Goal: Task Accomplishment & Management: Manage account settings

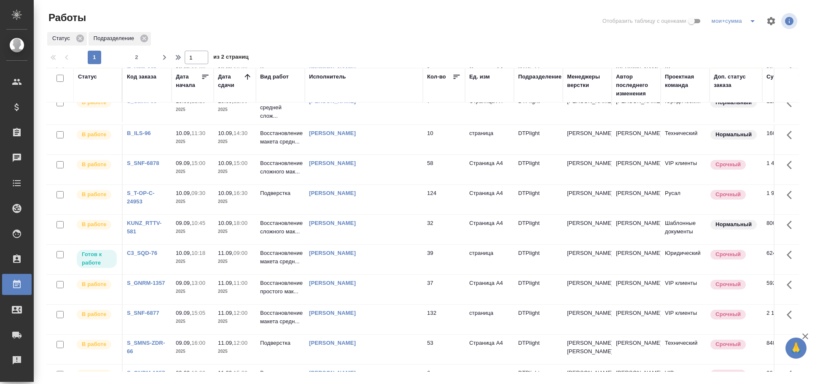
scroll to position [94, 0]
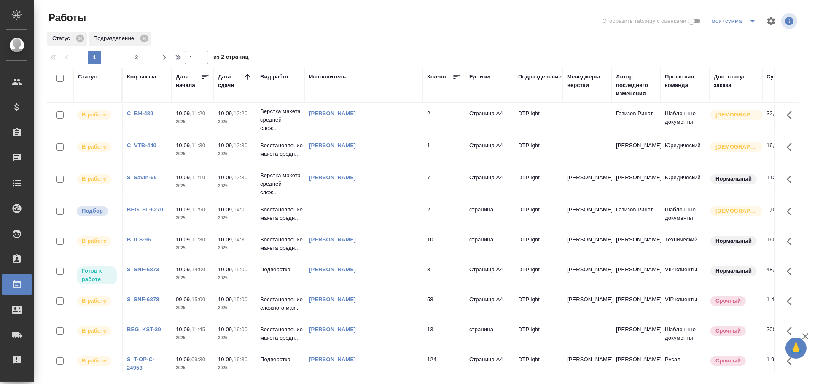
click at [381, 211] on td at bounding box center [364, 216] width 118 height 30
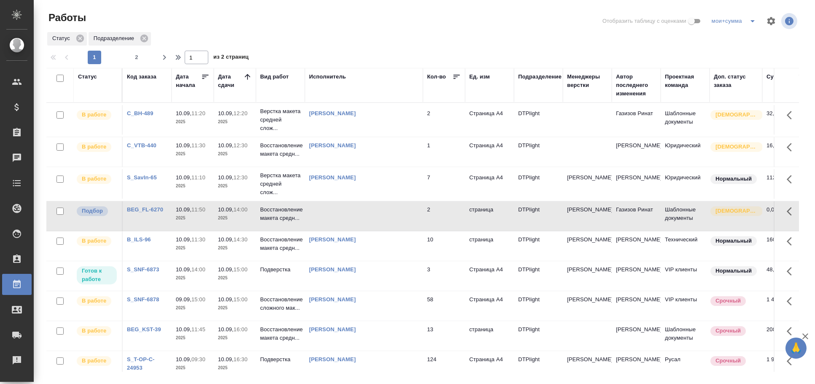
click at [381, 211] on td at bounding box center [364, 216] width 118 height 30
click at [342, 216] on td at bounding box center [364, 216] width 118 height 30
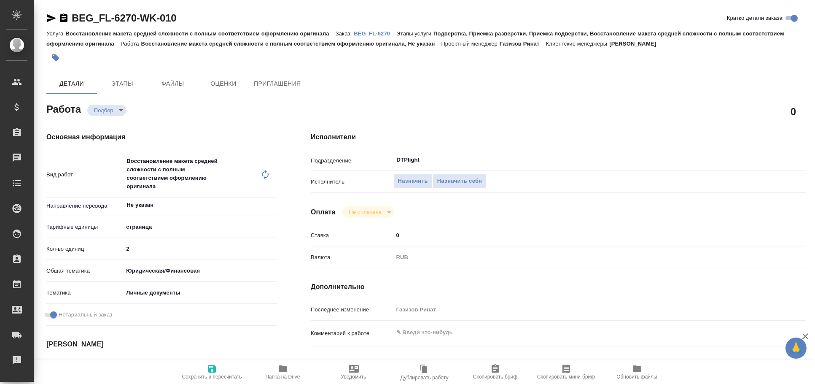
type textarea "x"
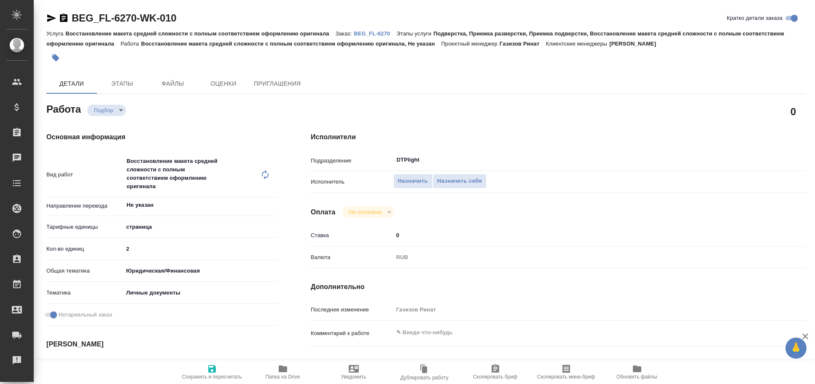
type textarea "x"
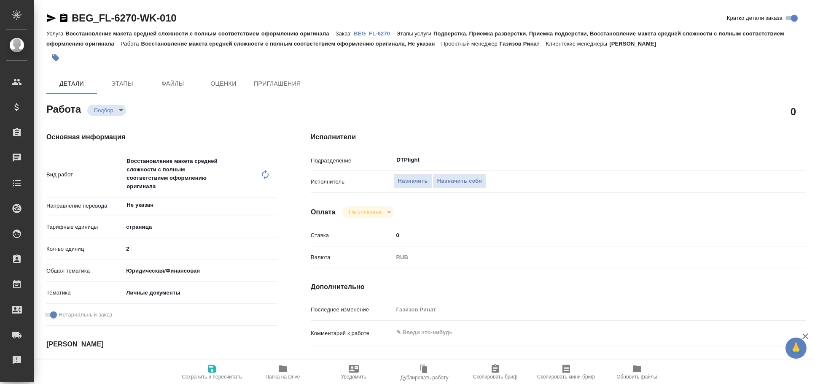
type textarea "x"
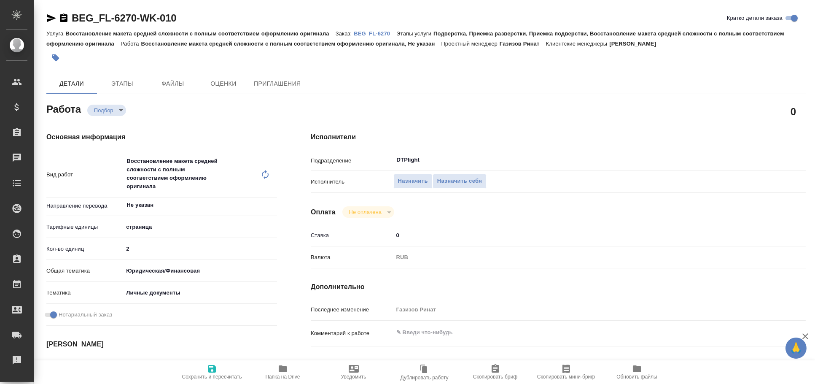
scroll to position [186, 0]
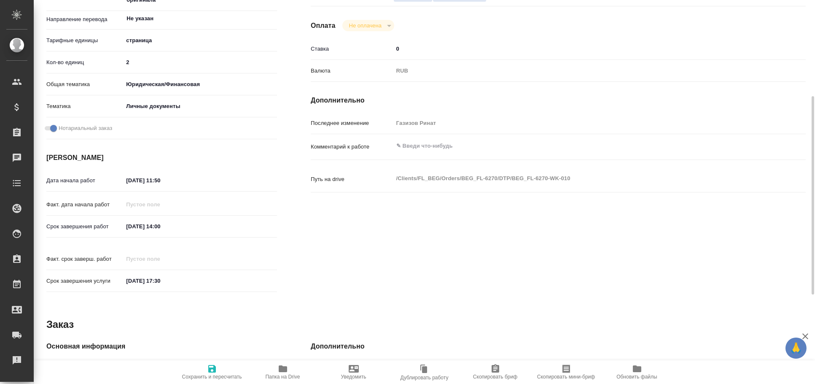
type textarea "x"
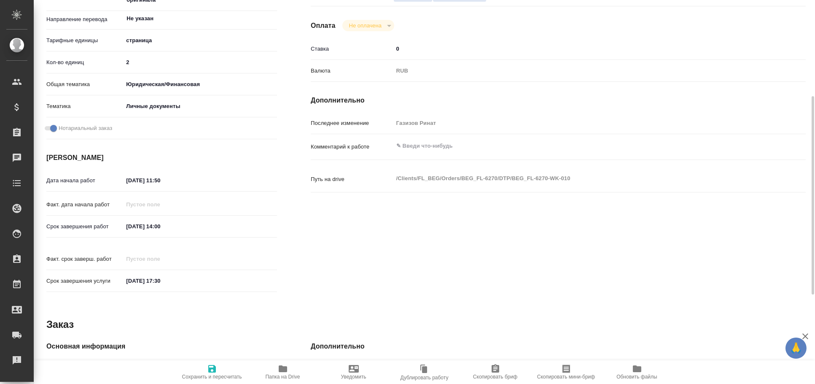
click at [289, 364] on span "Папка на Drive" at bounding box center [283, 372] width 61 height 16
type textarea "x"
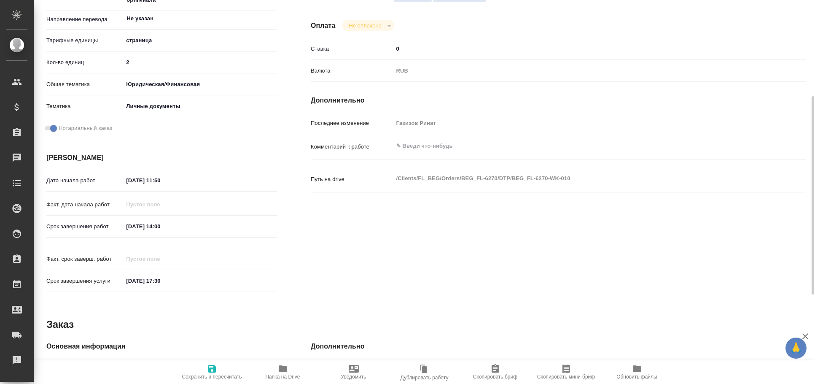
type textarea "x"
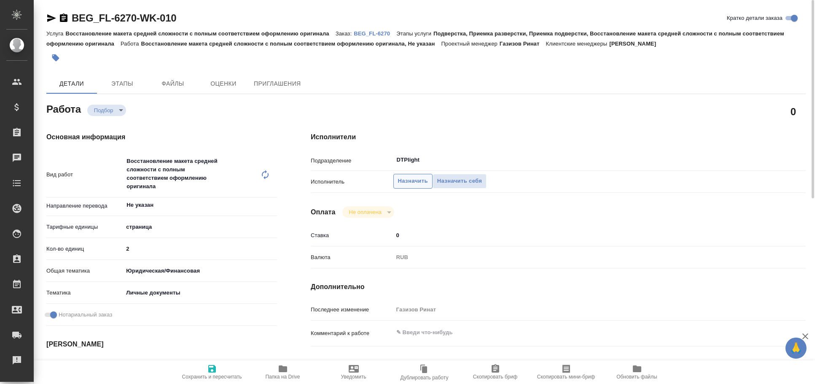
click at [420, 177] on span "Назначить" at bounding box center [413, 181] width 30 height 10
type textarea "x"
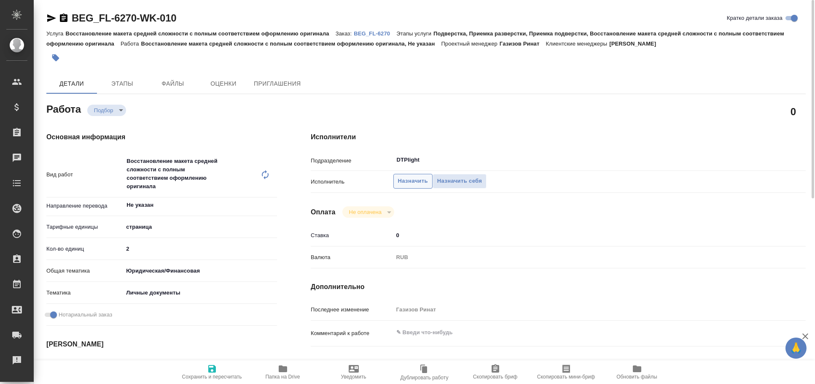
type textarea "x"
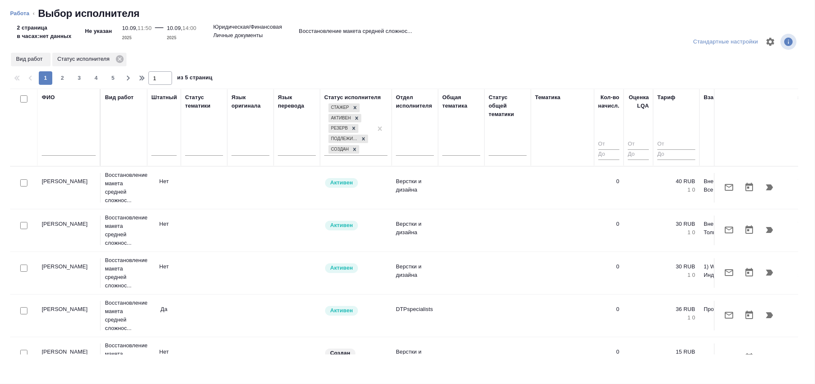
click at [63, 153] on input "text" at bounding box center [69, 150] width 54 height 11
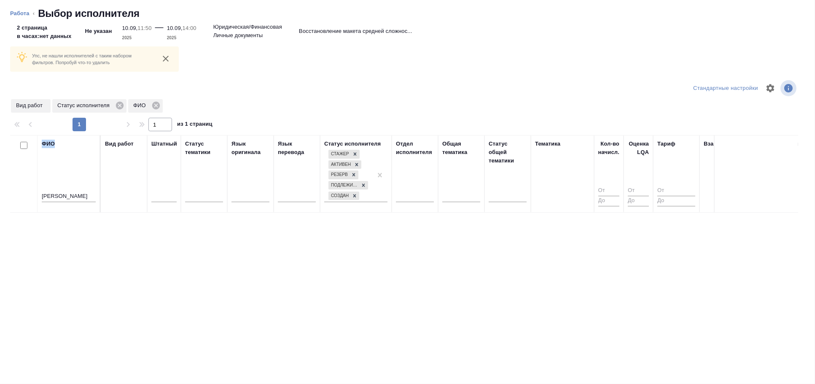
drag, startPoint x: 76, startPoint y: 191, endPoint x: 0, endPoint y: 191, distance: 76.3
click at [0, 191] on div "Упс, не нашли исполнителей с таким набором фильтров. Попробуй что-то удалить Ст…" at bounding box center [407, 204] width 815 height 359
drag, startPoint x: 77, startPoint y: 194, endPoint x: 31, endPoint y: 195, distance: 46.0
click at [31, 195] on tr "ФИО овечкина Вид работ Штатный Статус тематики Язык оригинала Язык перевода Ста…" at bounding box center [591, 174] width 1162 height 78
paste input "вечкиной"
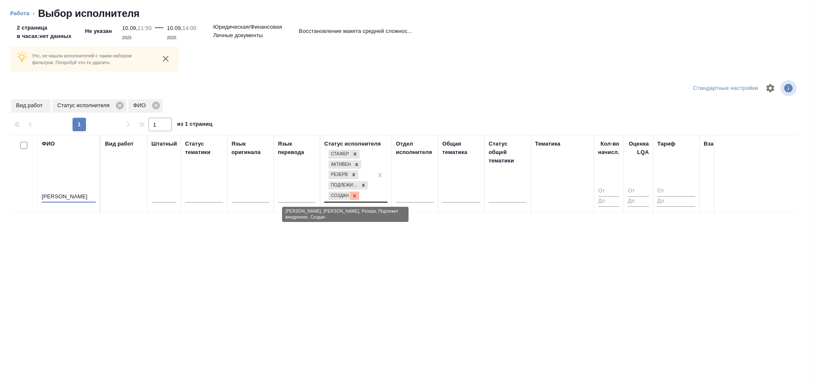
click at [356, 196] on icon at bounding box center [355, 196] width 6 height 6
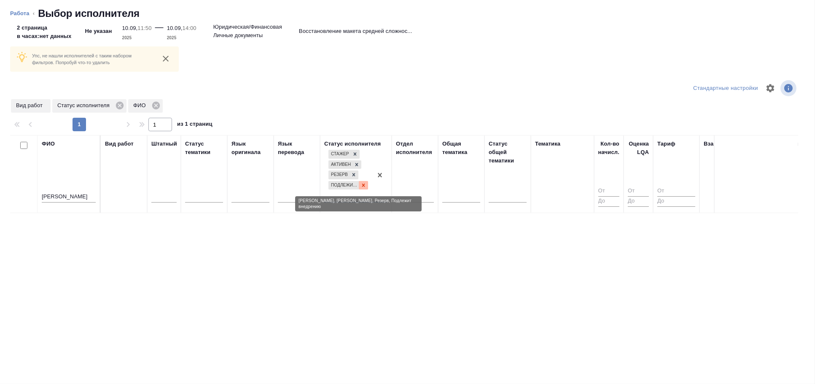
click at [366, 187] on icon at bounding box center [364, 185] width 6 height 6
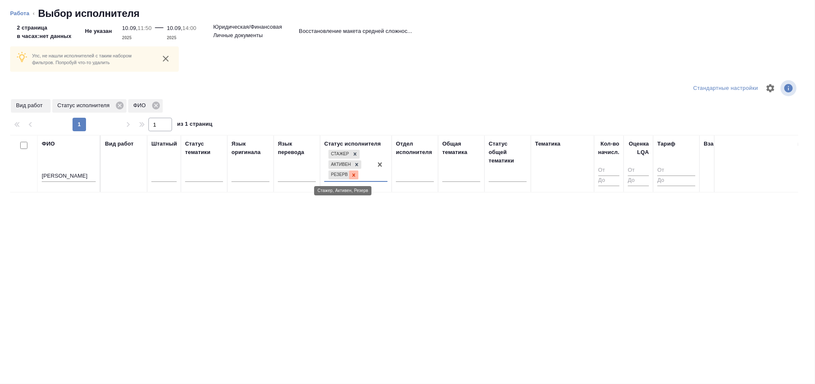
click at [357, 178] on div at bounding box center [353, 174] width 9 height 9
click at [357, 175] on icon at bounding box center [357, 174] width 6 height 6
click at [357, 171] on icon at bounding box center [355, 173] width 6 height 6
drag, startPoint x: 71, startPoint y: 178, endPoint x: 7, endPoint y: 178, distance: 63.7
click at [7, 178] on div "Упс, не нашли исполнителей с таким набором фильтров. Попробуй что-то удалить Ст…" at bounding box center [407, 204] width 815 height 359
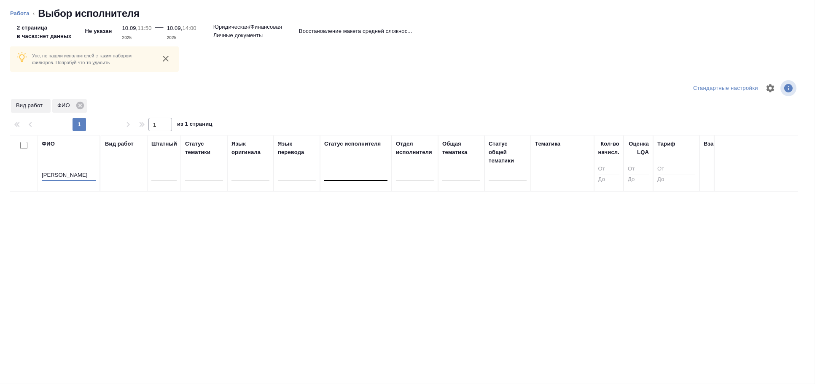
paste input "Ovechkina"
type input "Ovechkina"
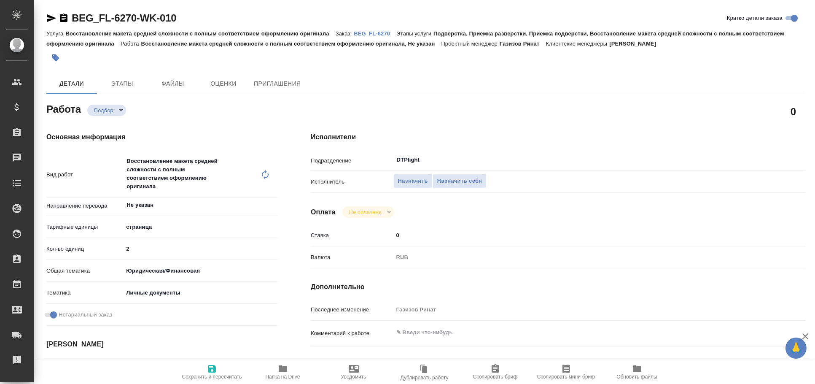
type textarea "x"
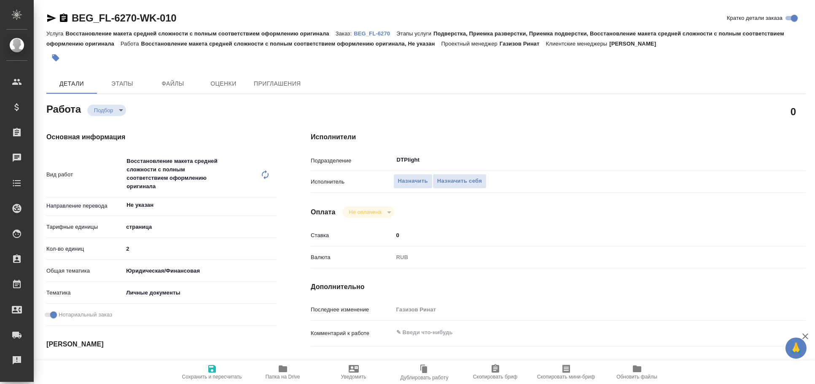
type textarea "x"
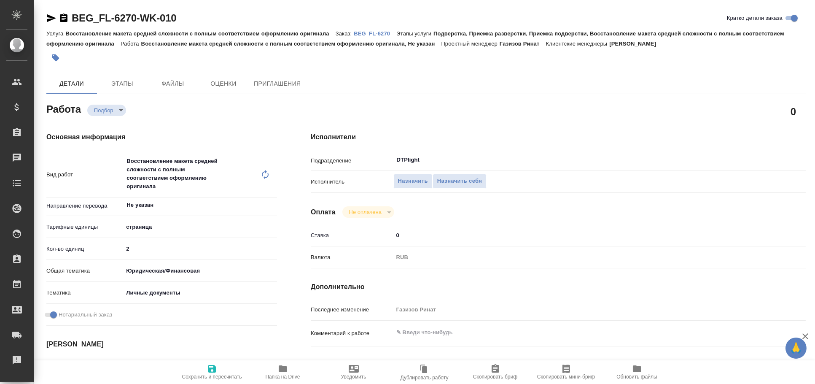
type textarea "x"
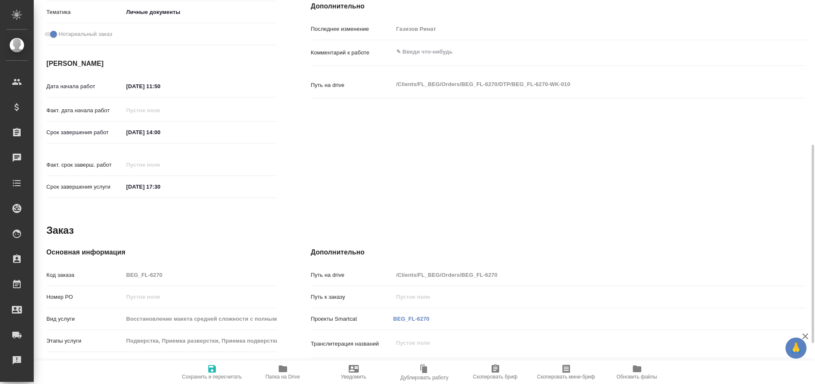
type textarea "x"
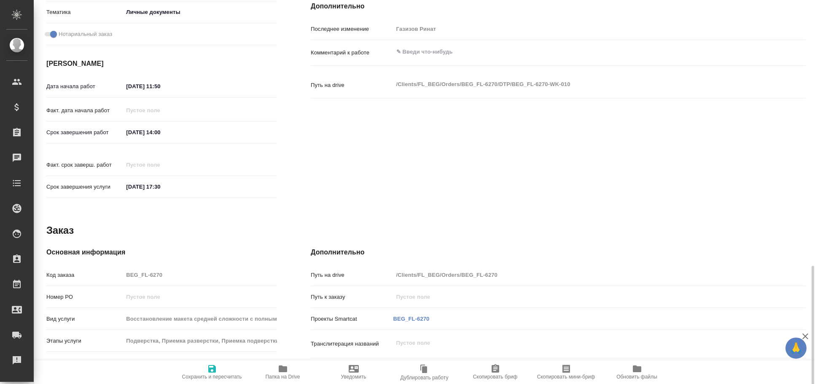
scroll to position [360, 0]
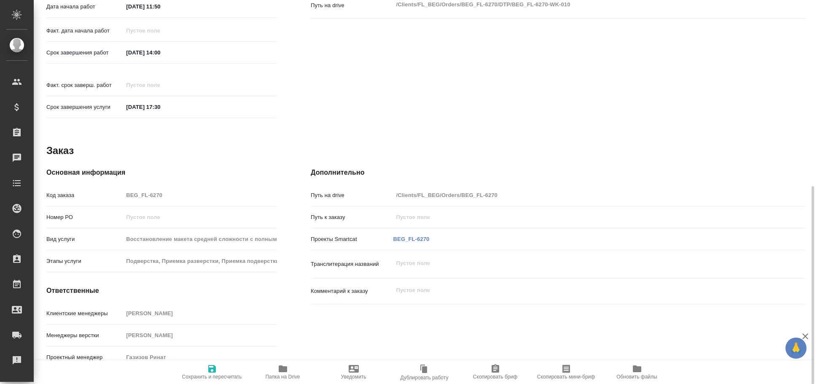
type textarea "x"
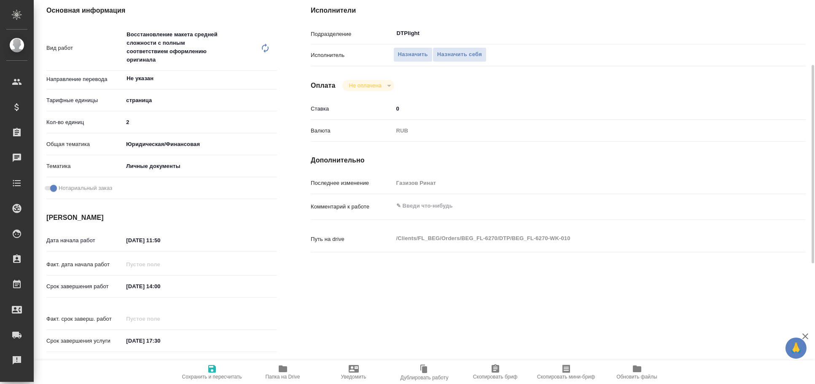
scroll to position [0, 0]
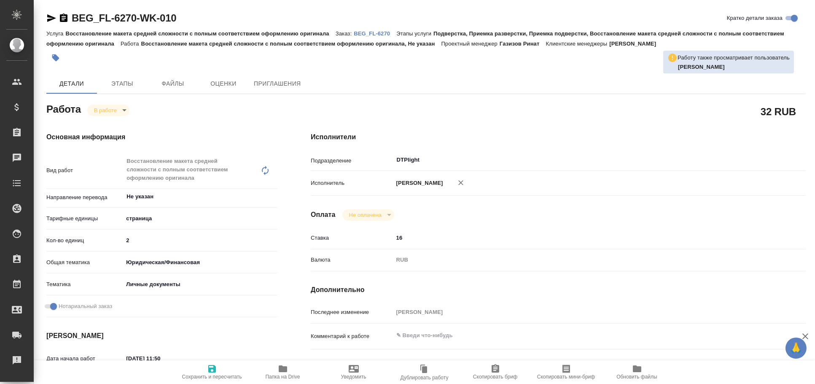
type textarea "x"
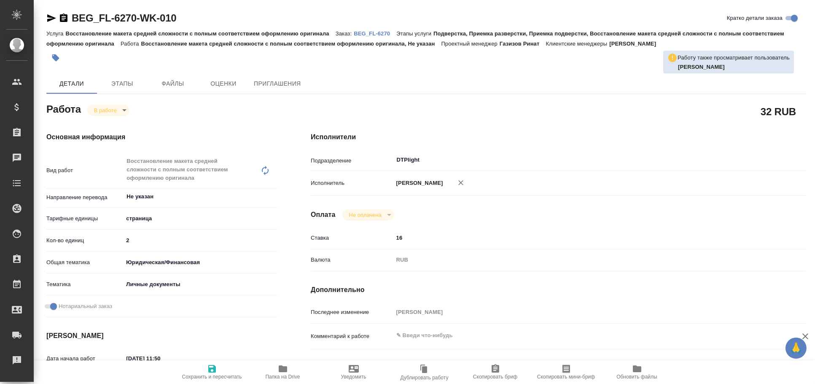
type textarea "x"
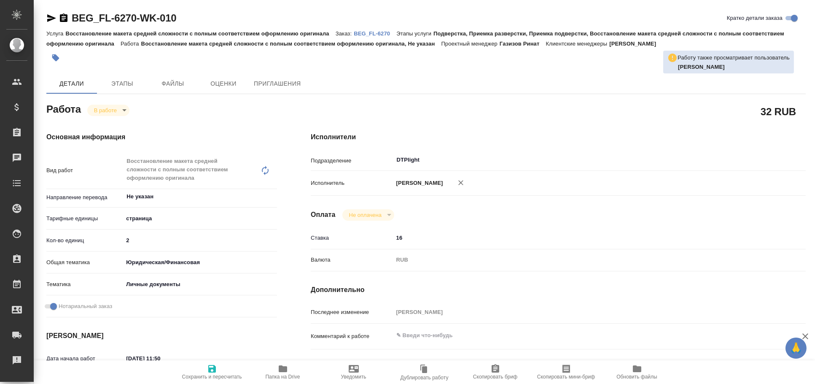
type textarea "x"
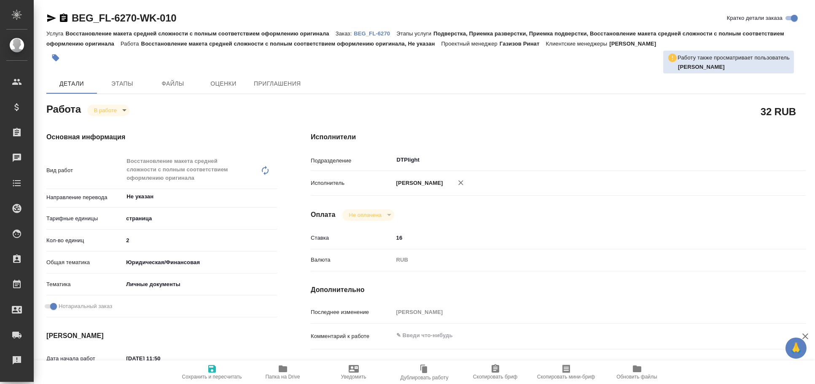
type textarea "x"
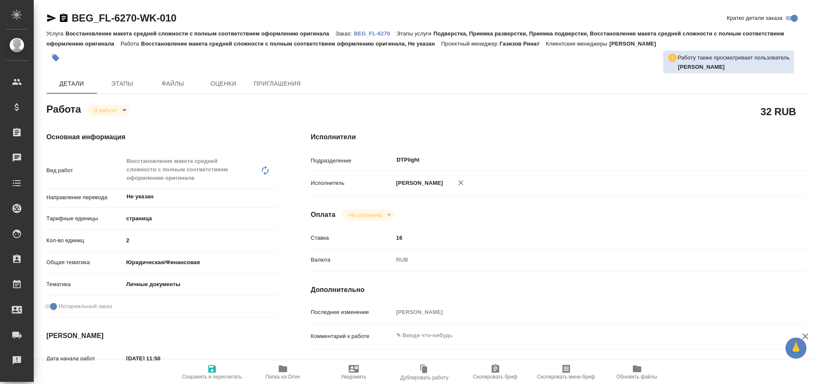
type textarea "x"
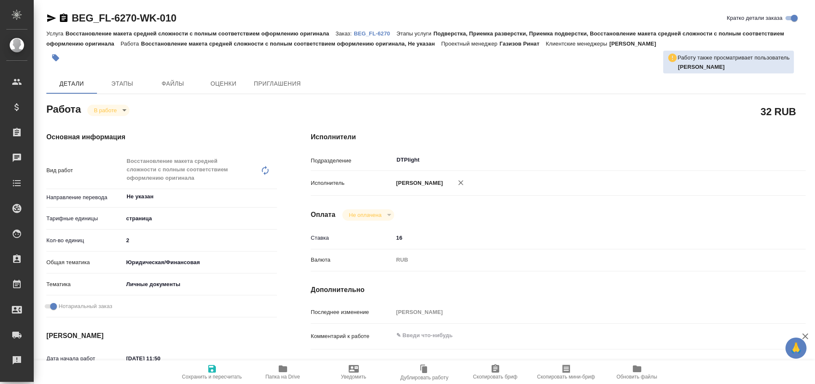
type textarea "x"
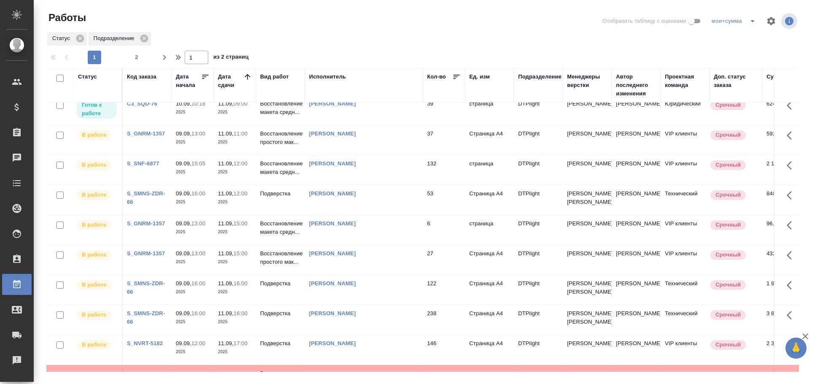
scroll to position [140, 0]
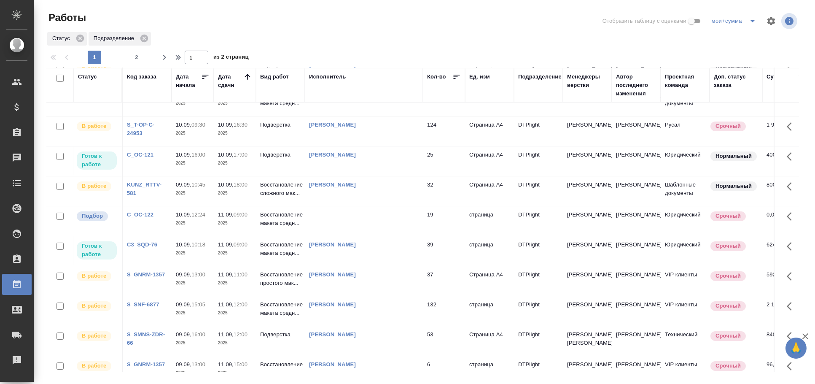
click at [343, 228] on td at bounding box center [364, 221] width 118 height 30
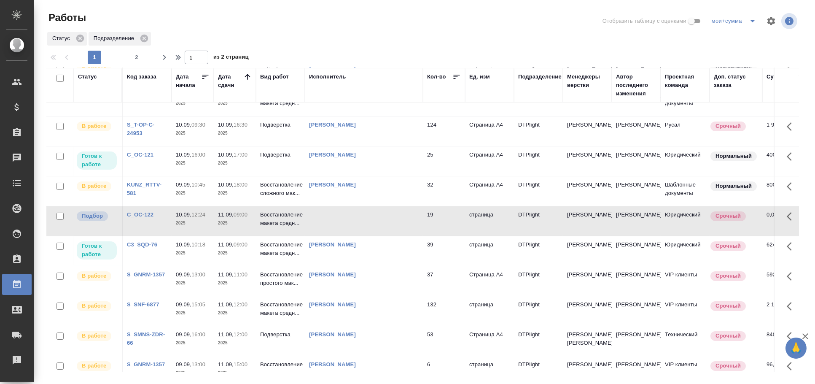
click at [343, 228] on td at bounding box center [364, 221] width 118 height 30
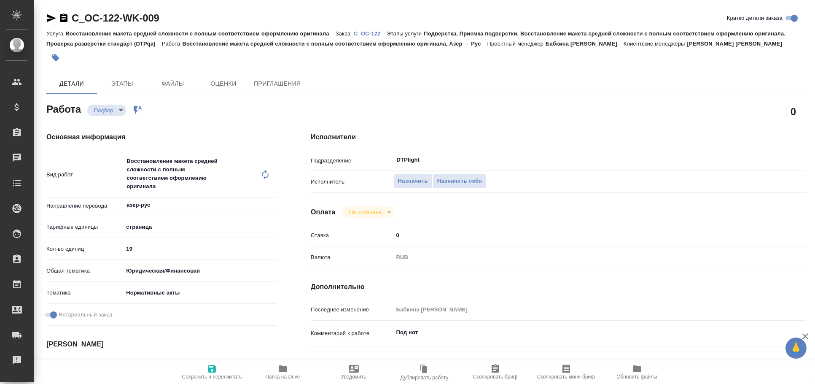
type textarea "x"
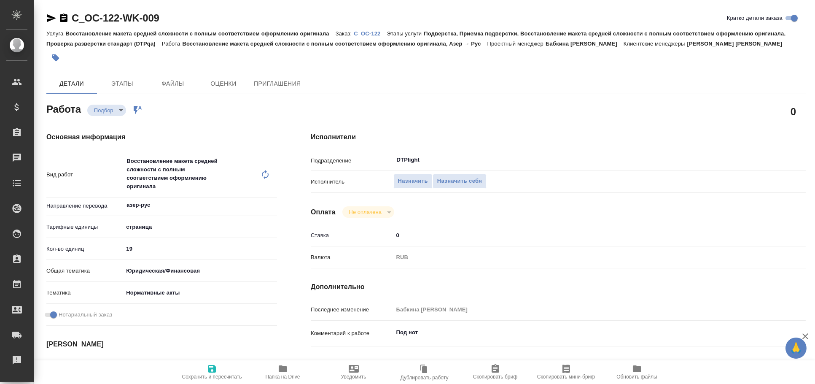
type textarea "x"
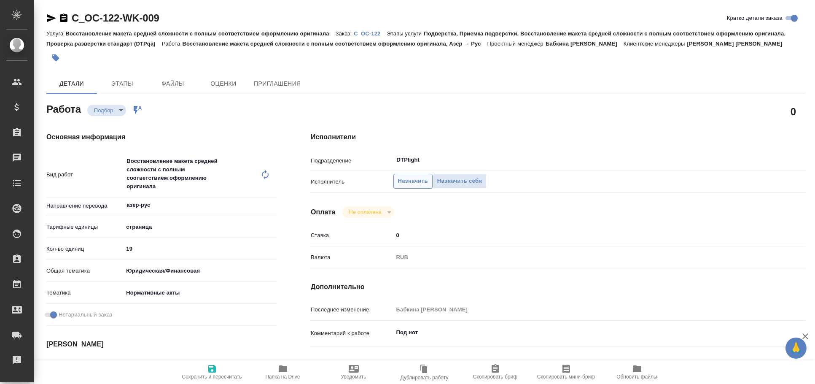
type textarea "x"
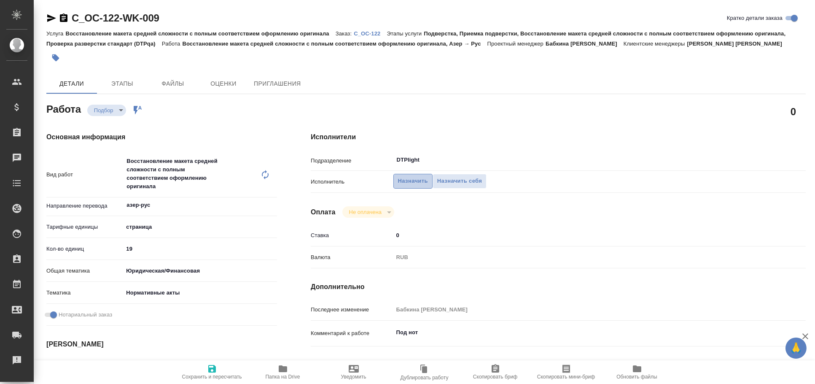
click at [412, 183] on span "Назначить" at bounding box center [413, 181] width 30 height 10
type textarea "x"
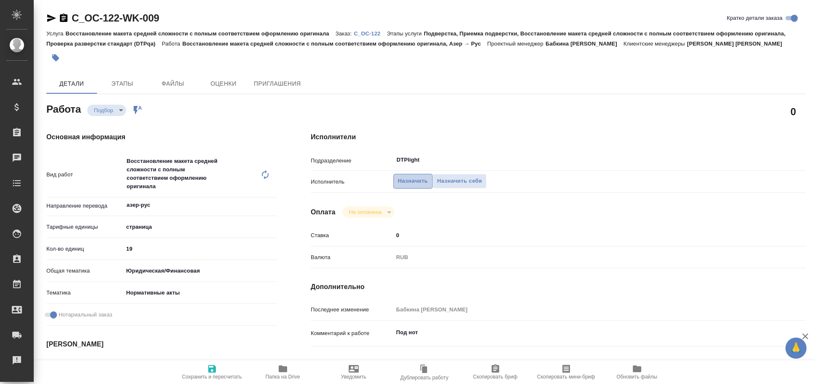
type textarea "x"
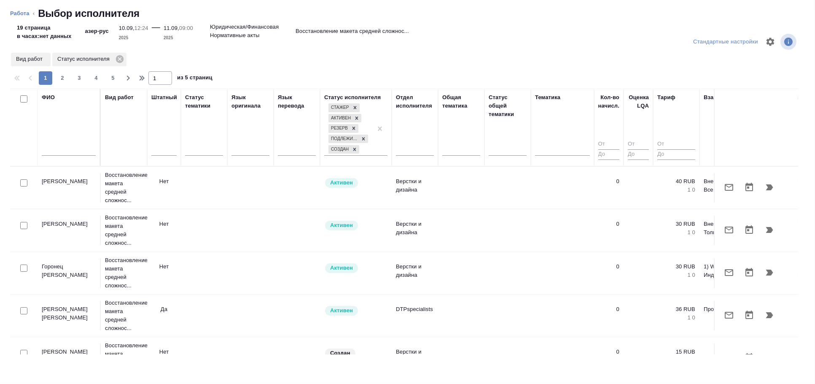
type textarea "x"
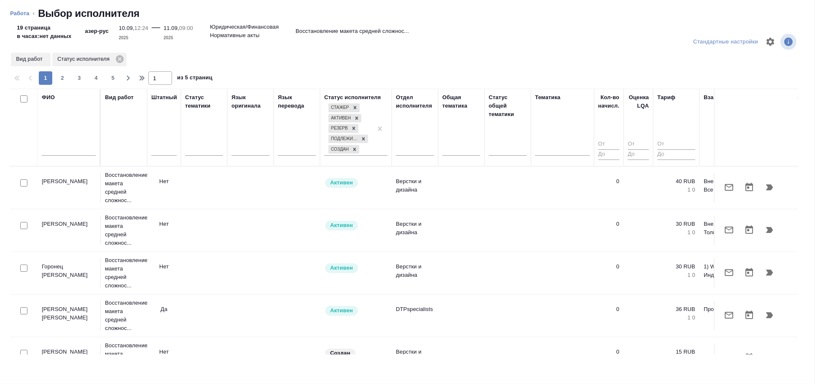
click at [59, 153] on input "text" at bounding box center [69, 150] width 54 height 11
type textarea "x"
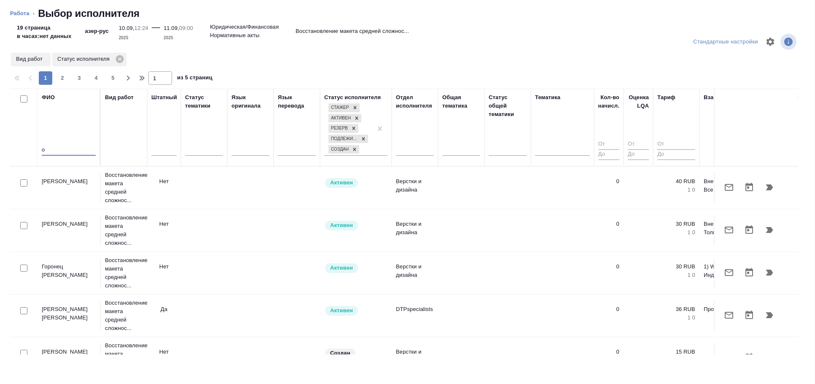
type textarea "x"
type input "овеч"
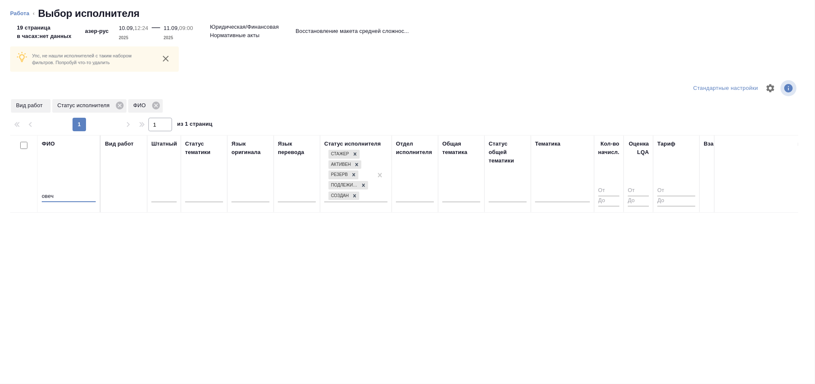
drag, startPoint x: 64, startPoint y: 195, endPoint x: 0, endPoint y: 194, distance: 64.1
click at [0, 194] on div "Упс, не нашли исполнителей с таким набором фильтров. Попробуй что-то удалить Ст…" at bounding box center [407, 204] width 815 height 359
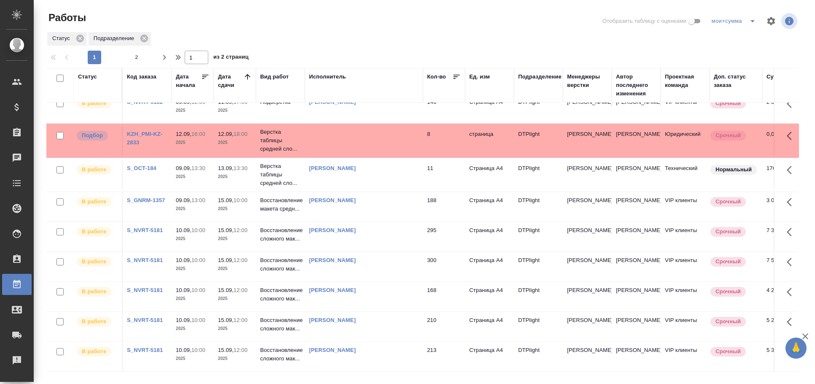
scroll to position [538, 0]
click at [345, 287] on link "[PERSON_NAME]" at bounding box center [332, 290] width 47 height 6
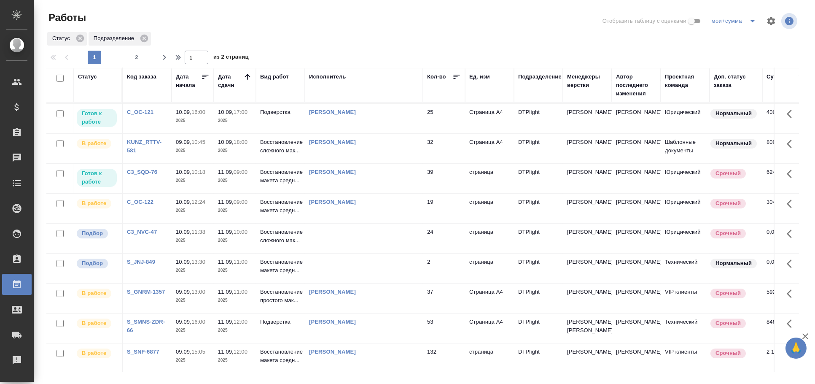
scroll to position [234, 0]
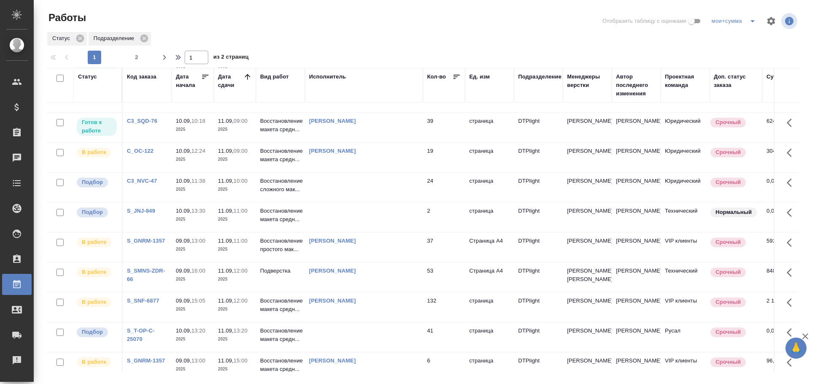
click at [333, 202] on td at bounding box center [364, 188] width 118 height 30
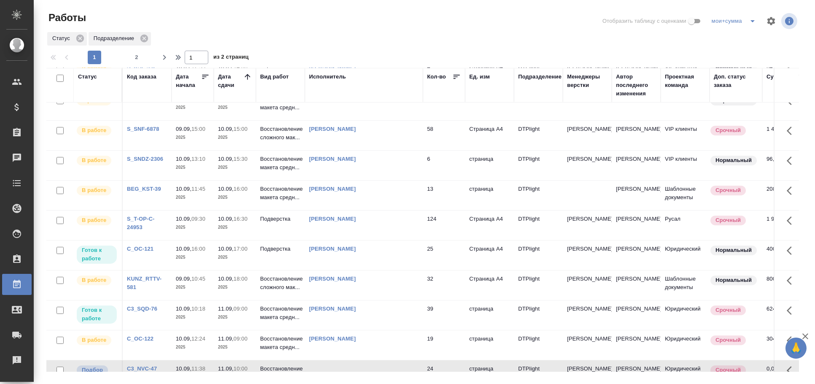
scroll to position [187, 0]
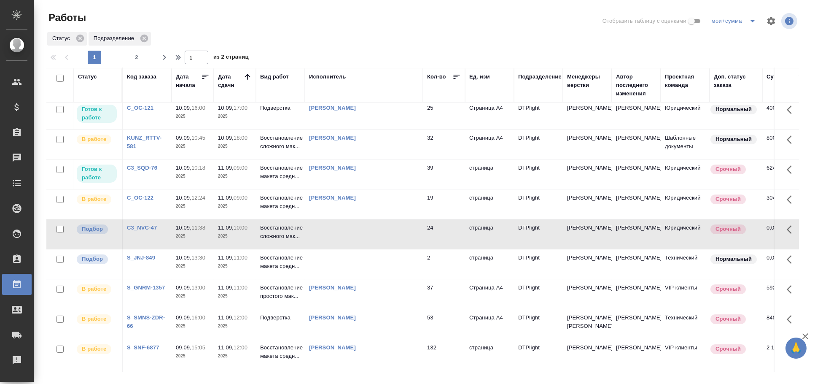
click at [359, 269] on td at bounding box center [364, 264] width 118 height 30
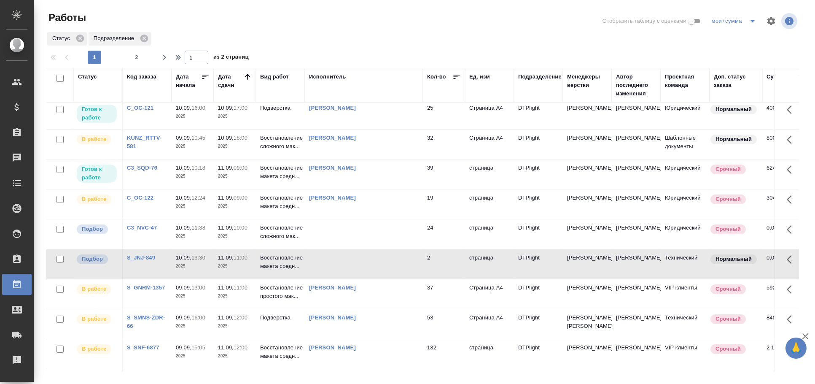
click at [359, 269] on td at bounding box center [364, 264] width 118 height 30
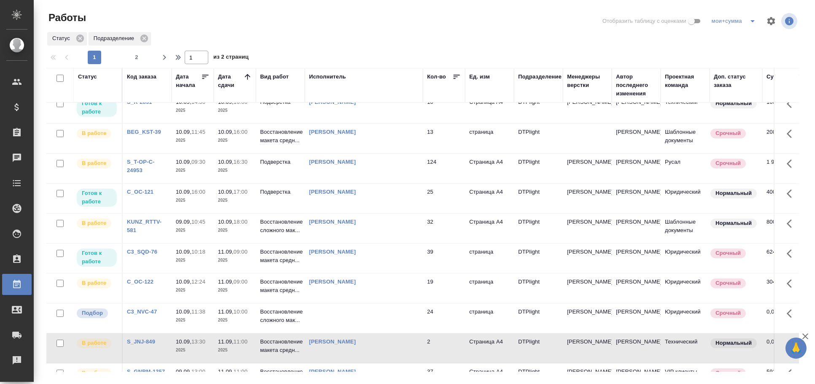
scroll to position [0, 0]
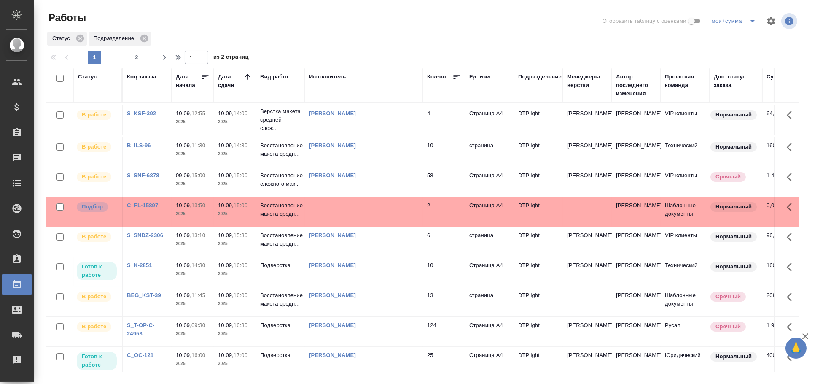
click at [374, 213] on td at bounding box center [364, 212] width 118 height 30
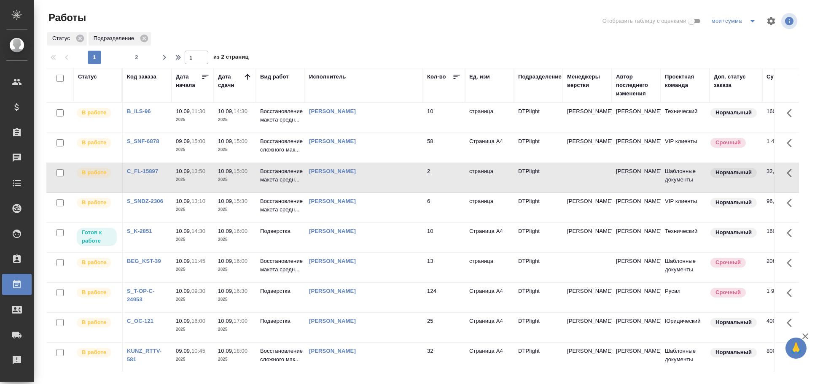
click at [361, 244] on td "Сархатов Руслан" at bounding box center [364, 238] width 118 height 30
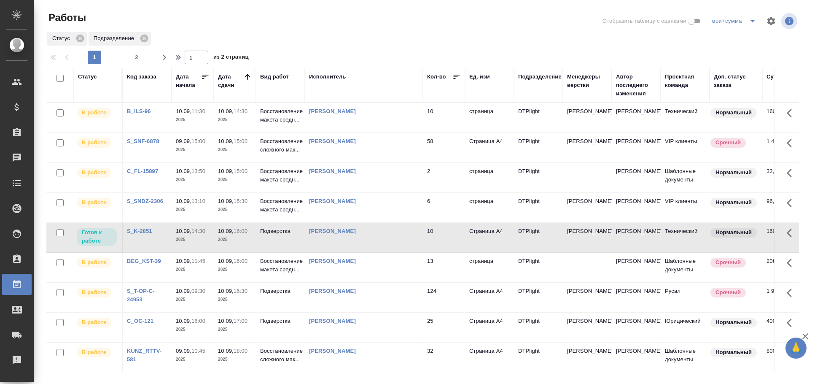
click at [361, 244] on td "Сархатов Руслан" at bounding box center [364, 238] width 118 height 30
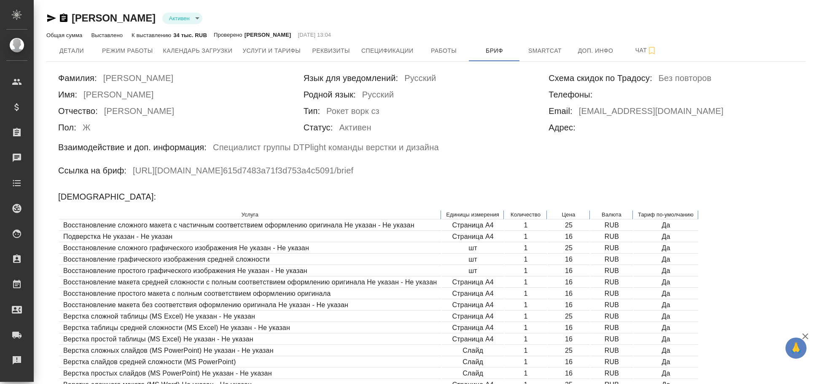
click at [52, 18] on icon "button" at bounding box center [51, 18] width 10 height 10
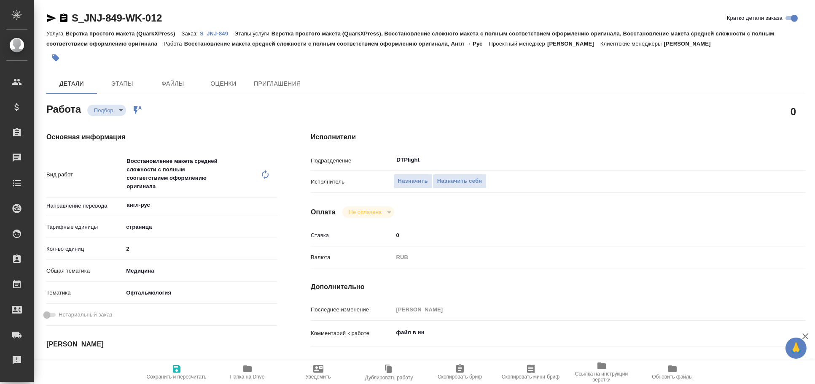
type textarea "x"
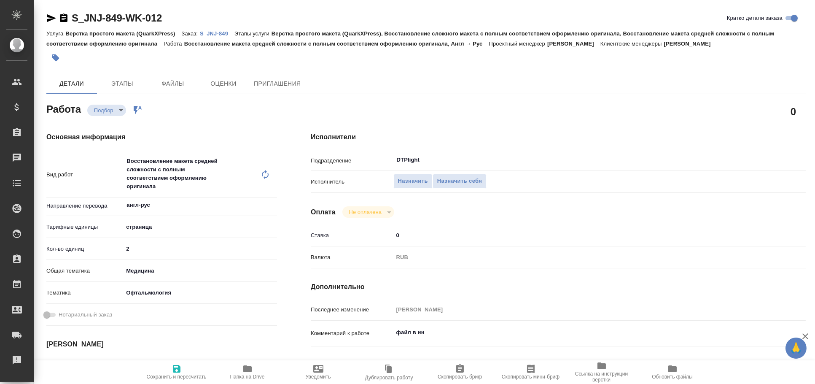
type textarea "x"
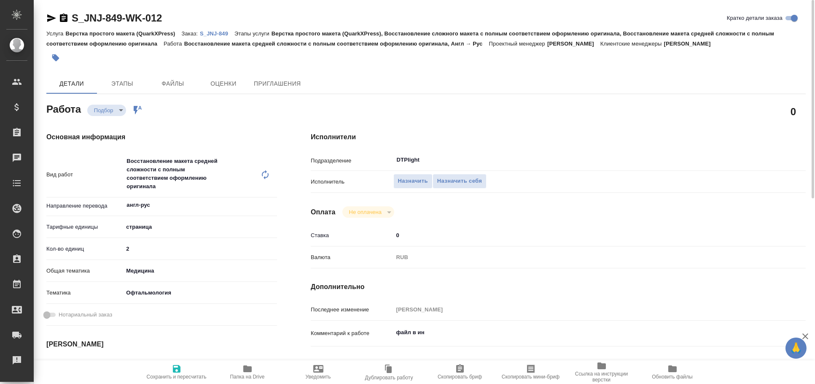
type textarea "x"
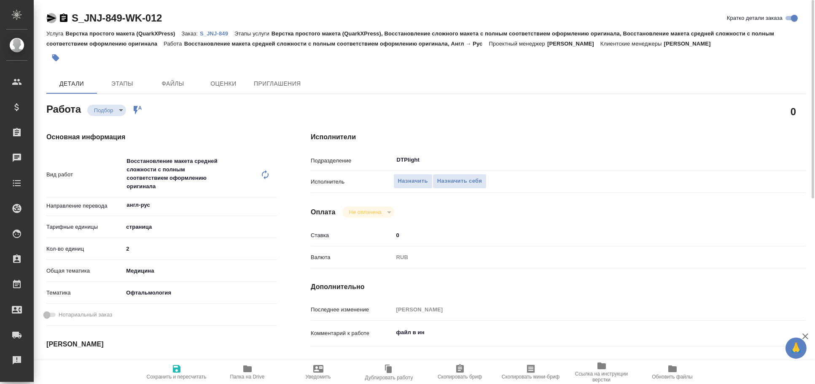
click at [52, 14] on icon "button" at bounding box center [51, 18] width 10 height 10
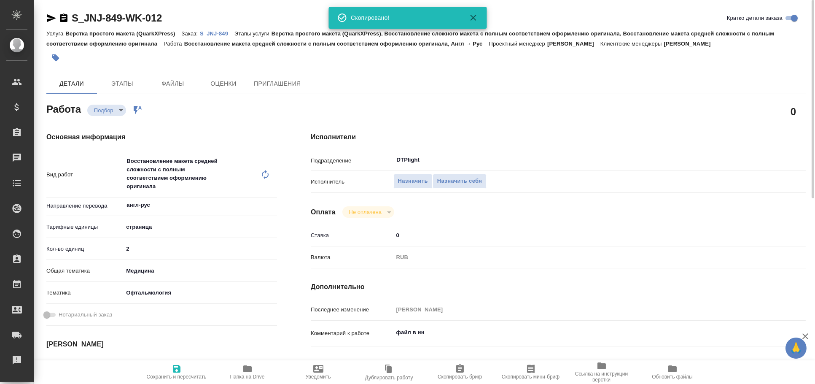
type textarea "x"
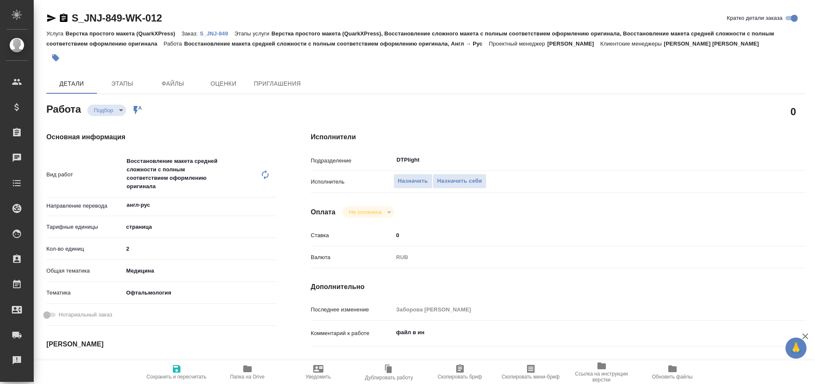
type textarea "x"
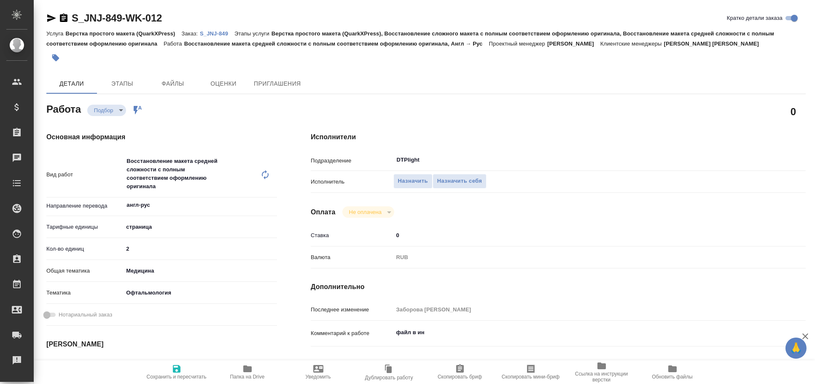
type textarea "x"
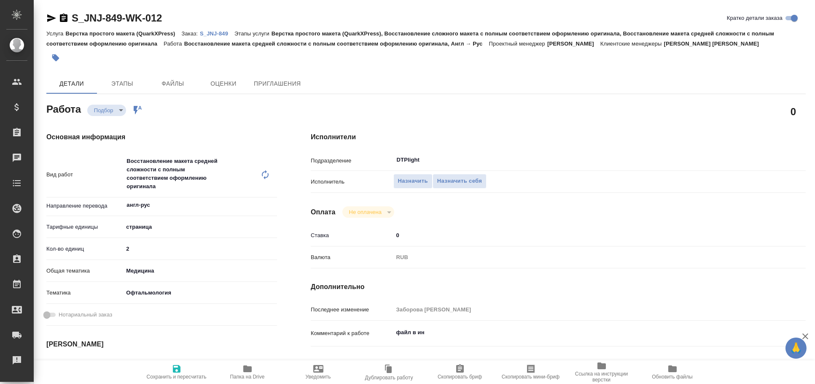
type textarea "x"
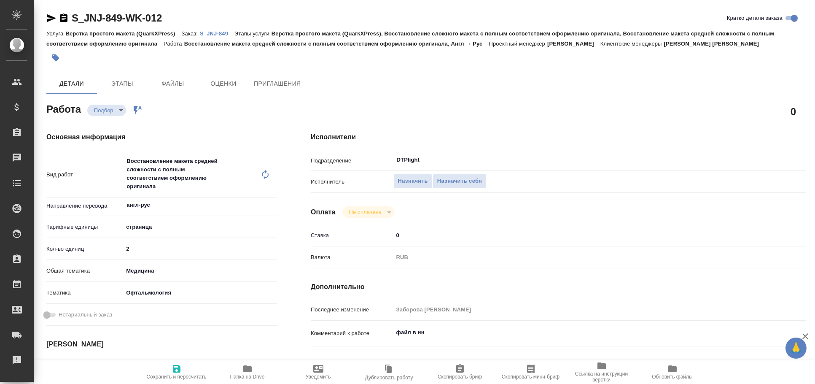
type textarea "x"
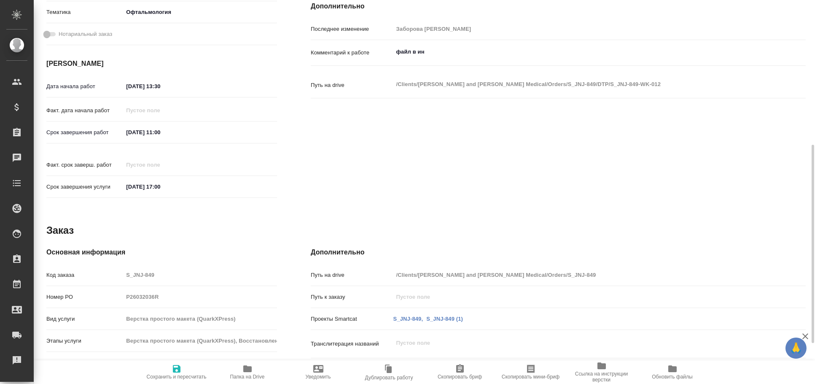
scroll to position [360, 0]
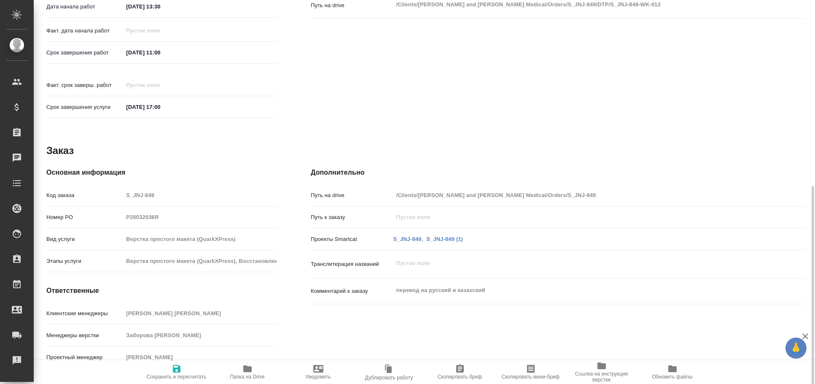
click at [262, 374] on span "Папка на Drive" at bounding box center [247, 377] width 35 height 6
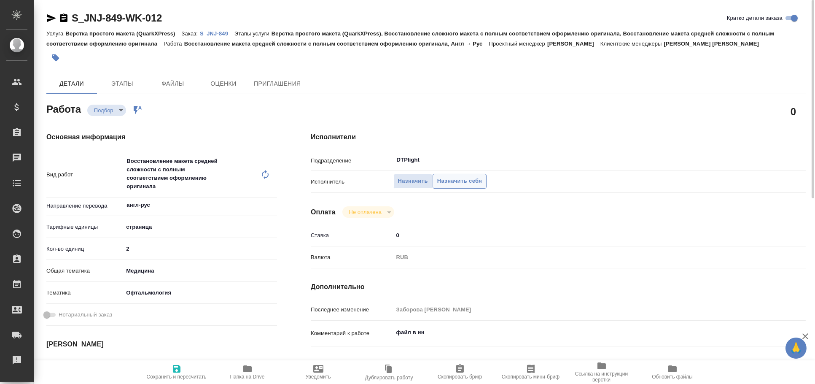
click at [453, 184] on span "Назначить себя" at bounding box center [459, 181] width 45 height 10
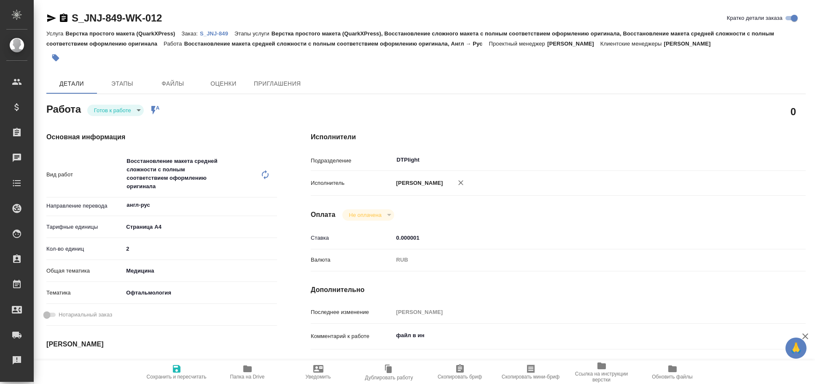
type textarea "x"
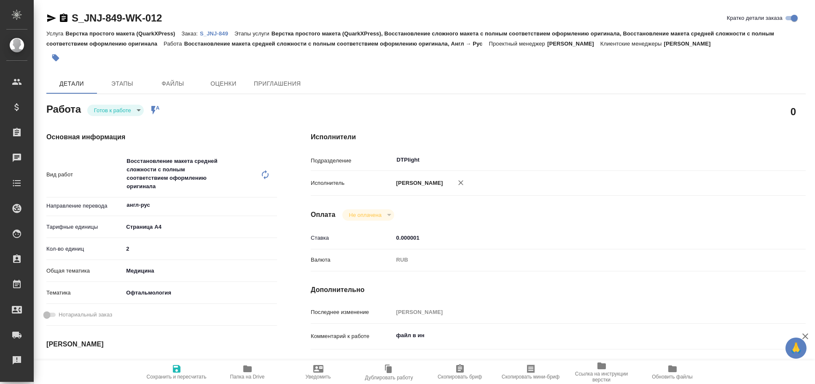
type textarea "x"
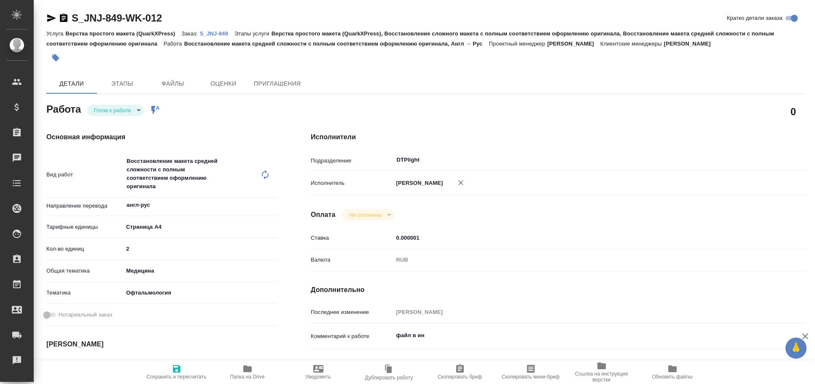
type textarea "x"
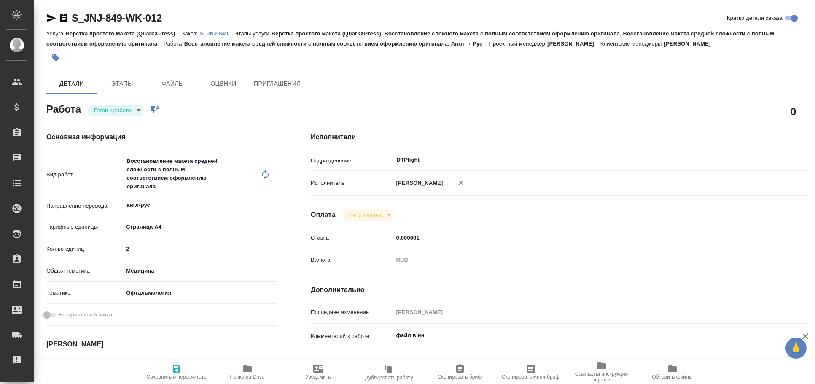
type textarea "x"
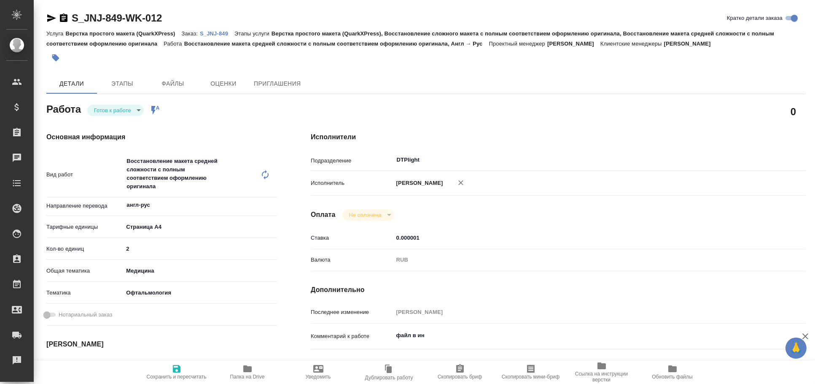
type textarea "x"
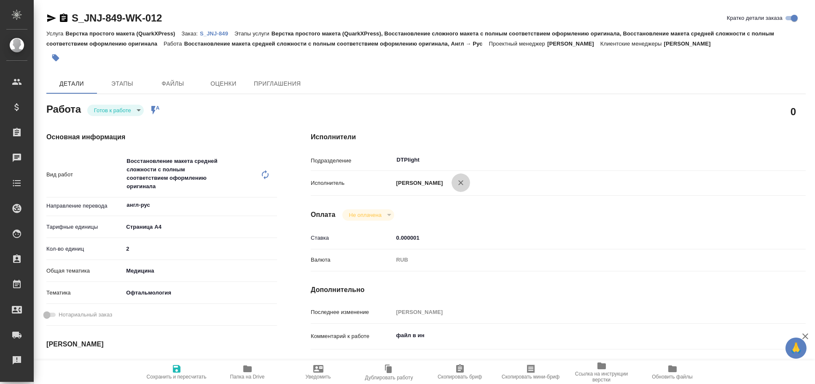
click at [465, 184] on icon "button" at bounding box center [461, 182] width 8 height 8
type textarea "x"
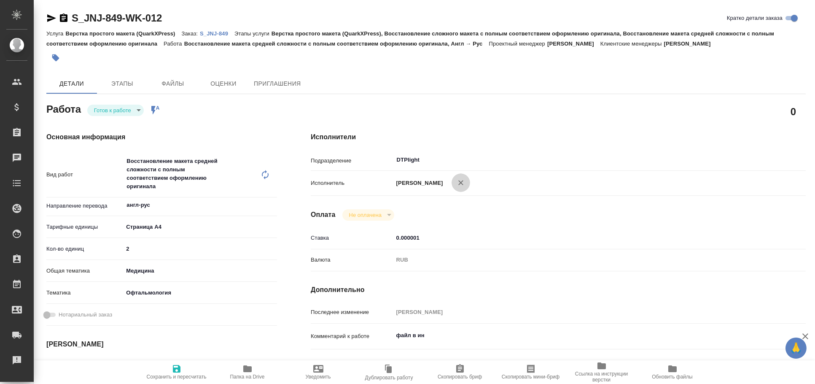
type textarea "x"
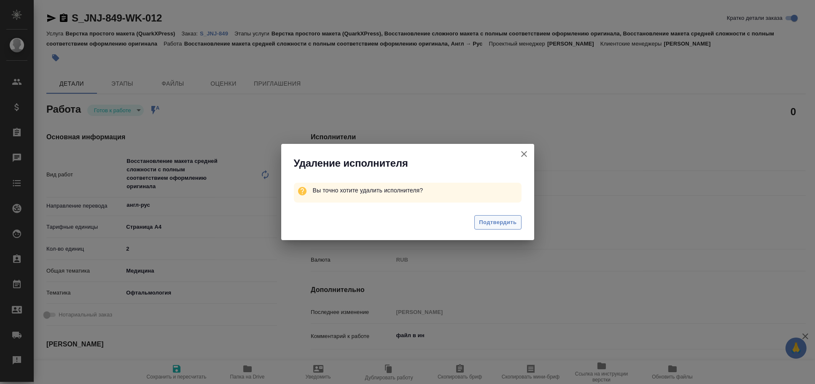
click at [514, 220] on span "Подтвердить" at bounding box center [498, 223] width 38 height 10
type textarea "x"
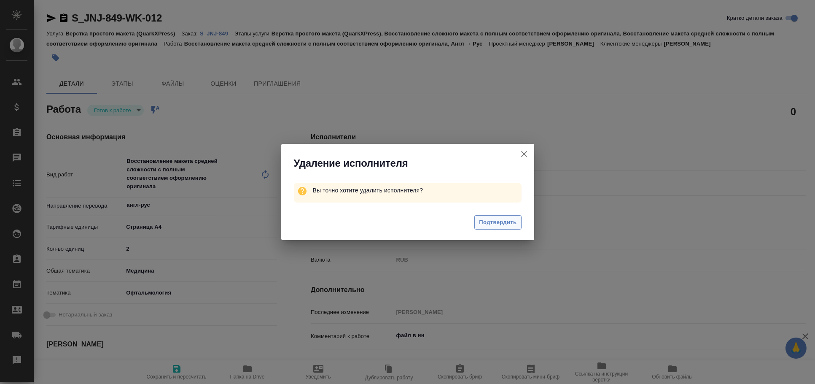
type textarea "x"
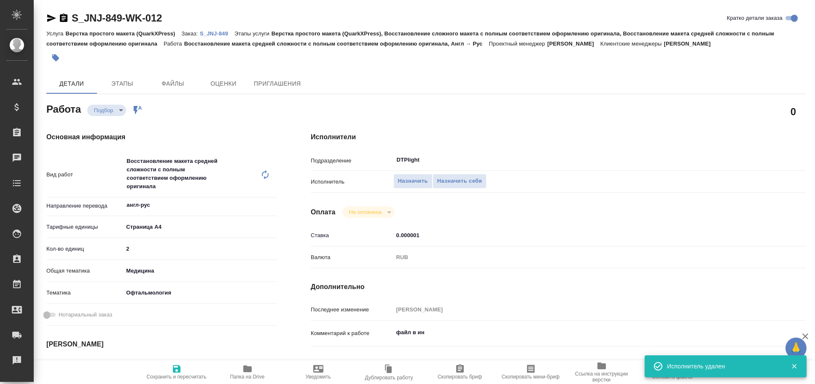
type textarea "x"
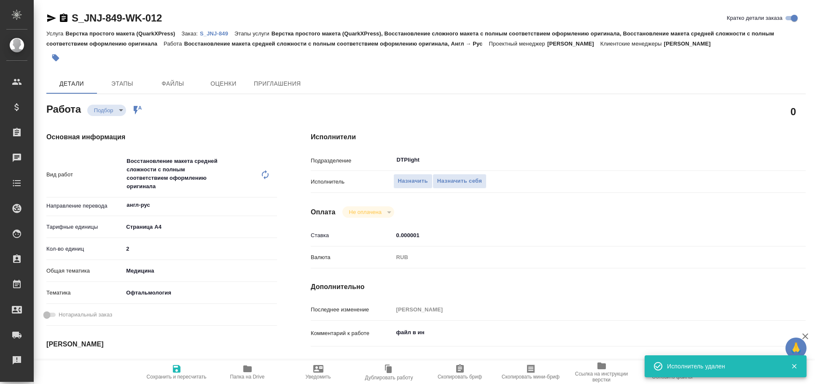
type textarea "x"
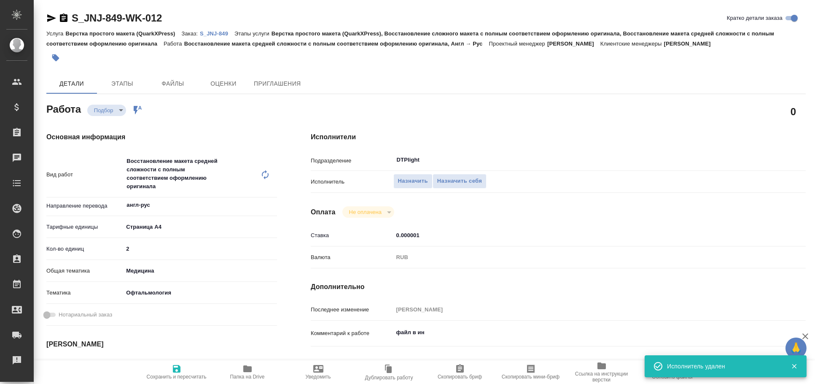
type textarea "x"
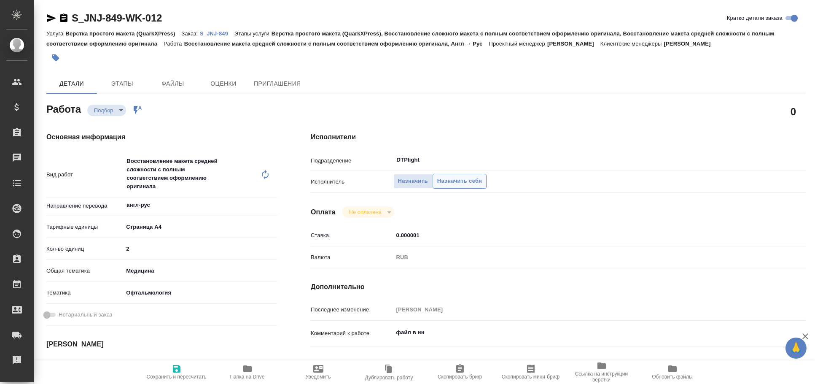
click at [468, 181] on span "Назначить себя" at bounding box center [459, 181] width 45 height 10
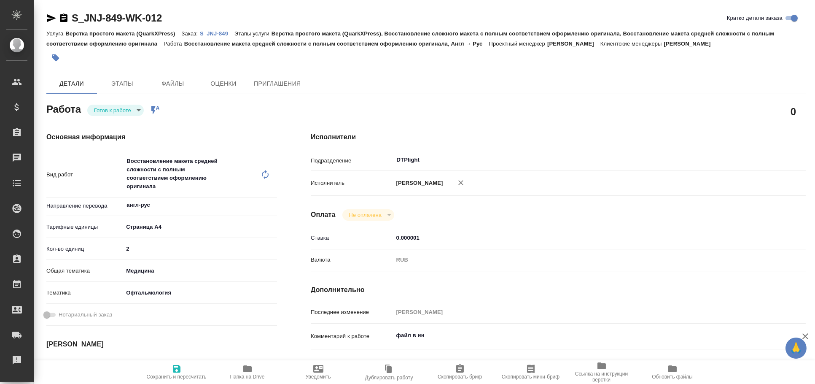
type textarea "x"
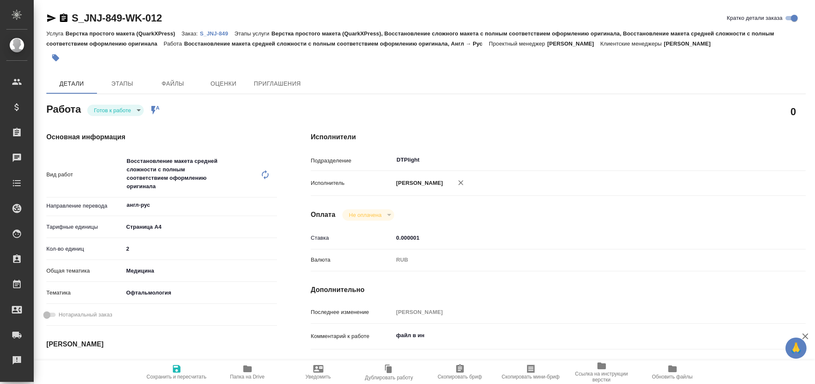
type textarea "x"
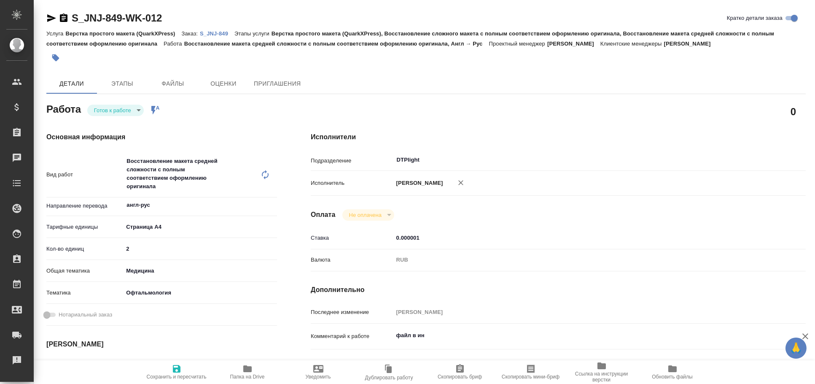
type textarea "x"
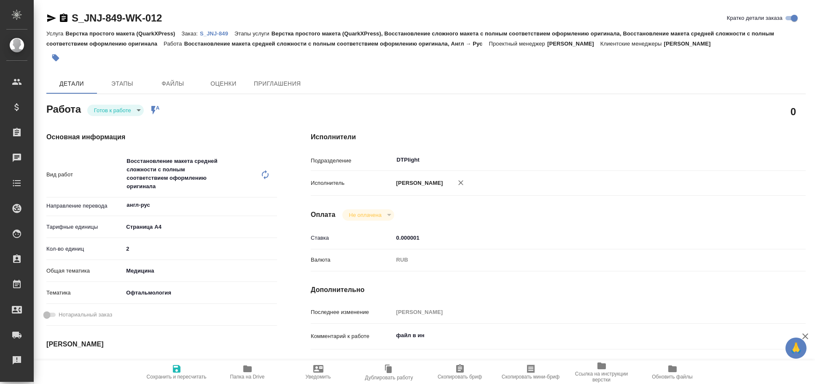
type textarea "x"
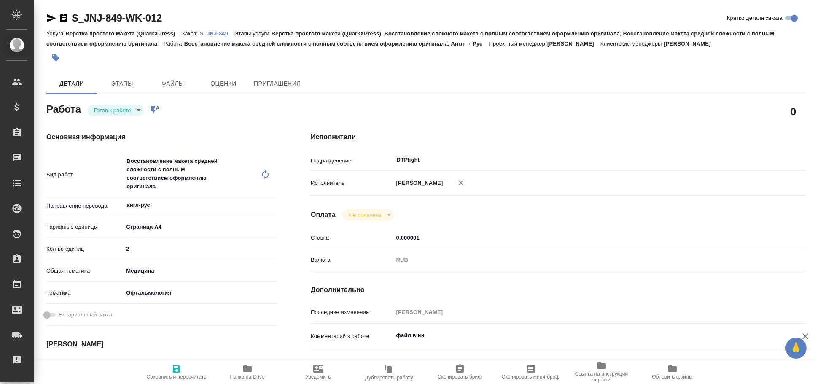
type textarea "x"
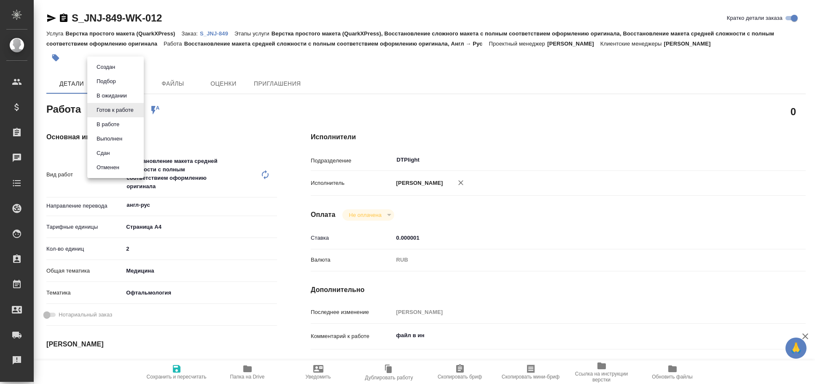
click at [124, 107] on body "🙏 .cls-1 fill:#fff; AWATERA Arkhipova Ekaterina Клиенты Спецификации Заказы Чат…" at bounding box center [407, 192] width 815 height 384
click at [125, 121] on li "В работе" at bounding box center [115, 124] width 57 height 14
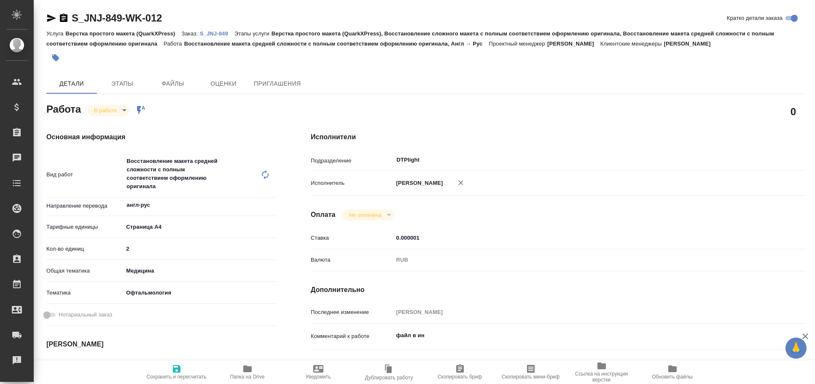
type textarea "x"
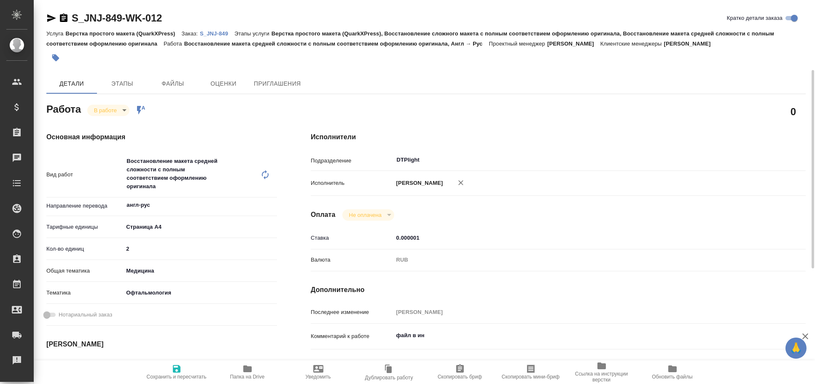
scroll to position [46, 0]
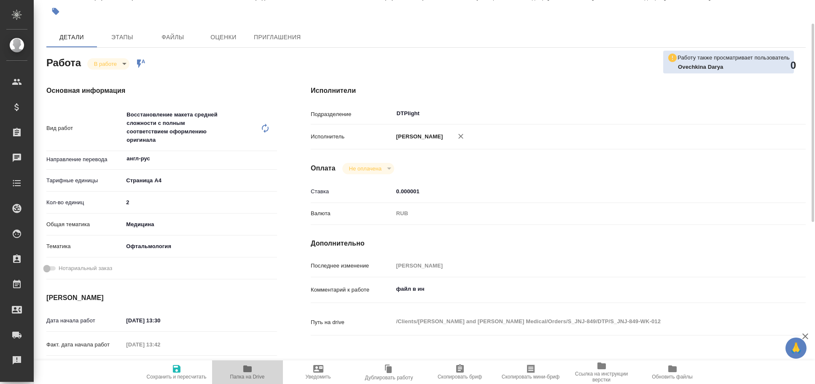
click at [248, 372] on icon "button" at bounding box center [248, 369] width 10 height 10
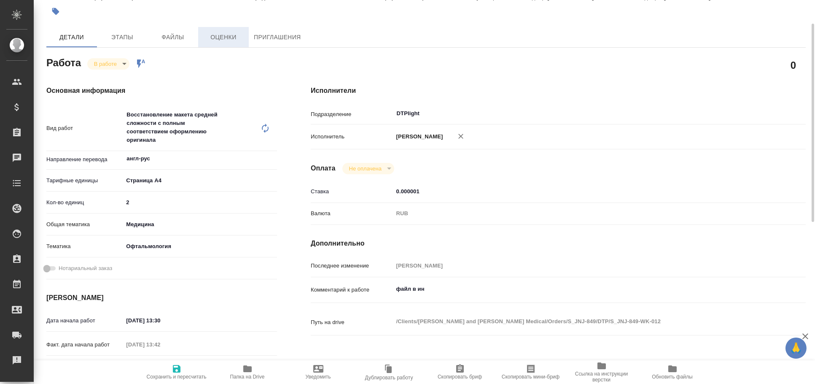
scroll to position [0, 0]
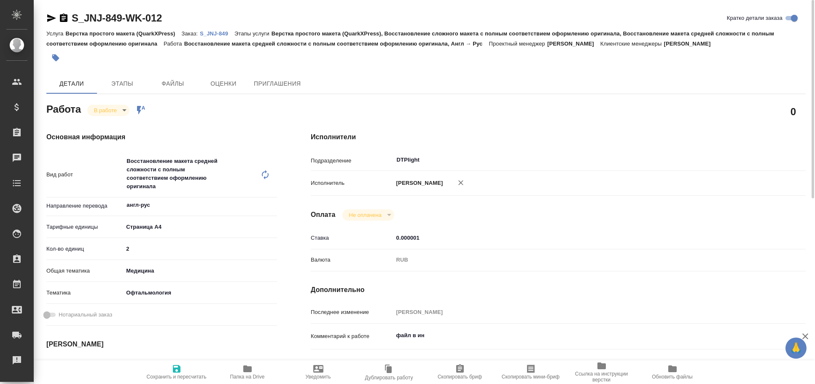
click at [48, 16] on icon "button" at bounding box center [51, 18] width 9 height 8
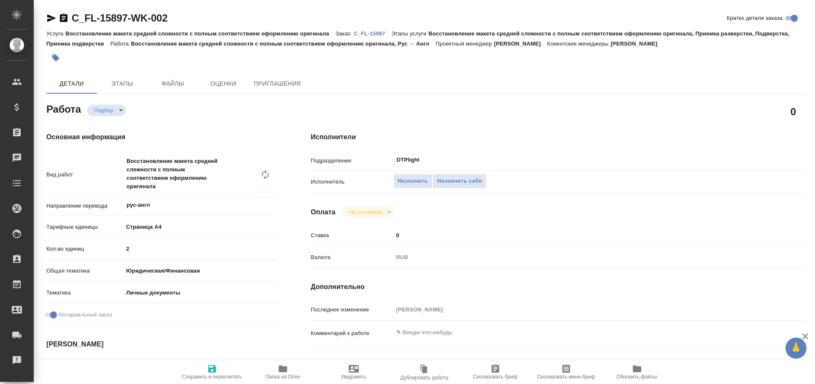
type textarea "x"
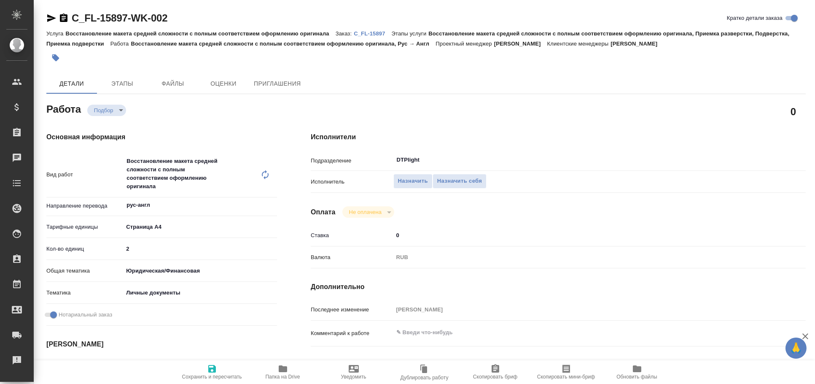
type textarea "x"
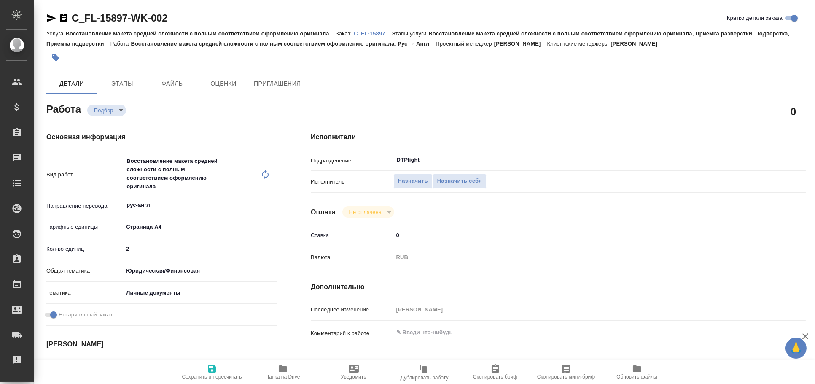
click at [47, 18] on icon "button" at bounding box center [51, 18] width 10 height 10
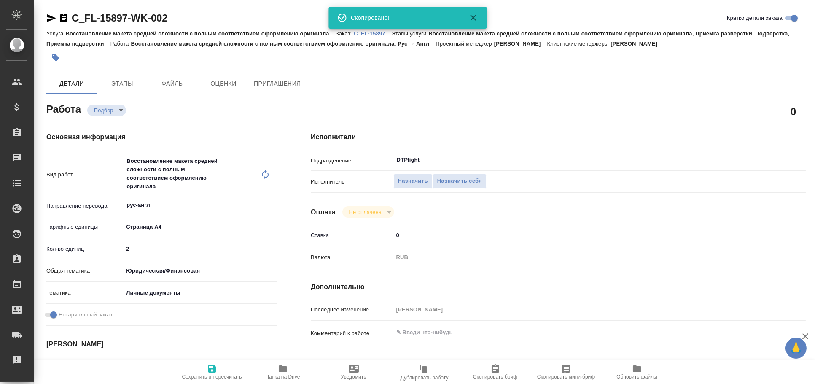
type textarea "x"
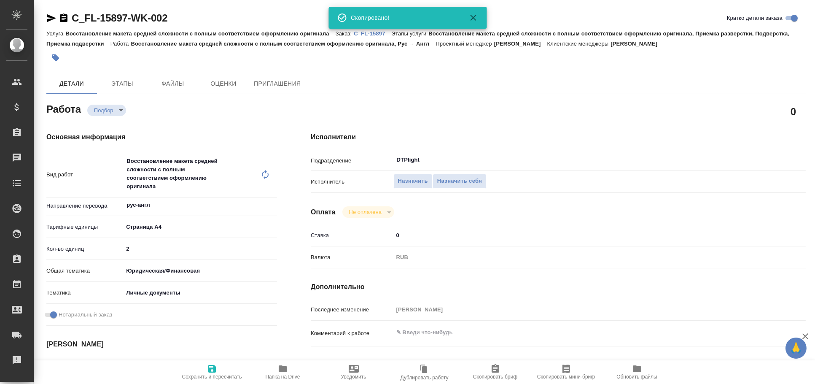
type textarea "x"
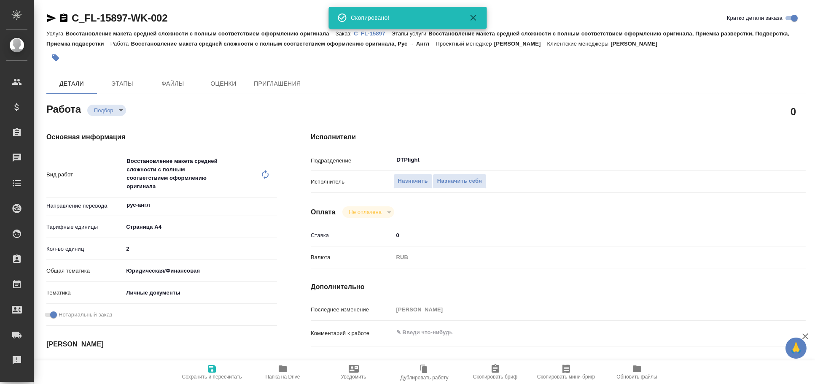
type textarea "x"
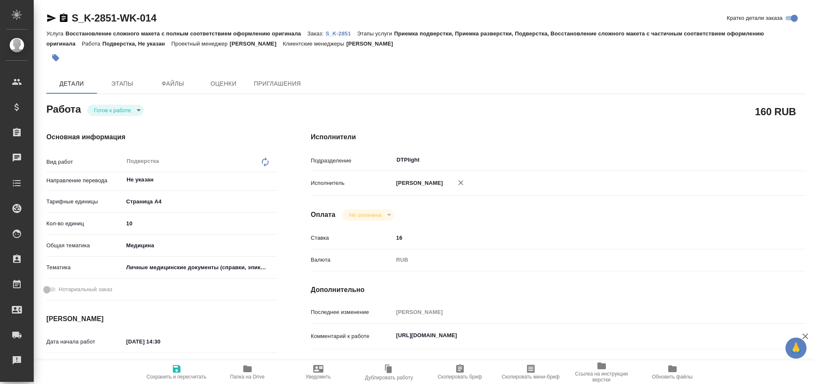
type textarea "x"
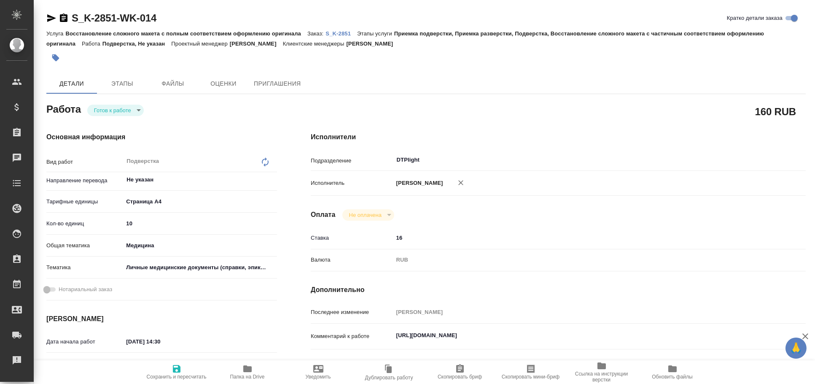
click at [50, 18] on icon "button" at bounding box center [51, 18] width 10 height 10
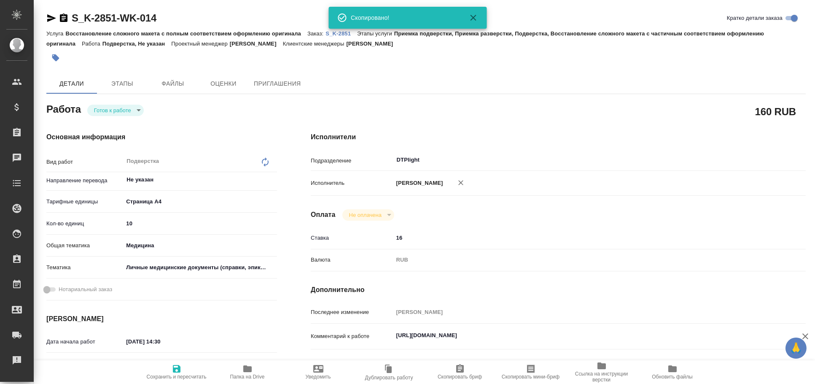
type textarea "x"
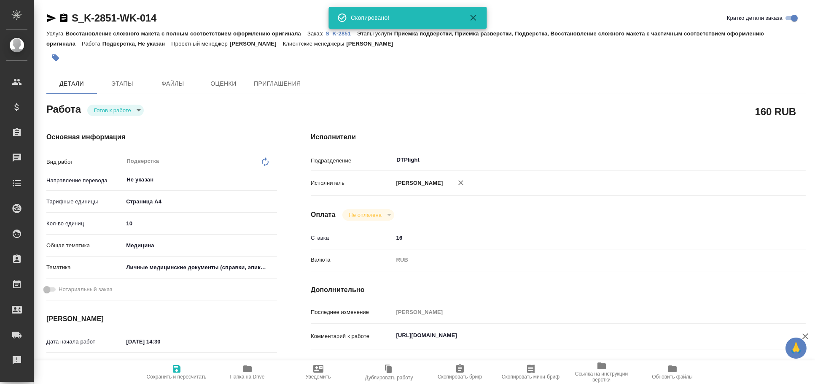
type textarea "x"
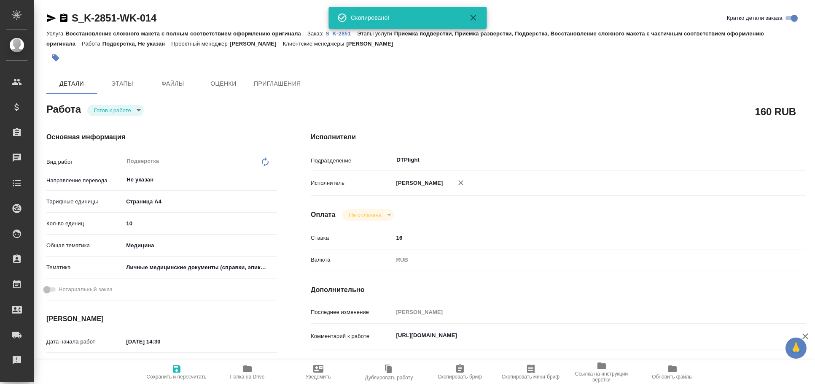
type textarea "x"
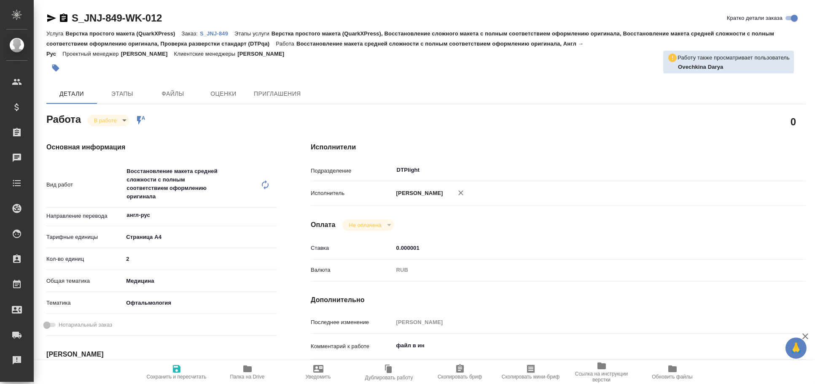
type textarea "x"
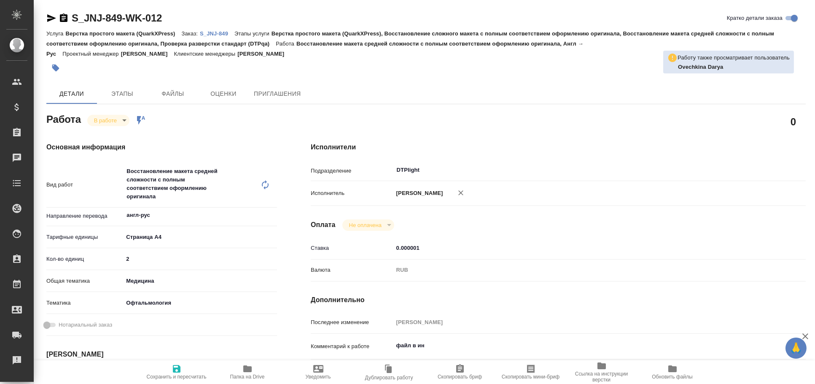
type textarea "x"
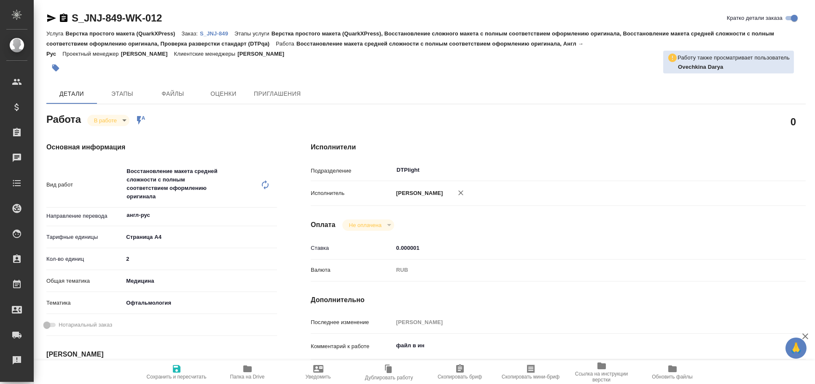
type textarea "x"
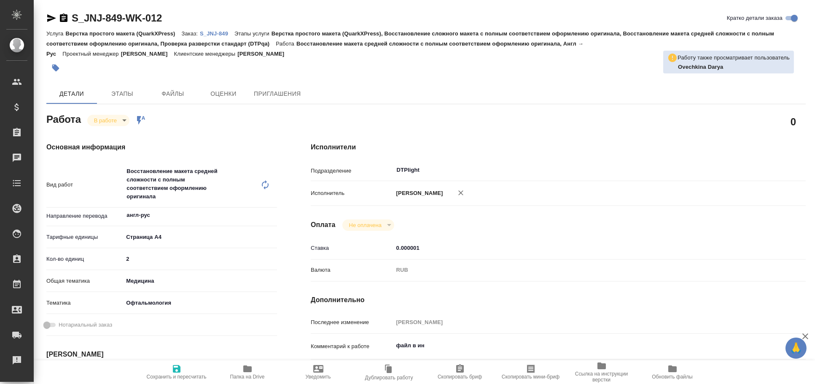
type textarea "x"
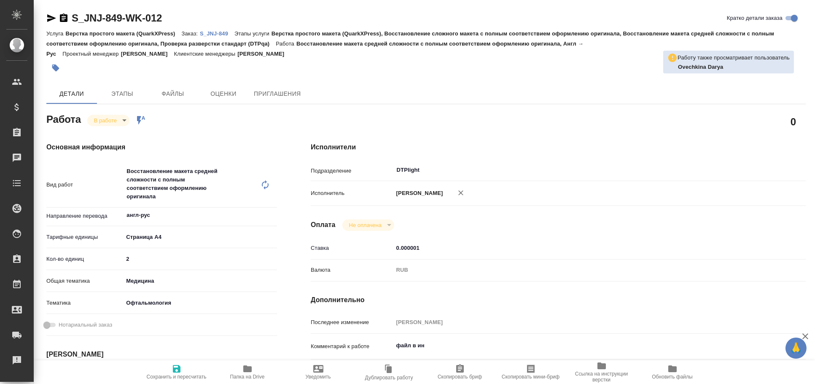
type textarea "x"
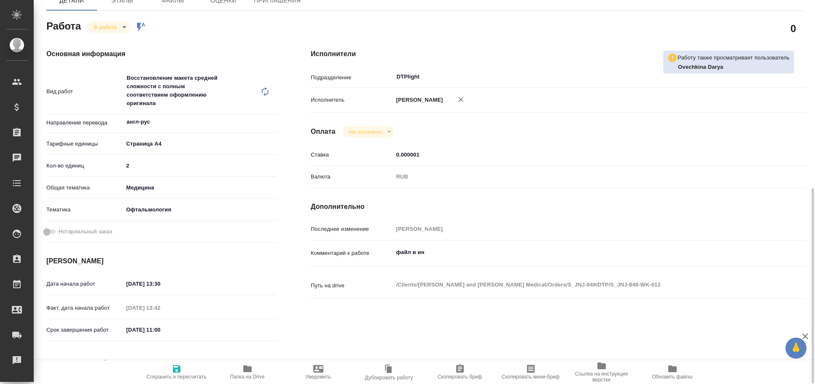
scroll to position [186, 0]
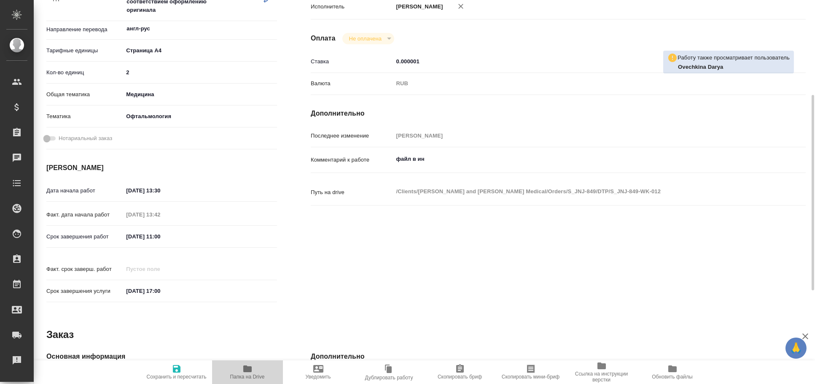
click at [251, 367] on icon "button" at bounding box center [248, 369] width 10 height 10
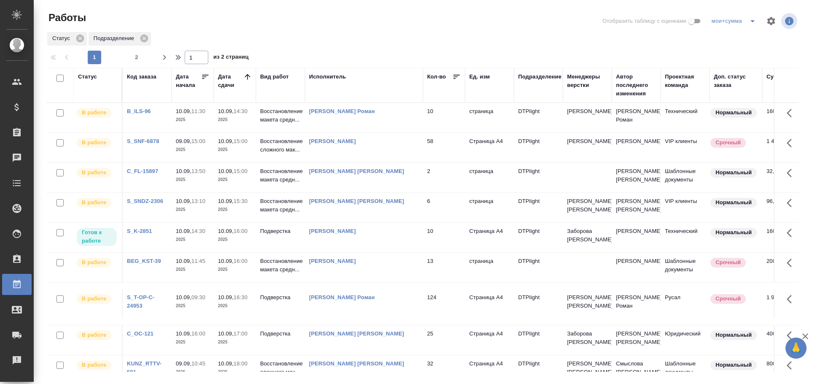
click at [342, 261] on link "Крамник Артем" at bounding box center [332, 261] width 47 height 6
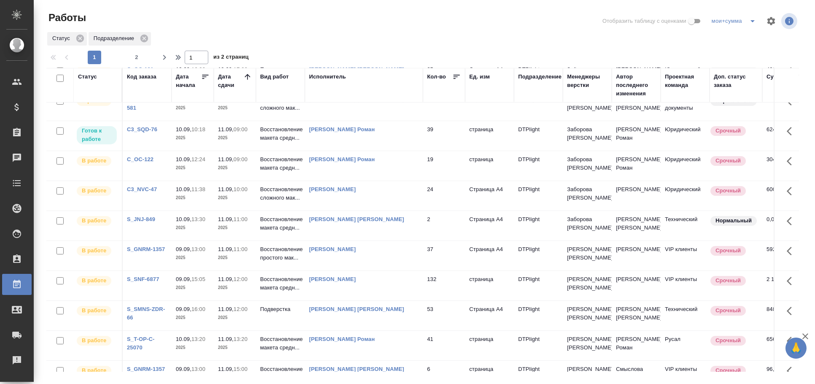
scroll to position [328, 0]
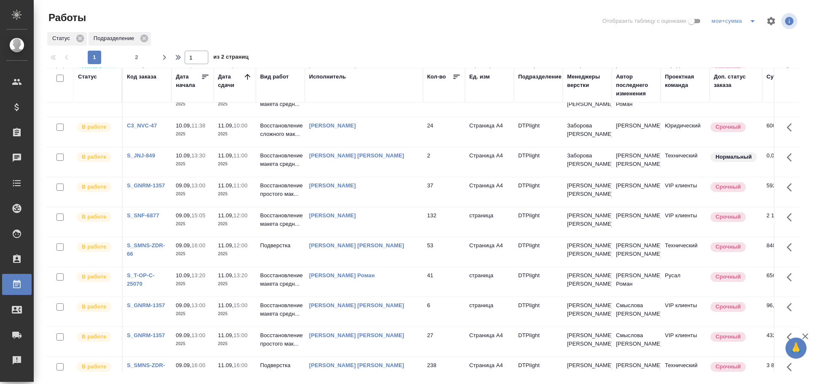
click at [374, 161] on td "Архипова Екатерина Владимировна" at bounding box center [364, 162] width 118 height 30
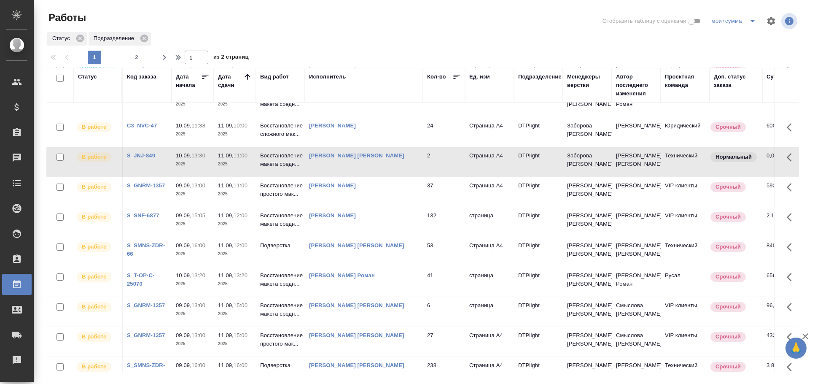
click at [374, 161] on td "Архипова Екатерина Владимировна" at bounding box center [364, 162] width 118 height 30
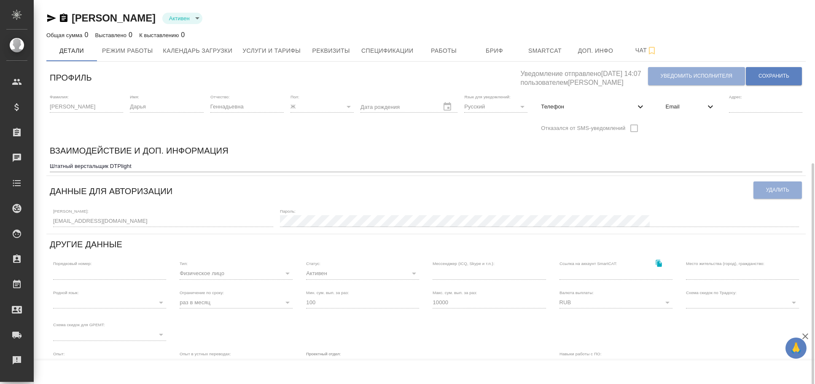
scroll to position [93, 0]
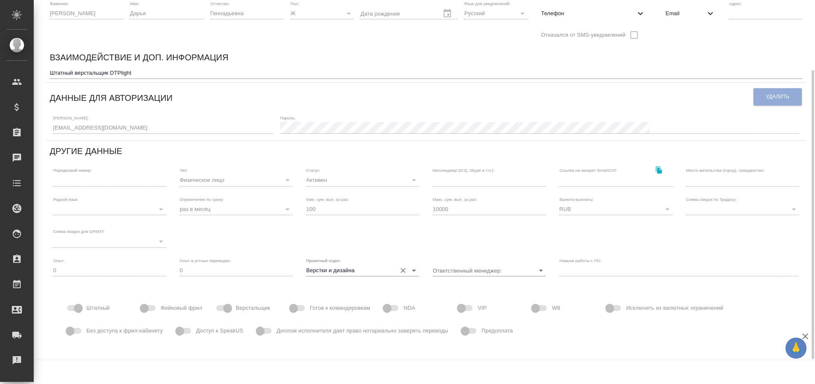
click at [401, 270] on icon "Очистить" at bounding box center [403, 270] width 8 height 8
click at [413, 270] on icon "Open" at bounding box center [414, 270] width 10 height 10
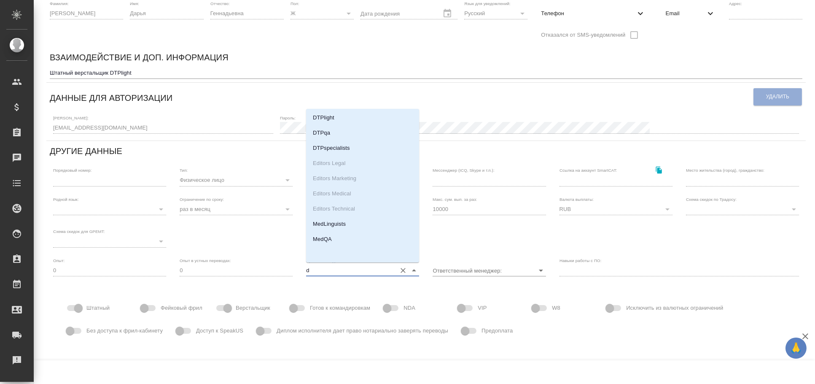
scroll to position [0, 0]
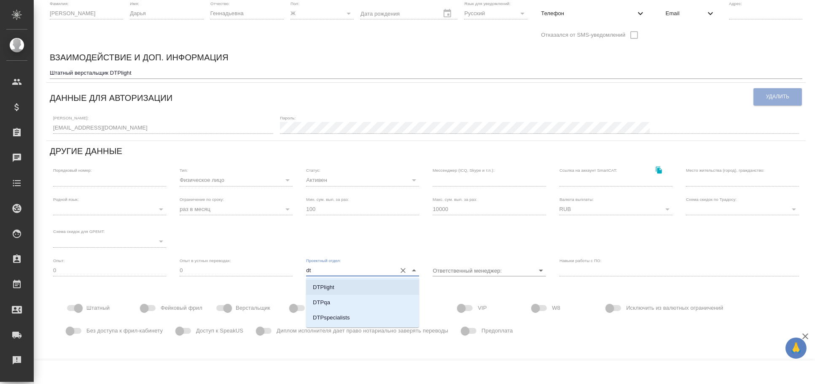
click at [365, 285] on li "DTPlight" at bounding box center [362, 287] width 113 height 15
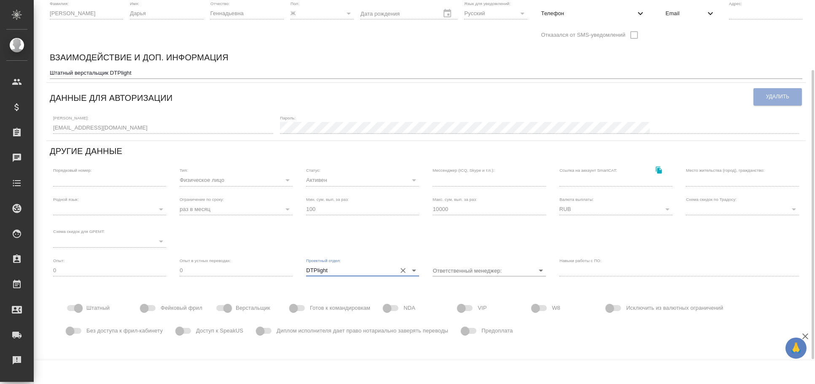
scroll to position [127, 0]
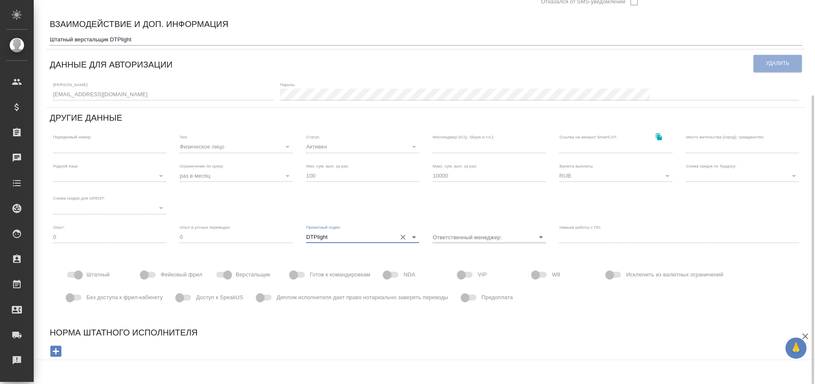
type input "DTPlight"
click at [531, 346] on div at bounding box center [426, 350] width 746 height 17
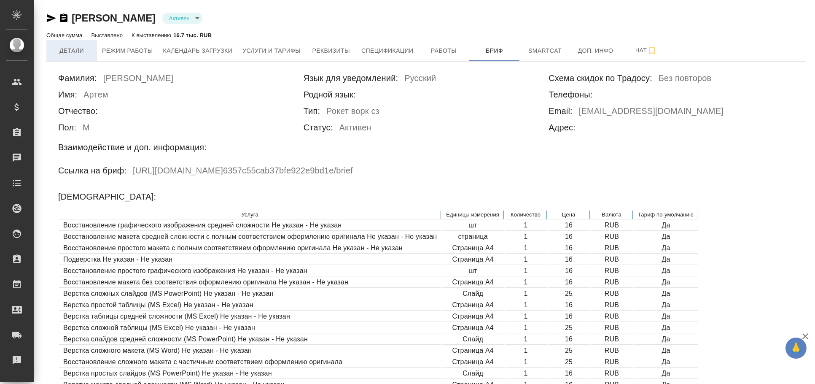
click at [76, 49] on span "Детали" at bounding box center [71, 51] width 40 height 11
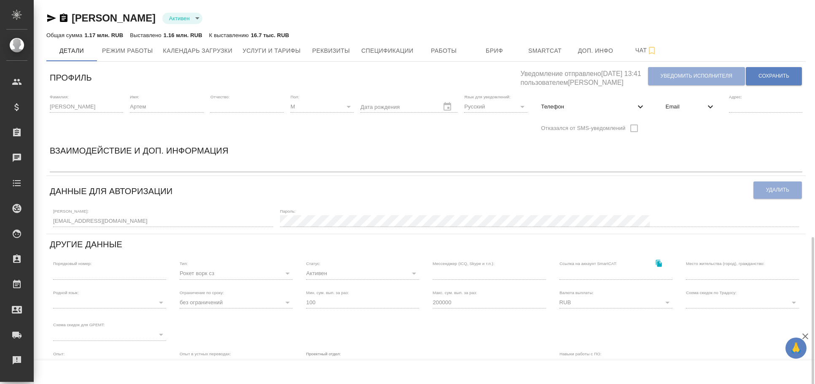
scroll to position [140, 0]
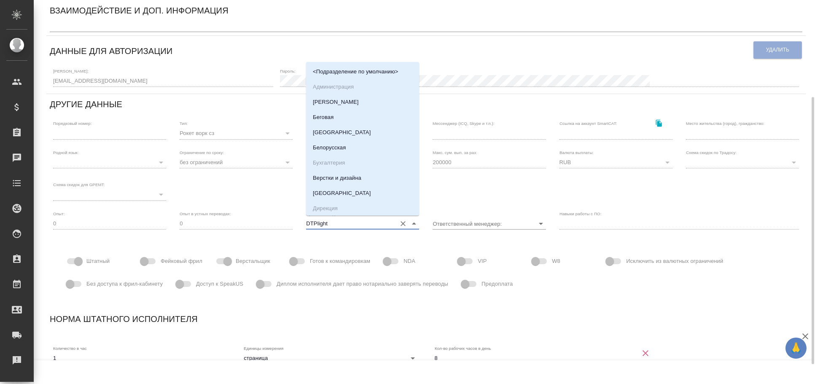
drag, startPoint x: 334, startPoint y: 224, endPoint x: 300, endPoint y: 227, distance: 33.8
click at [300, 227] on div "Проектный отдел: DTPlight" at bounding box center [362, 220] width 127 height 32
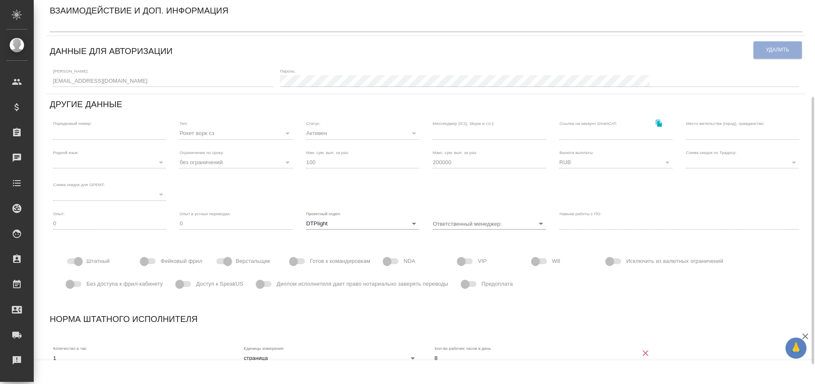
click at [727, 333] on div at bounding box center [712, 348] width 191 height 49
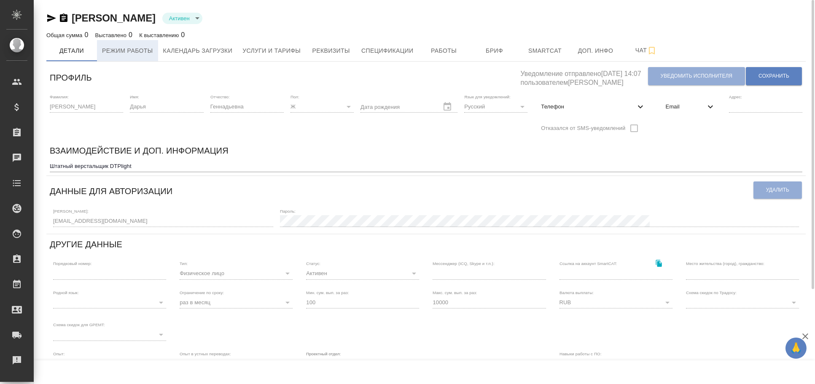
click at [121, 57] on button "Режим работы" at bounding box center [127, 50] width 61 height 21
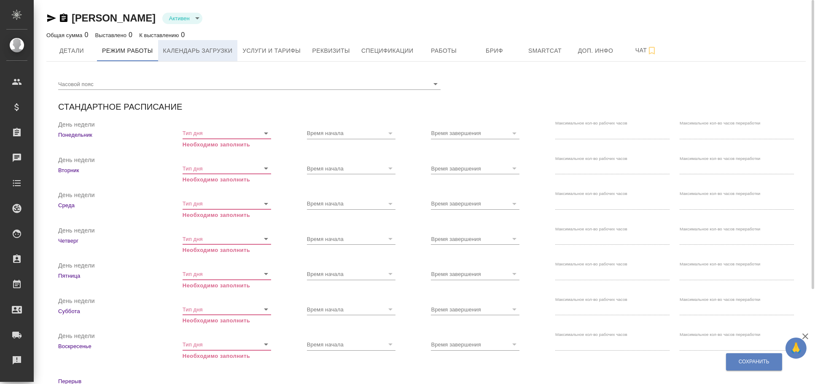
click at [182, 56] on button "Календарь загрузки" at bounding box center [198, 50] width 80 height 21
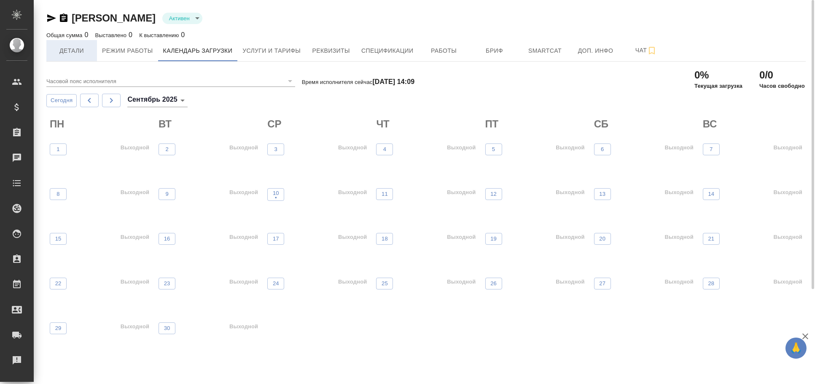
click at [71, 54] on span "Детали" at bounding box center [71, 51] width 40 height 11
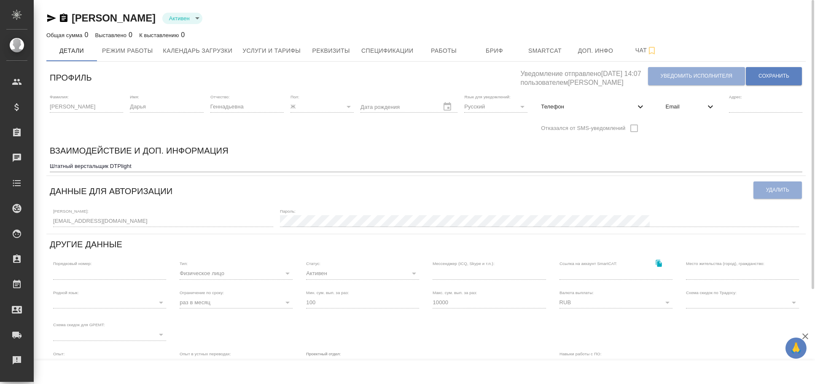
scroll to position [127, 0]
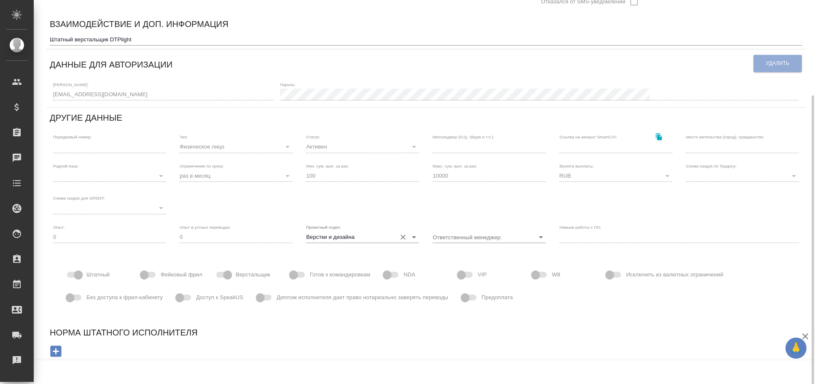
click at [392, 235] on div "Верстки и дизайна" at bounding box center [362, 237] width 113 height 12
paste input "DTPlight"
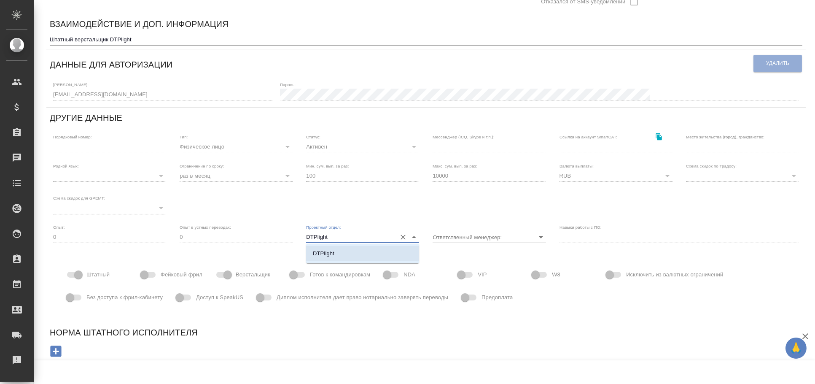
click at [354, 261] on ul "DTPlight" at bounding box center [362, 260] width 113 height 15
click at [354, 255] on li "DTPlight" at bounding box center [362, 253] width 113 height 15
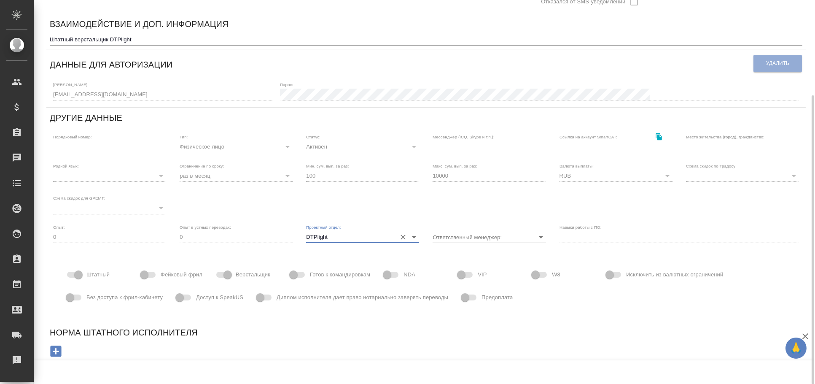
scroll to position [0, 0]
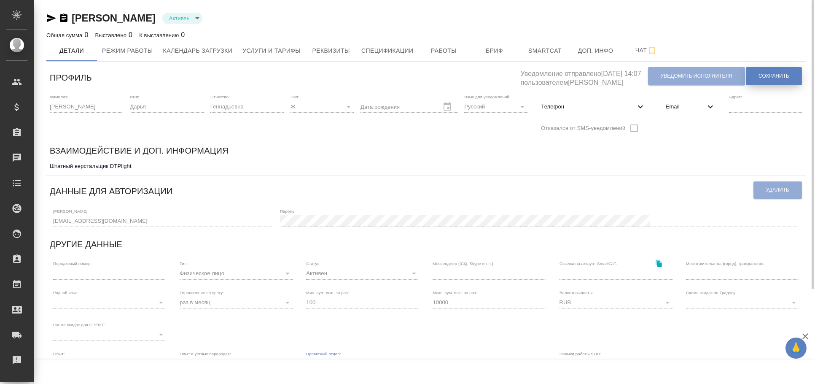
type input "DTPlight"
click at [771, 75] on span "Сохранить" at bounding box center [774, 76] width 31 height 7
drag, startPoint x: 70, startPoint y: 19, endPoint x: 154, endPoint y: 21, distance: 84.0
click at [154, 21] on div "Овечкина Дарья Геннадьевна Активен active" at bounding box center [426, 17] width 760 height 13
copy link "Овечкина Дарья"
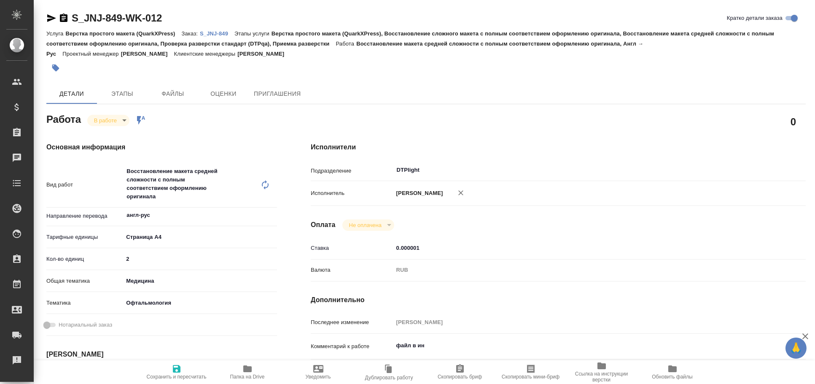
type textarea "x"
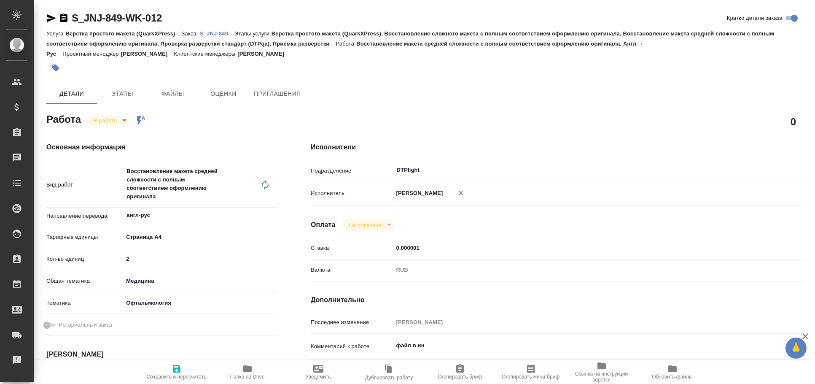
type textarea "x"
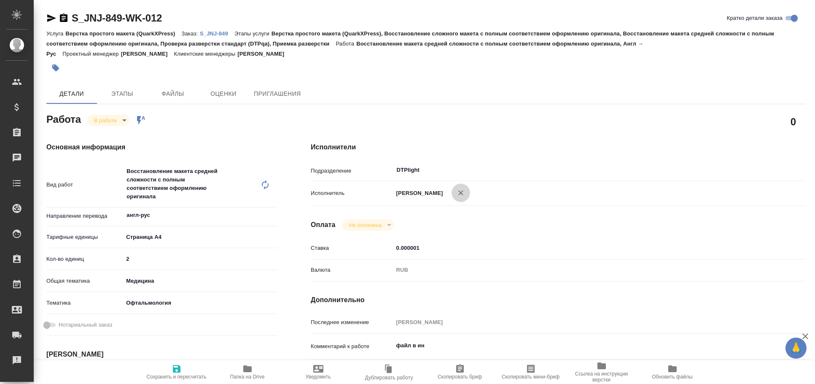
click at [465, 193] on icon "button" at bounding box center [461, 193] width 8 height 8
type textarea "x"
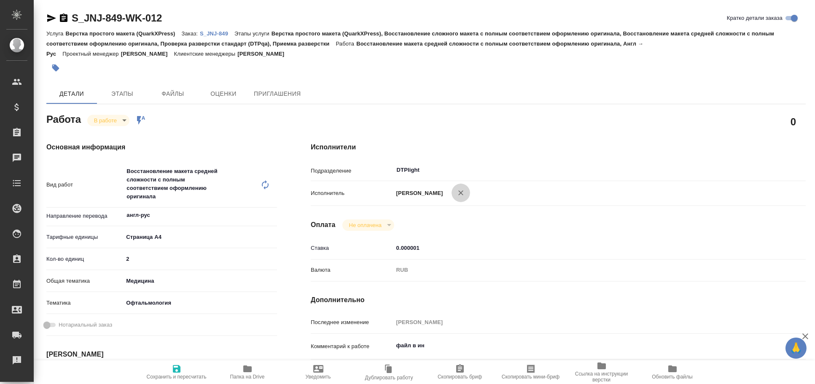
type textarea "x"
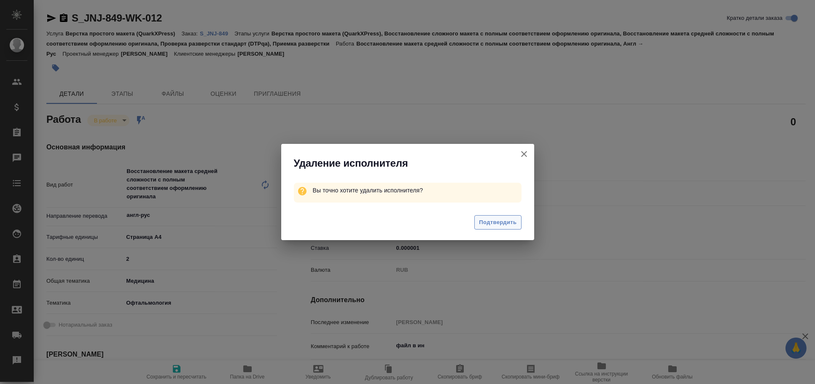
click at [513, 221] on span "Подтвердить" at bounding box center [498, 223] width 38 height 10
type textarea "x"
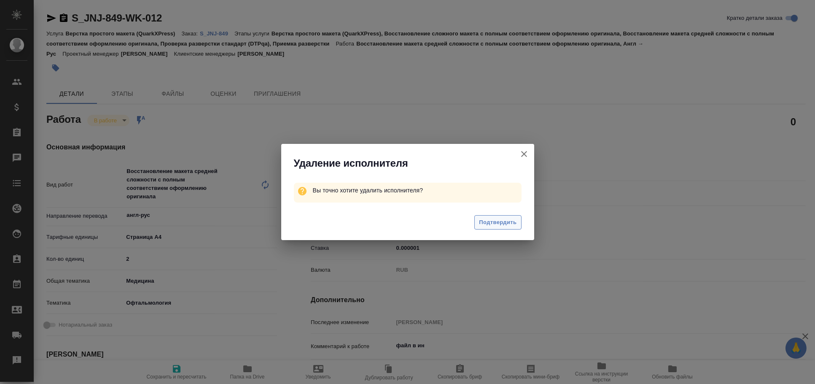
type textarea "x"
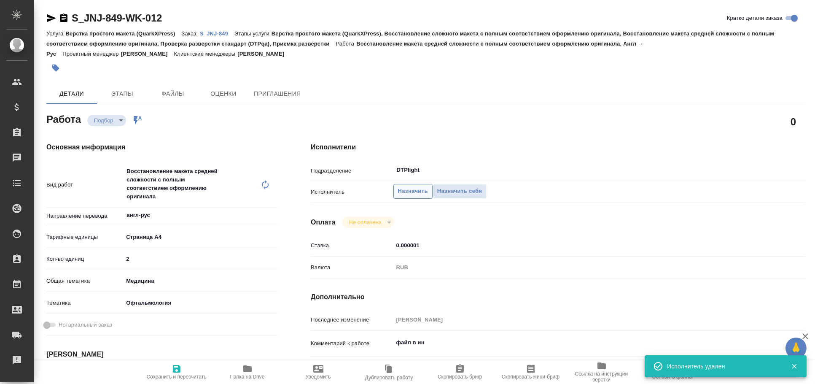
type textarea "x"
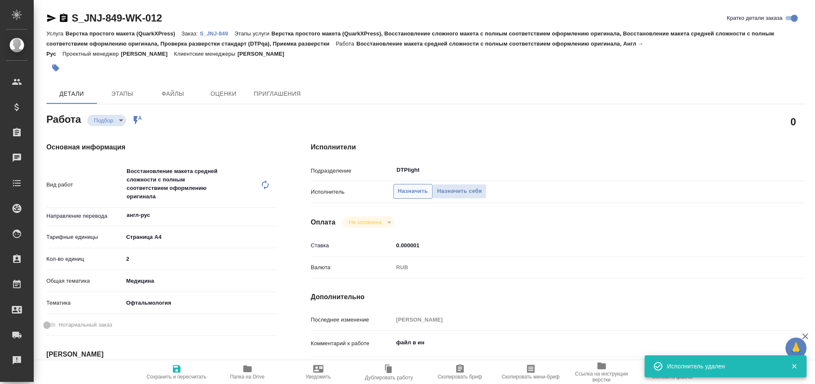
click at [421, 194] on span "Назначить" at bounding box center [413, 191] width 30 height 10
type textarea "x"
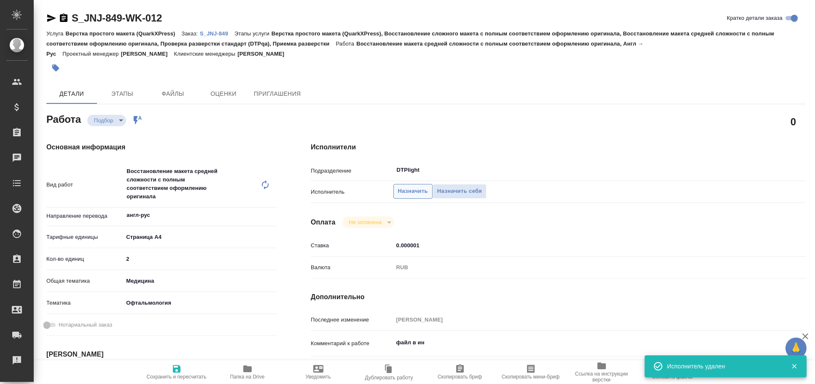
type textarea "x"
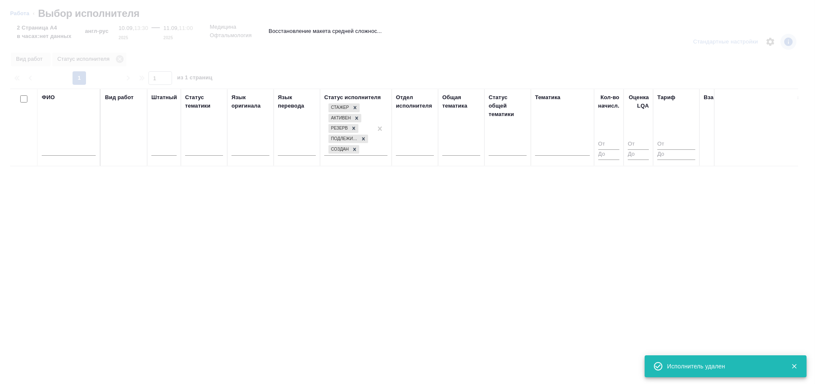
click at [70, 153] on input "text" at bounding box center [69, 150] width 54 height 11
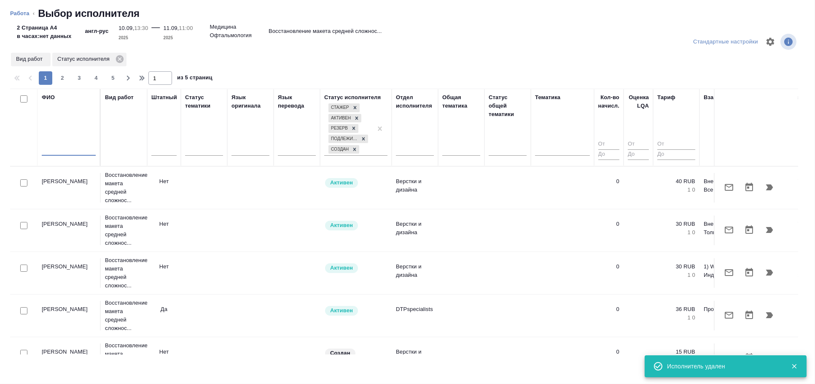
type textarea "x"
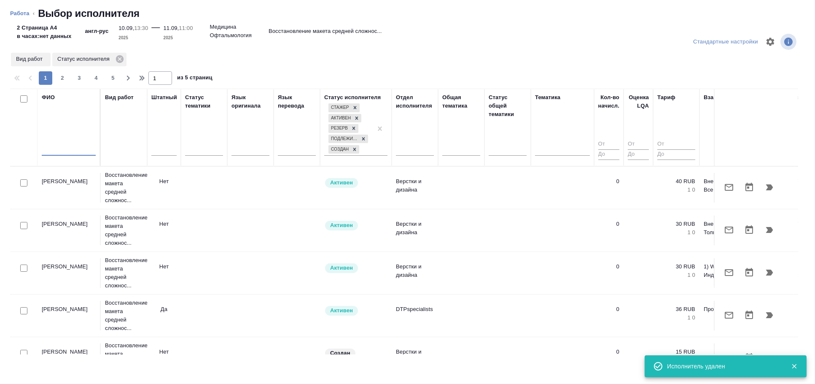
click at [70, 154] on input "text" at bounding box center [69, 150] width 54 height 11
paste input "Овечкина Дарья"
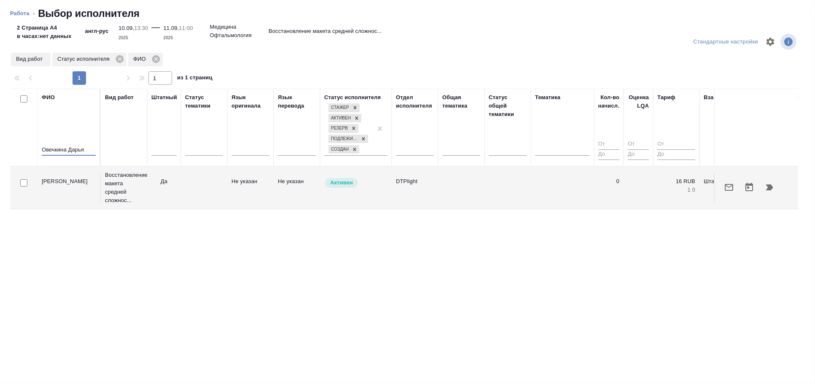
type input "Овечкина Дарья"
click at [26, 186] on input "checkbox" at bounding box center [23, 182] width 7 height 7
checkbox input "true"
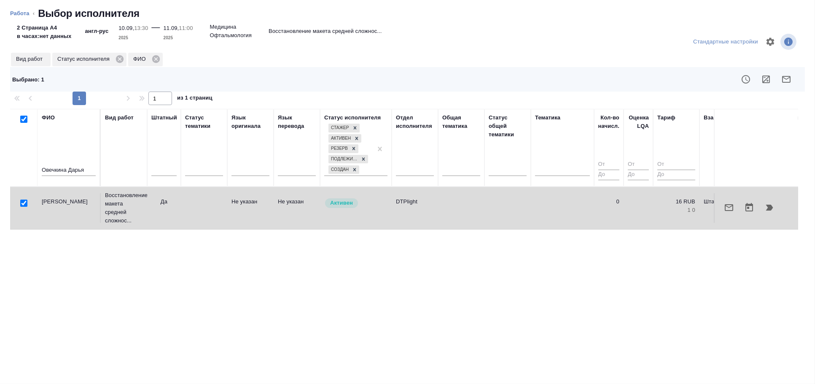
click at [773, 210] on icon "button" at bounding box center [770, 207] width 10 height 10
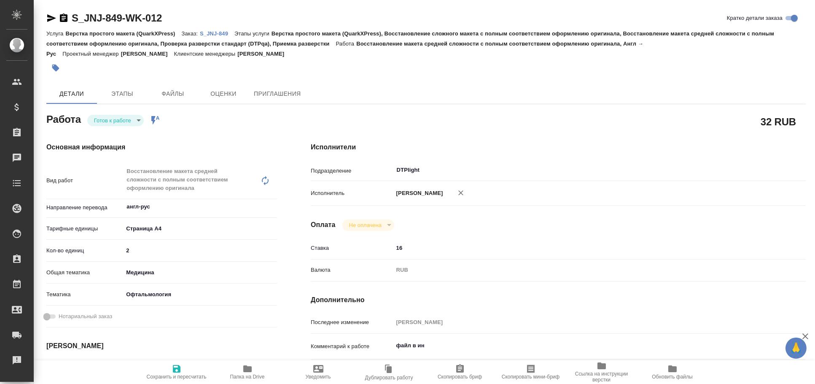
type textarea "x"
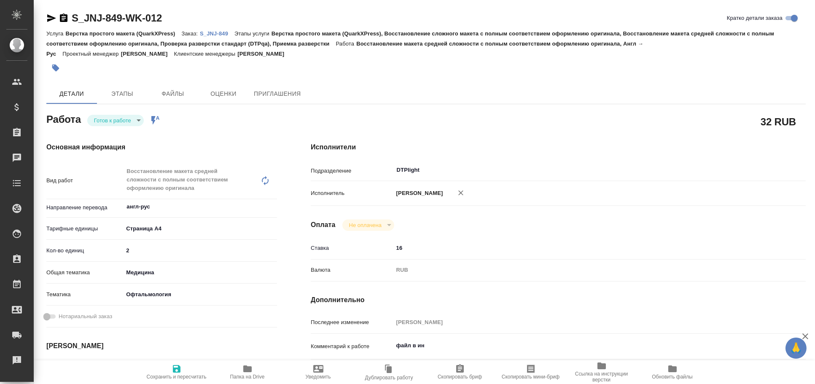
type textarea "x"
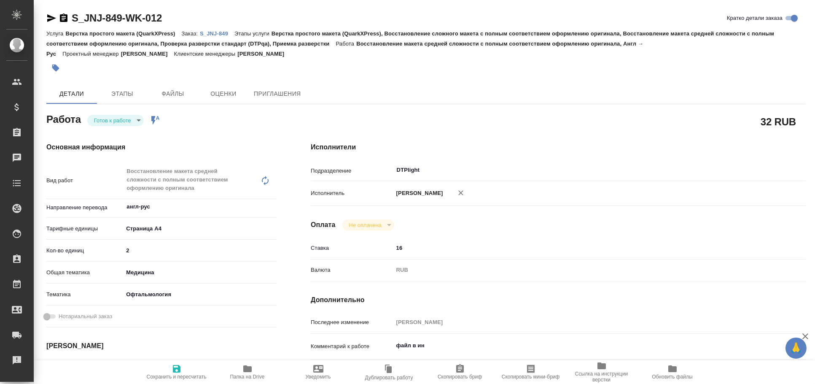
type textarea "x"
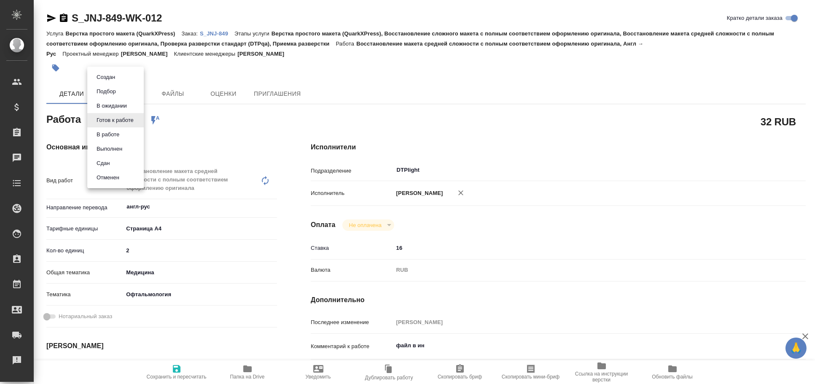
click at [121, 117] on body "🙏 .cls-1 fill:#fff; AWATERA [PERSON_NAME] Спецификации Заказы Чаты Todo Проекты…" at bounding box center [407, 192] width 815 height 384
type textarea "x"
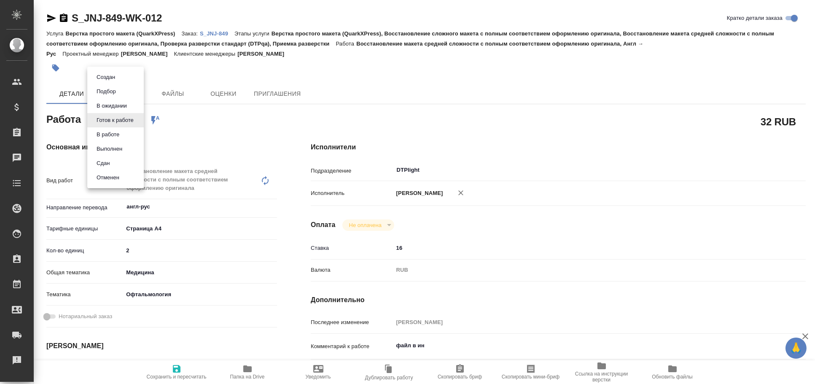
type textarea "x"
click at [124, 133] on li "В работе" at bounding box center [115, 134] width 57 height 14
type textarea "x"
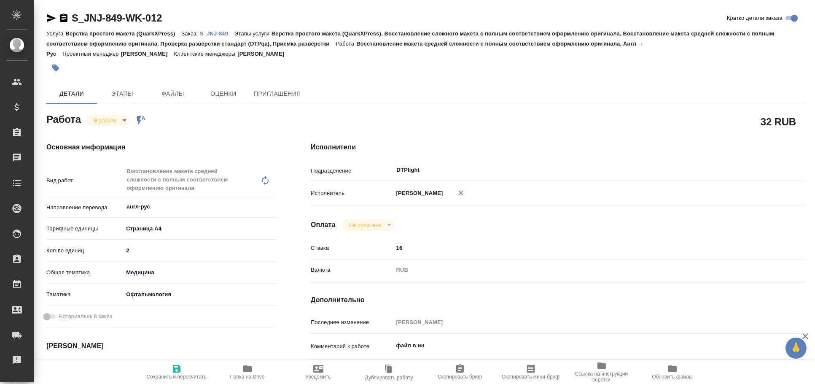
type textarea "x"
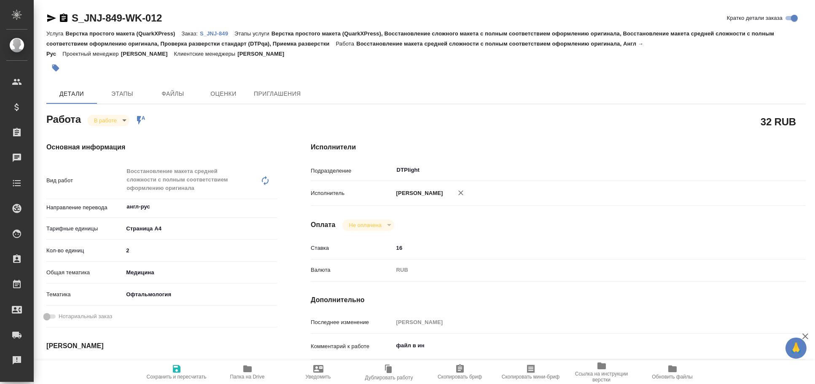
type textarea "x"
click at [181, 374] on span "Сохранить и пересчитать" at bounding box center [177, 377] width 60 height 6
type textarea "x"
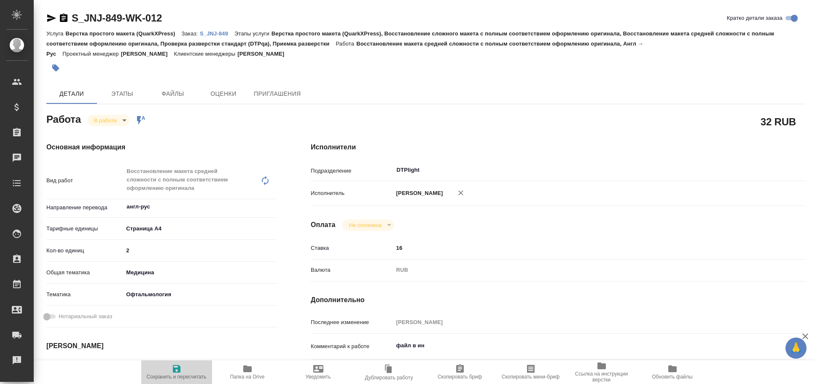
type textarea "x"
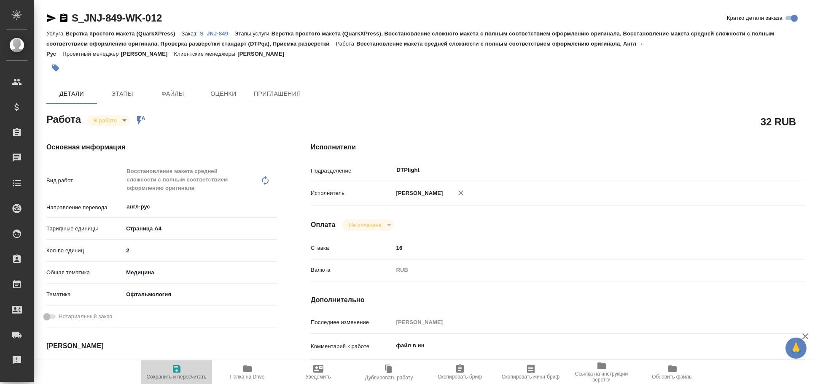
type textarea "x"
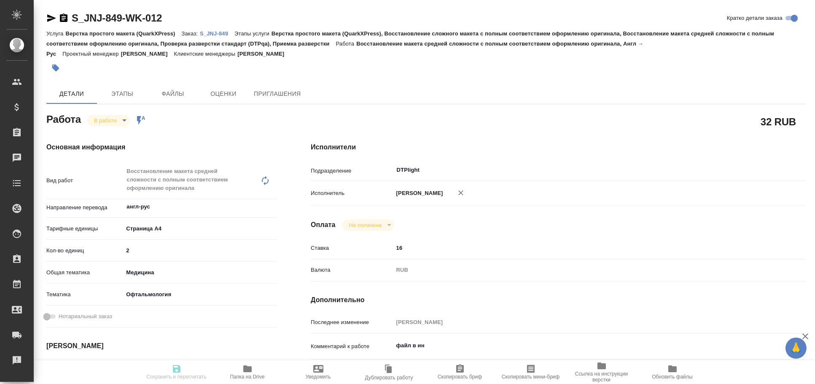
type textarea "x"
type input "inProgress"
type textarea "Восстановление макета средней сложности с полным соответствием оформлению ориги…"
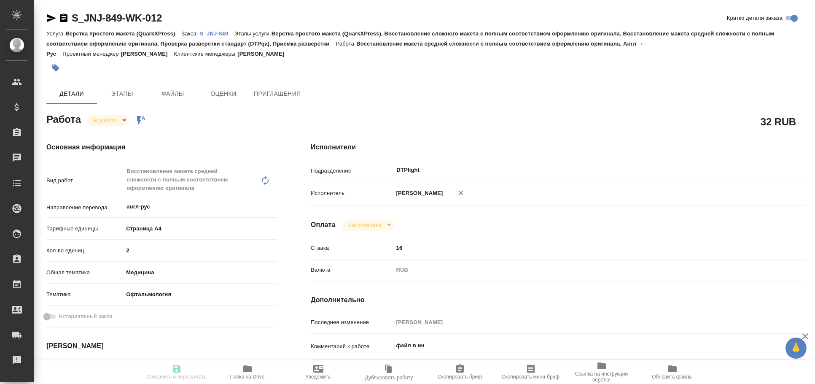
type textarea "x"
type input "англ-рус"
type input "5f036ec4e16dec2d6b59c8ff"
type input "2"
type input "med"
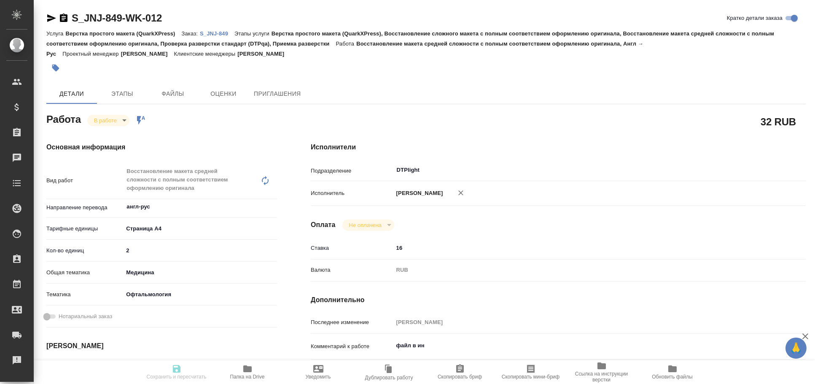
type input "5a8b8b956a9677013d343e20"
type input "[DATE] 13:30"
type input "[DATE] 13:42"
type input "[DATE] 11:00"
type input "[DATE] 17:00"
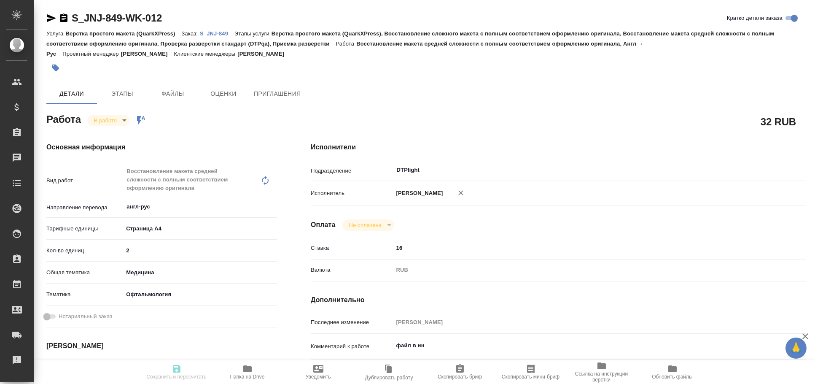
type input "DTPlight"
type input "notPayed"
type input "16"
type input "RUB"
type input "[PERSON_NAME]"
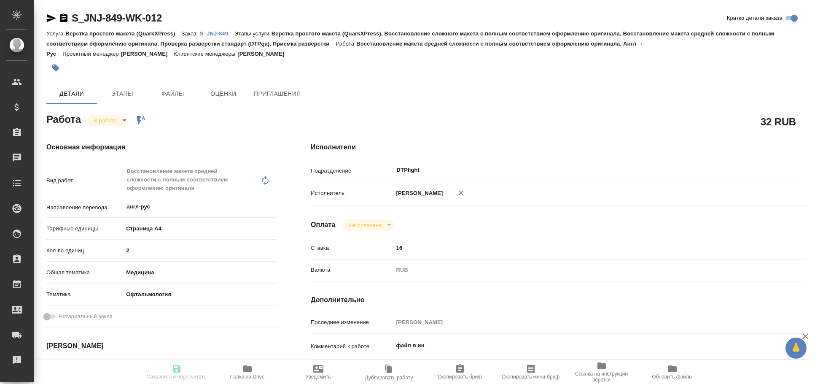
type textarea "файл в ин"
type textarea "x"
type textarea "/Clients/[PERSON_NAME] and [PERSON_NAME] Medical/Orders/S_JNJ-849/DTP/S_JNJ-849…"
type textarea "x"
type input "S_JNJ-849"
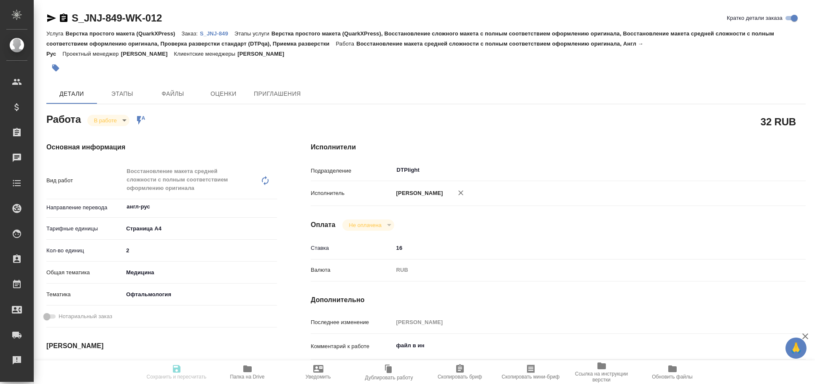
type input "P26032036R"
type input "Верстка простого макета (QuarkXPress)"
type input "Верстка простого макета (QuarkXPress), Восстановление сложного макета с полным …"
type input "[PERSON_NAME]"
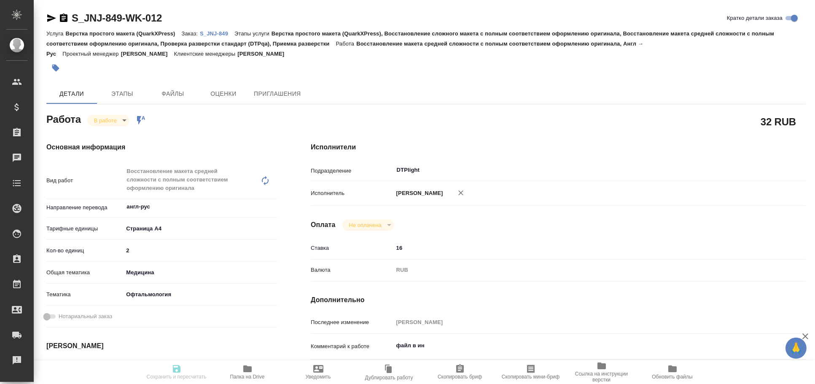
type input "/Clients/[PERSON_NAME] and [PERSON_NAME] Medical/Orders/S_JNJ-849"
type textarea "x"
type textarea "перевод на русский и казахский"
type textarea "x"
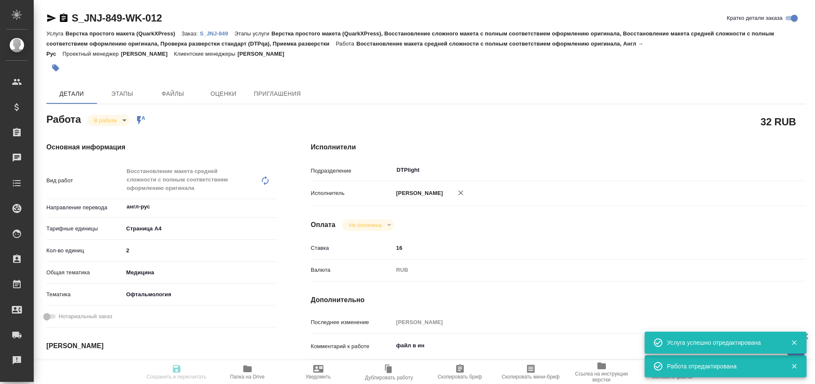
type textarea "x"
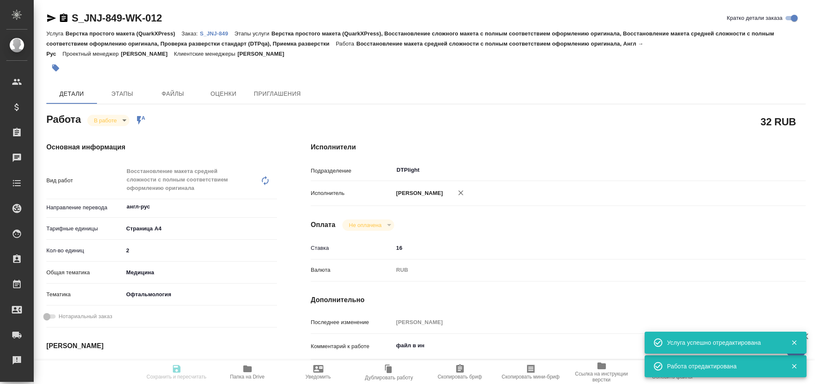
type textarea "x"
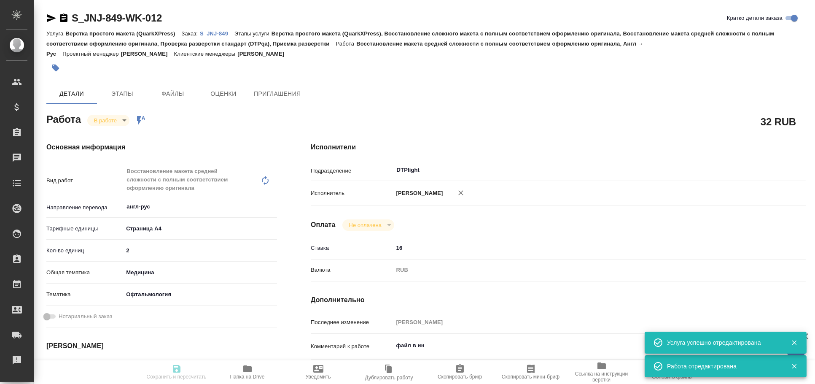
type textarea "x"
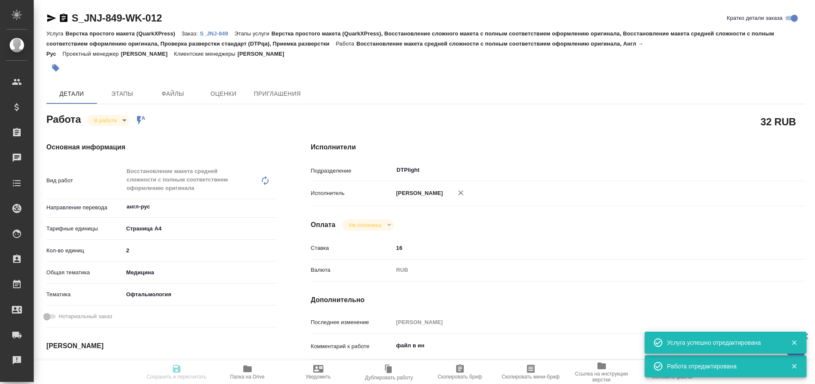
type textarea "x"
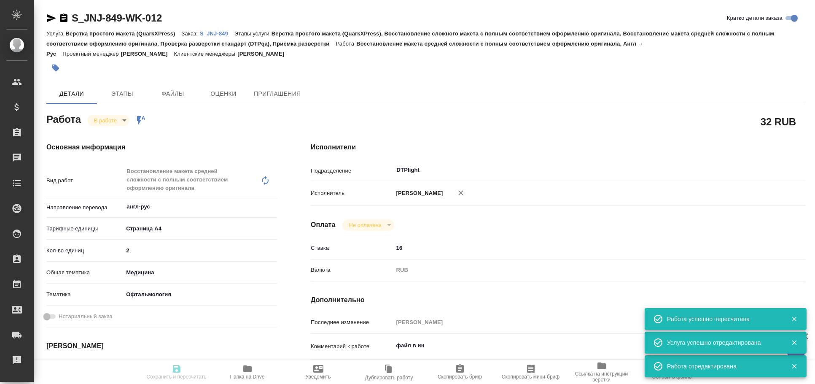
type input "inProgress"
type textarea "Восстановление макета средней сложности с полным соответствием оформлению ориги…"
type textarea "x"
type input "англ-рус"
type input "5f036ec4e16dec2d6b59c8ff"
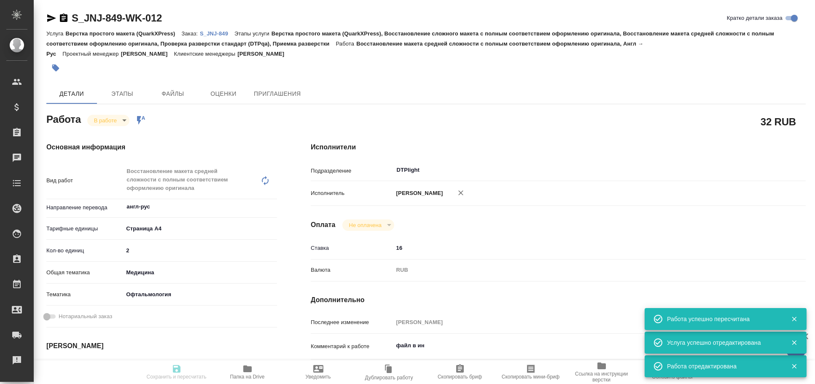
type input "2"
type input "med"
type input "5a8b8b956a9677013d343e20"
type input "[DATE] 13:30"
type input "[DATE] 13:42"
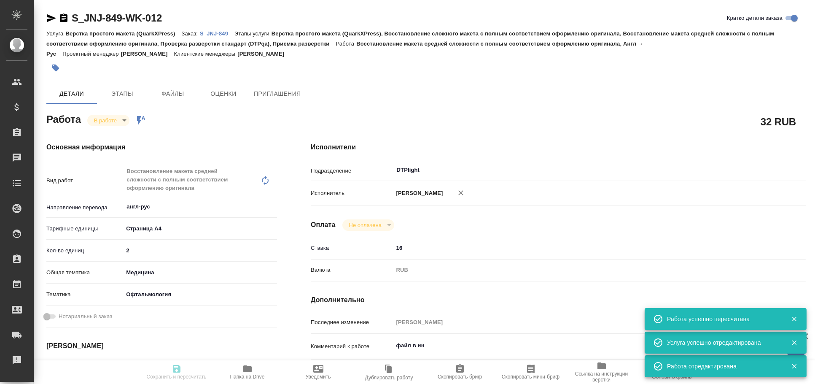
type input "[DATE] 11:00"
type input "[DATE] 17:00"
type input "DTPlight"
type input "notPayed"
type input "16"
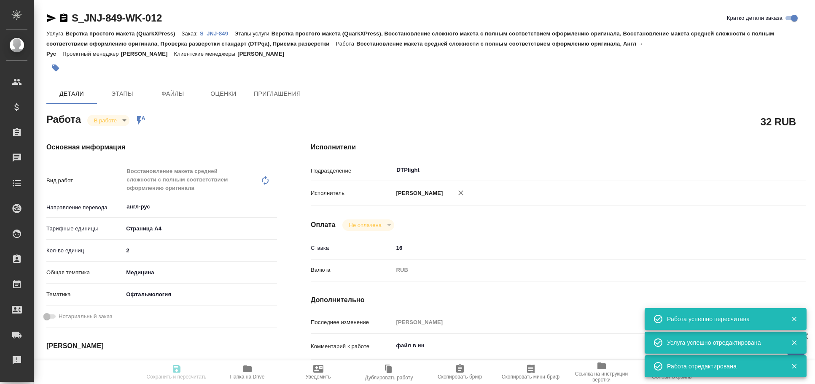
type input "RUB"
type input "[PERSON_NAME]"
type textarea "файл в ин"
type textarea "x"
type textarea "/Clients/[PERSON_NAME] and [PERSON_NAME] Medical/Orders/S_JNJ-849/DTP/S_JNJ-849…"
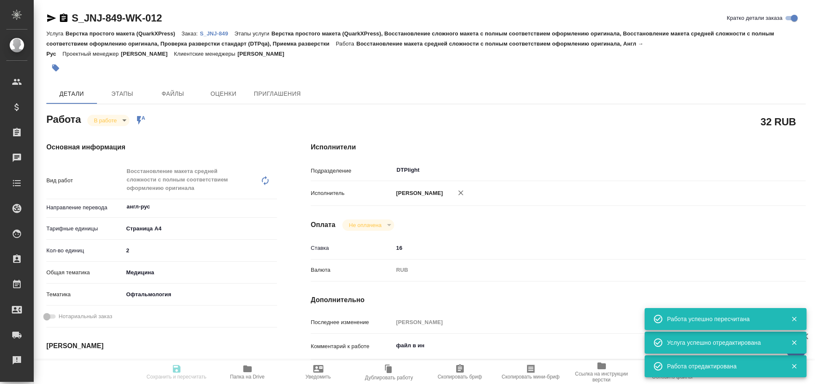
type textarea "x"
type input "S_JNJ-849"
type input "P26032036R"
type input "Верстка простого макета (QuarkXPress)"
type input "Верстка простого макета (QuarkXPress), Восстановление сложного макета с полным …"
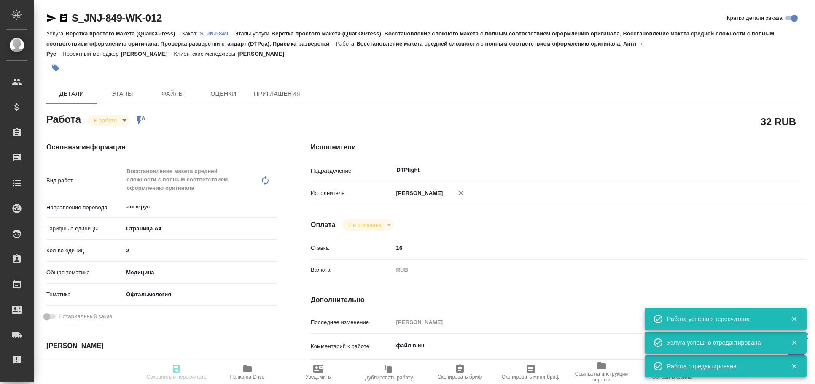
type input "[PERSON_NAME]"
type input "/Clients/[PERSON_NAME] and [PERSON_NAME] Medical/Orders/S_JNJ-849"
type textarea "x"
type textarea "перевод на русский и казахский"
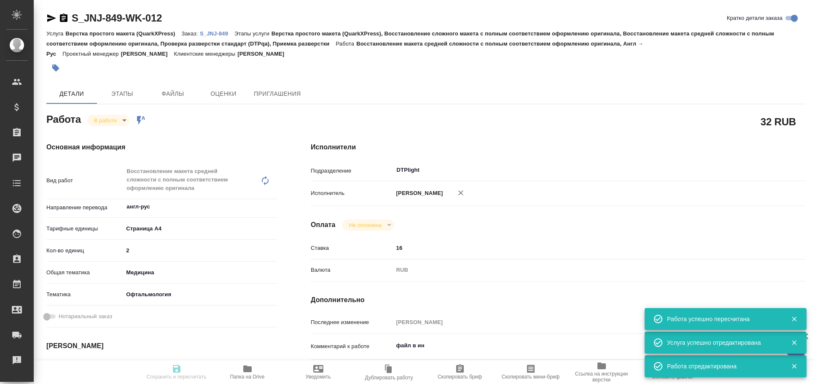
type textarea "x"
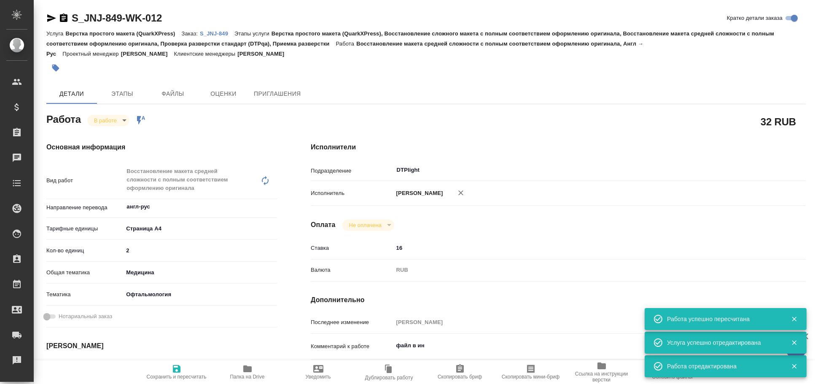
type textarea "x"
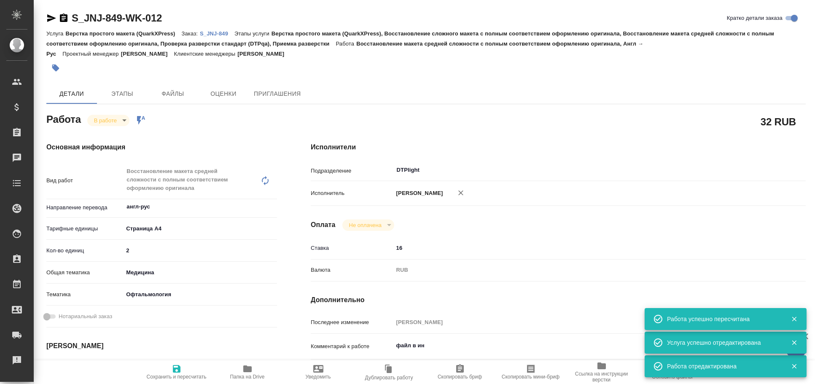
type textarea "x"
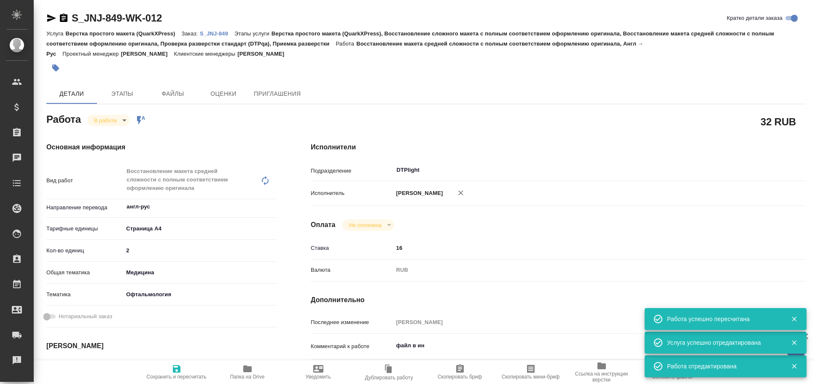
type textarea "x"
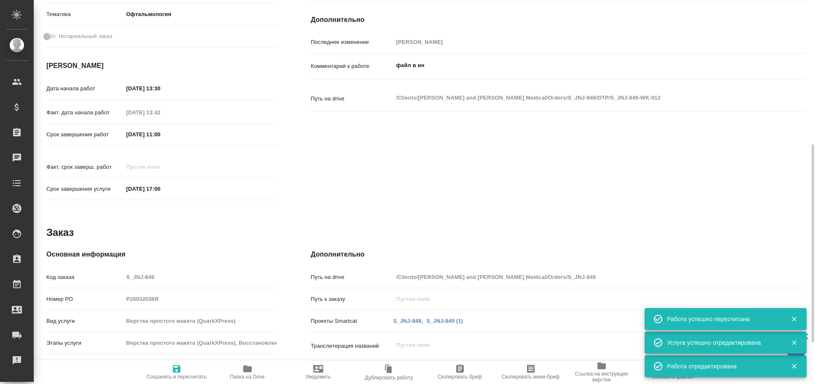
type textarea "x"
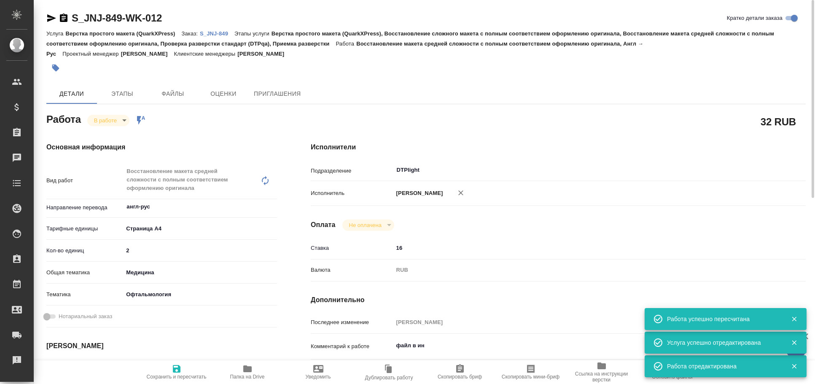
type textarea "x"
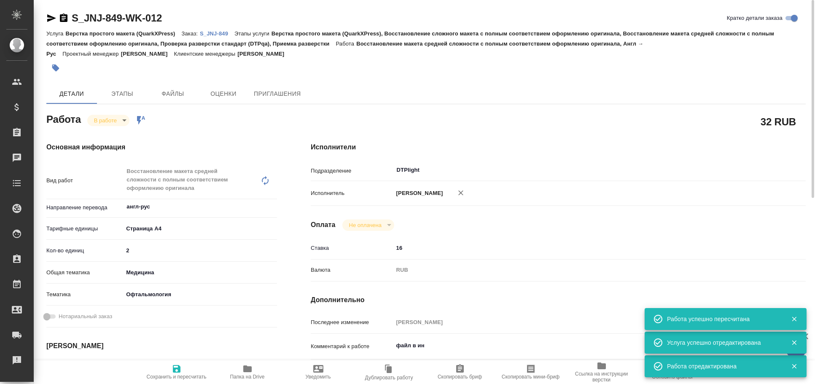
click at [54, 16] on icon "button" at bounding box center [51, 18] width 10 height 10
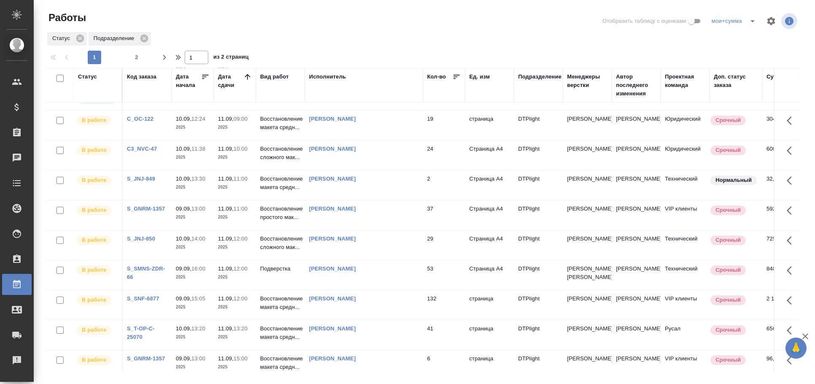
scroll to position [206, 0]
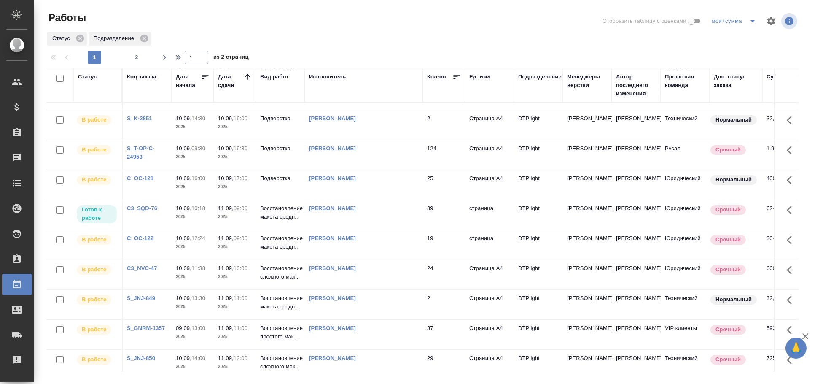
scroll to position [187, 0]
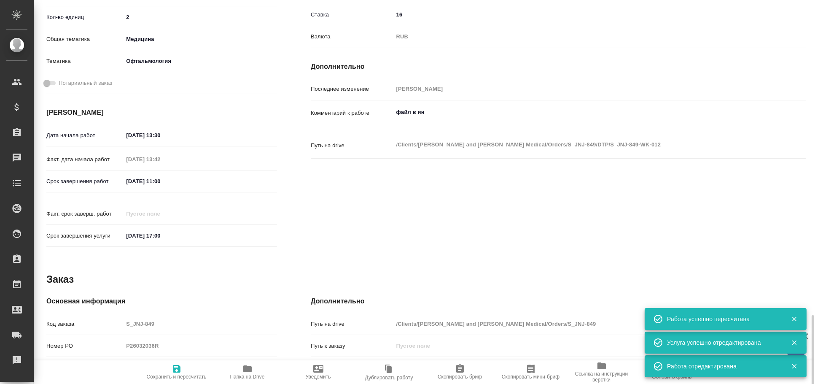
scroll to position [362, 0]
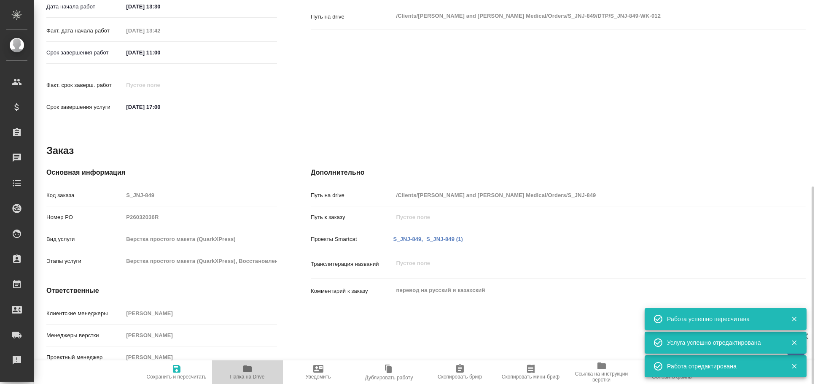
click at [238, 368] on span "Папка на Drive" at bounding box center [247, 372] width 61 height 16
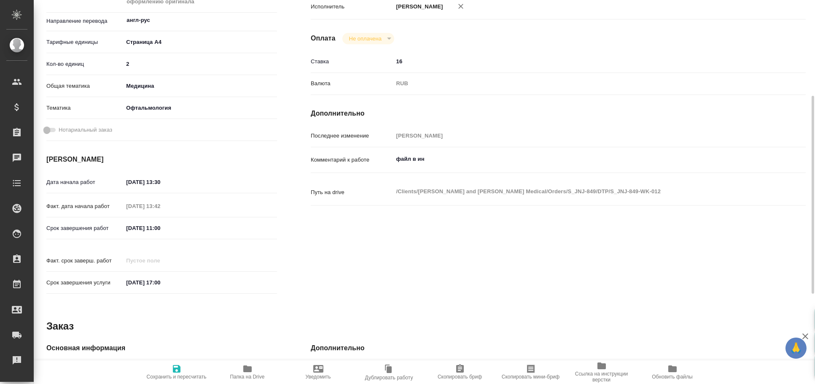
scroll to position [0, 0]
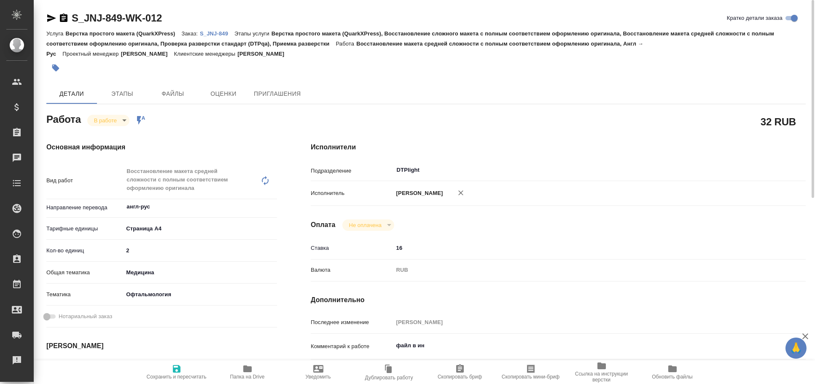
click at [248, 366] on icon "button" at bounding box center [247, 368] width 8 height 7
type textarea "x"
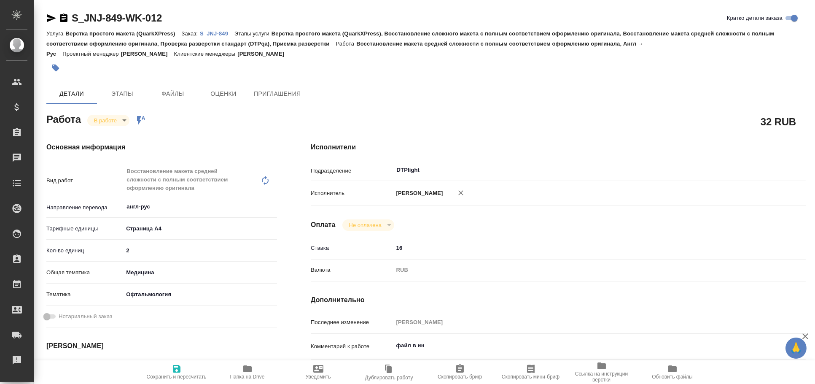
type textarea "x"
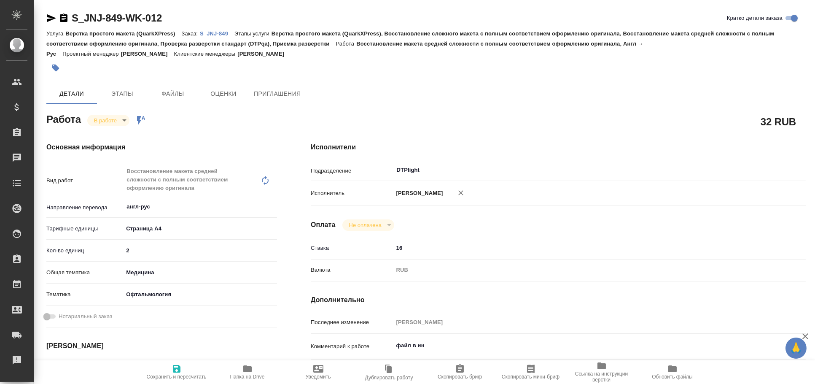
type textarea "x"
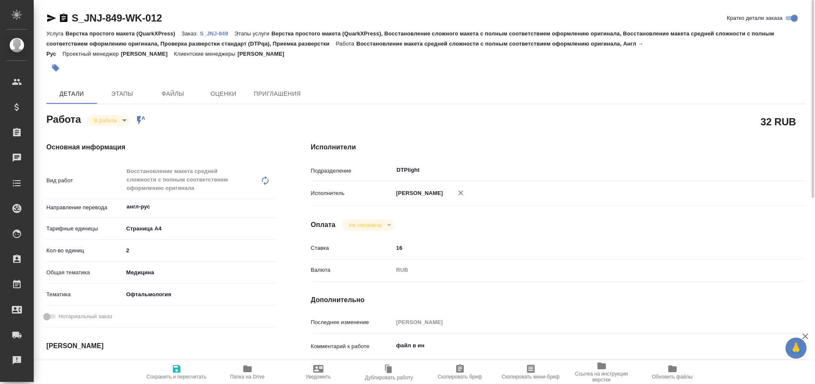
type textarea "x"
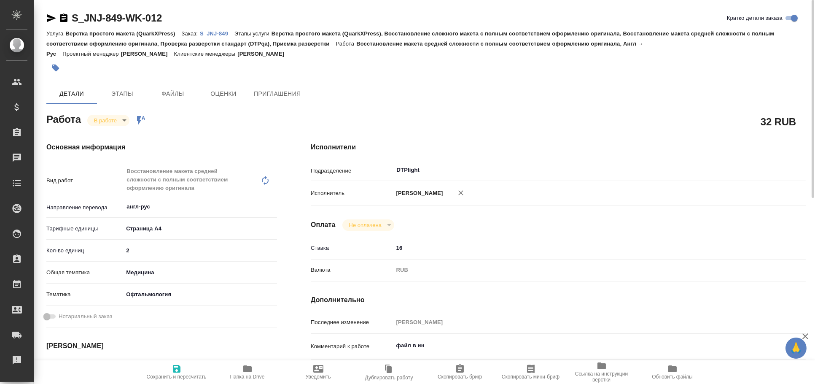
type textarea "x"
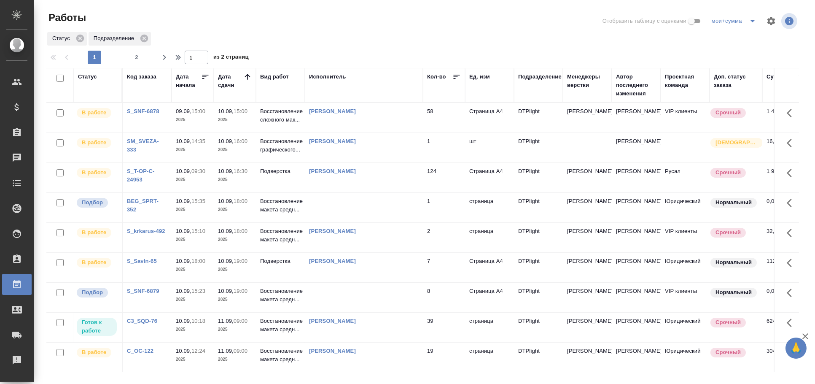
click at [355, 310] on td at bounding box center [364, 298] width 118 height 30
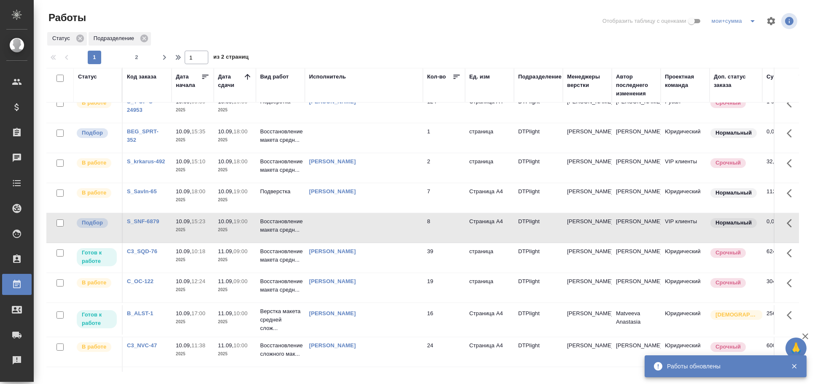
scroll to position [163, 0]
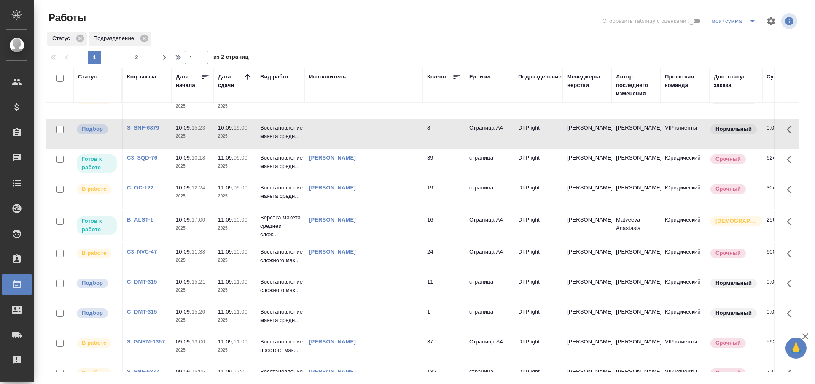
click at [396, 301] on td at bounding box center [364, 288] width 118 height 30
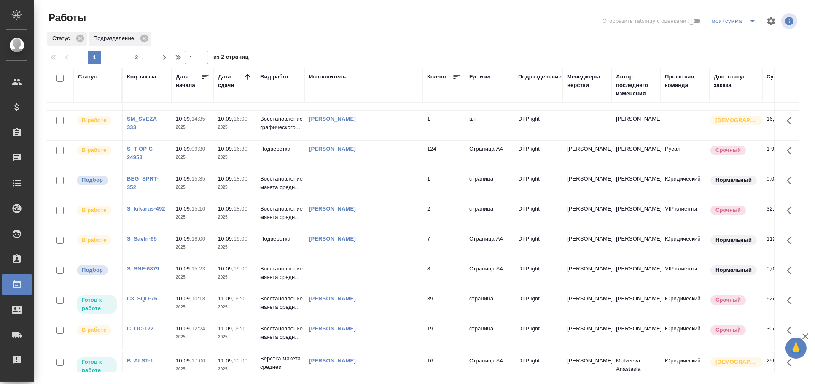
scroll to position [0, 0]
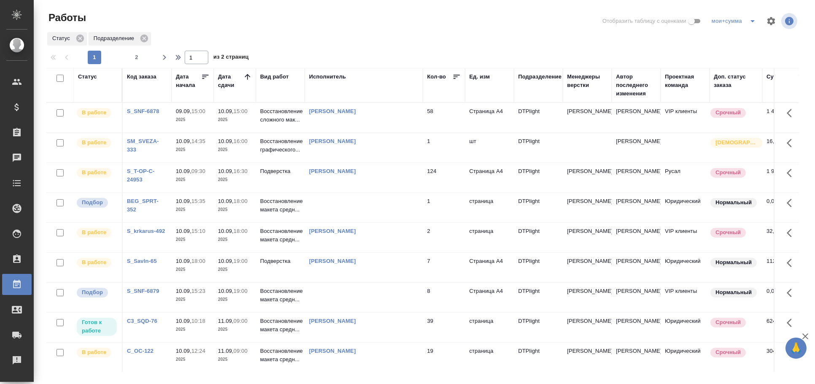
click at [343, 219] on td at bounding box center [364, 208] width 118 height 30
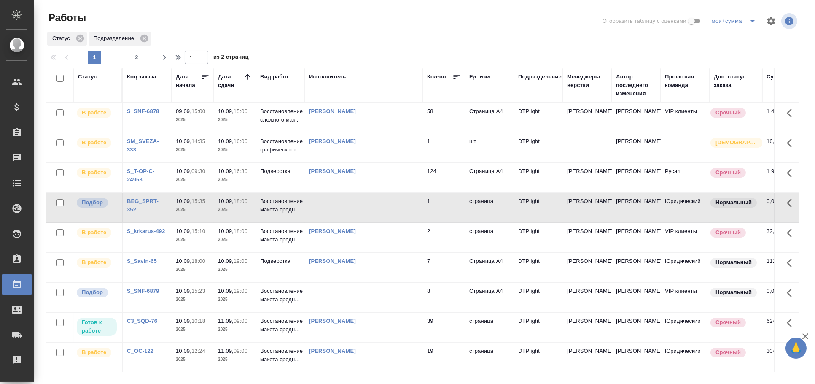
click at [343, 219] on td at bounding box center [364, 208] width 118 height 30
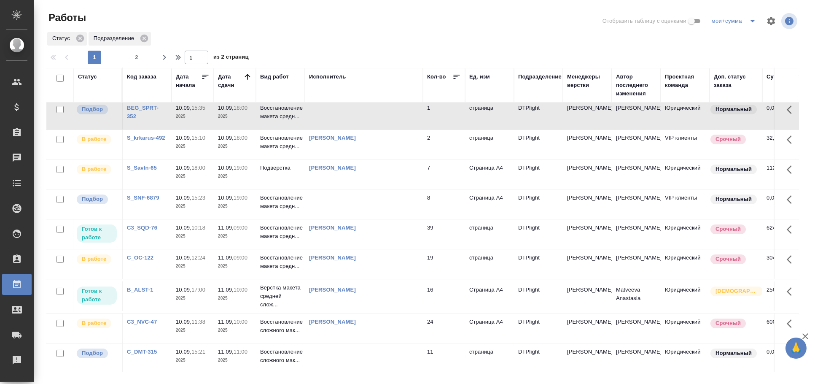
scroll to position [94, 0]
click at [359, 213] on td at bounding box center [364, 204] width 118 height 30
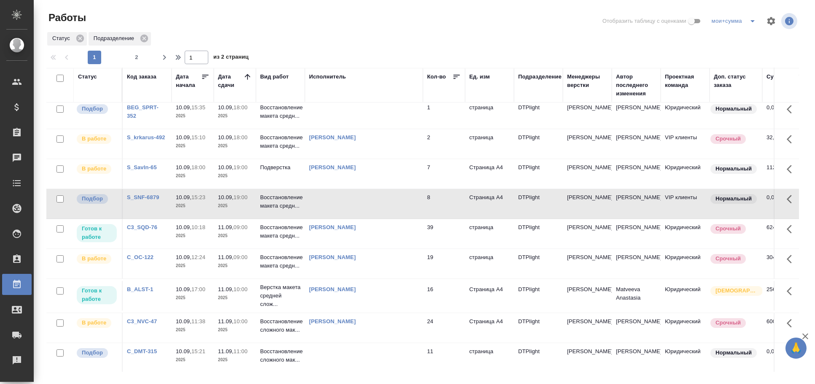
click at [359, 213] on td at bounding box center [364, 204] width 118 height 30
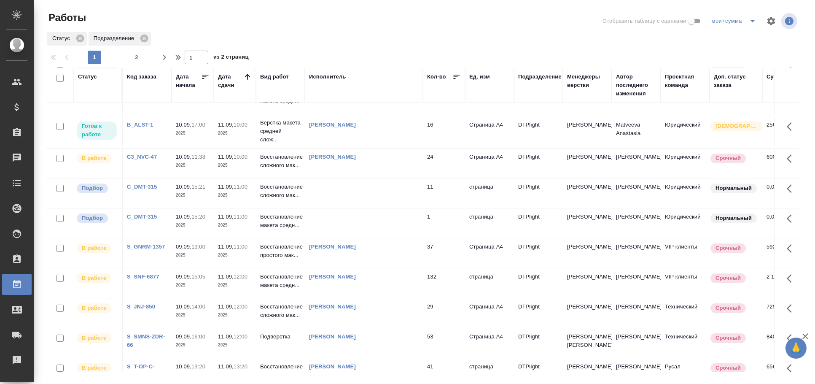
scroll to position [281, 0]
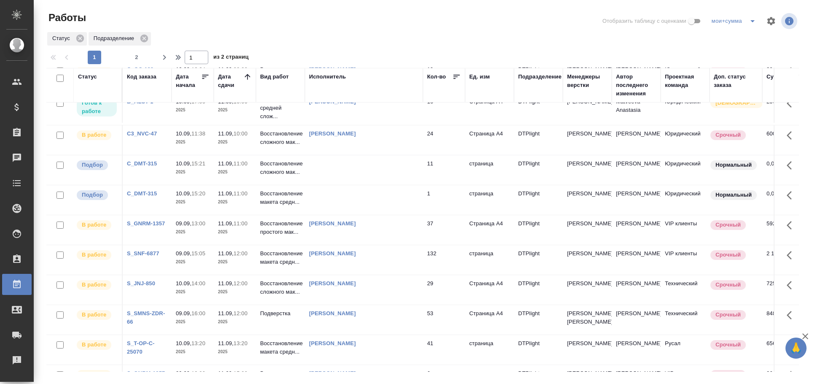
click at [369, 185] on td at bounding box center [364, 170] width 118 height 30
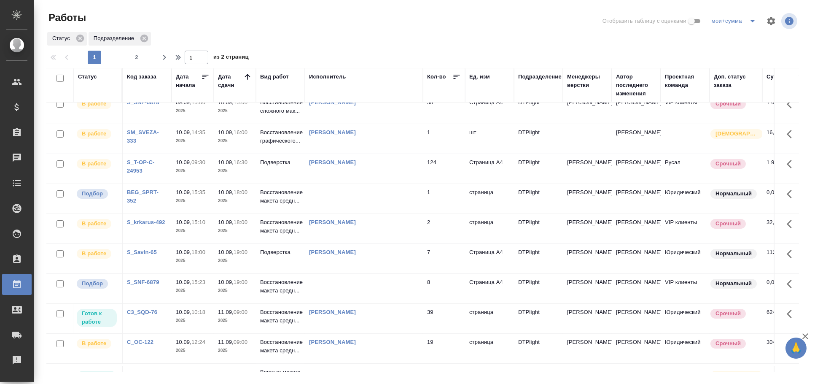
scroll to position [0, 0]
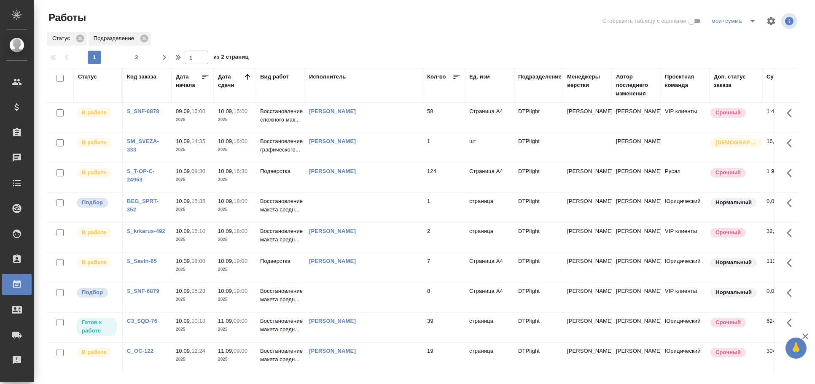
click at [335, 222] on td at bounding box center [364, 208] width 118 height 30
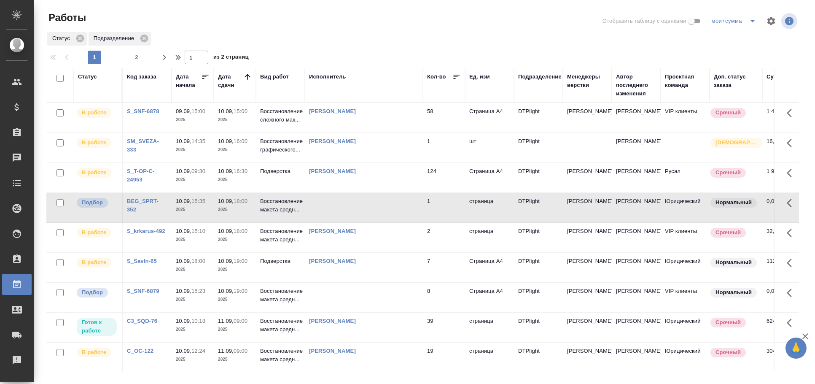
click at [335, 303] on td at bounding box center [364, 298] width 118 height 30
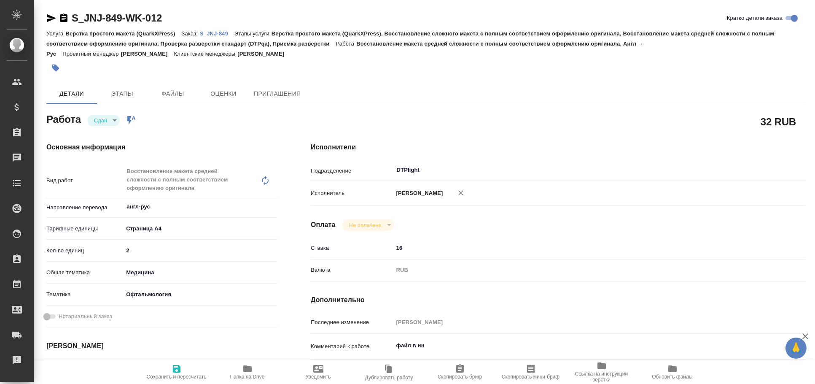
type textarea "x"
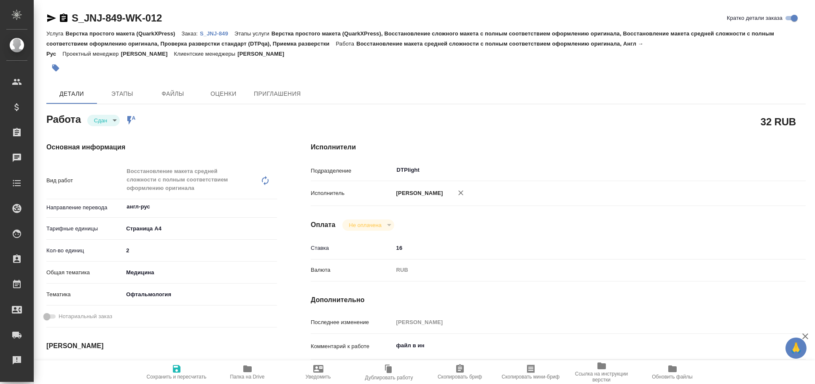
type textarea "x"
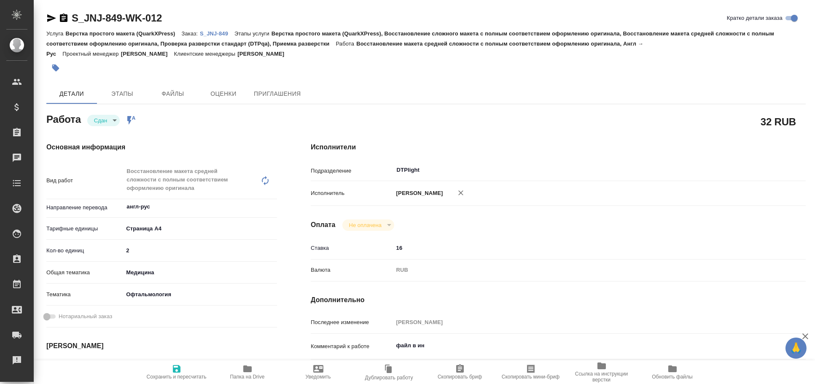
type textarea "x"
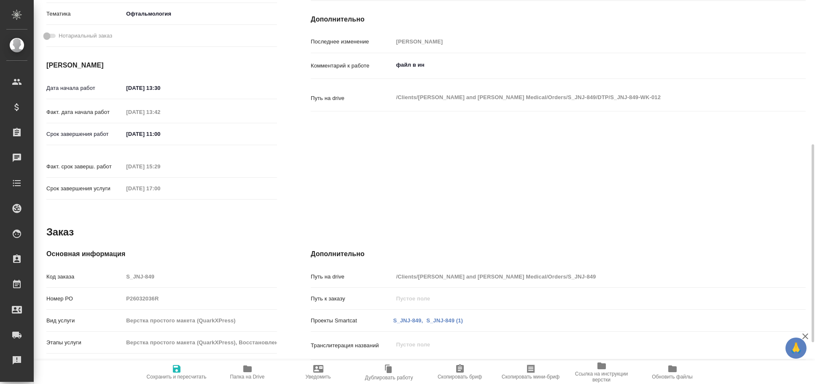
type textarea "x"
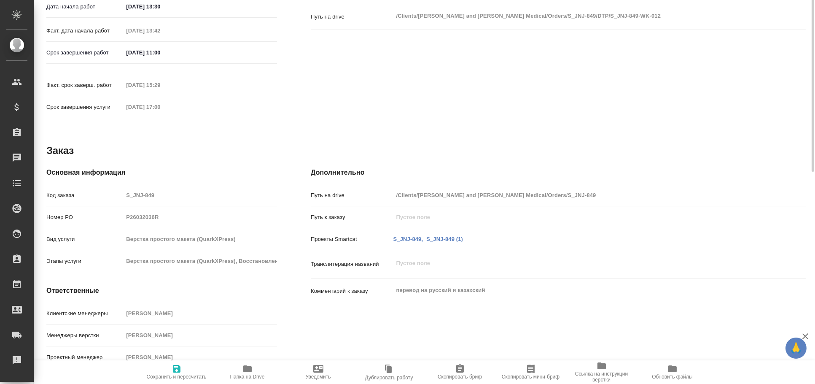
scroll to position [82, 0]
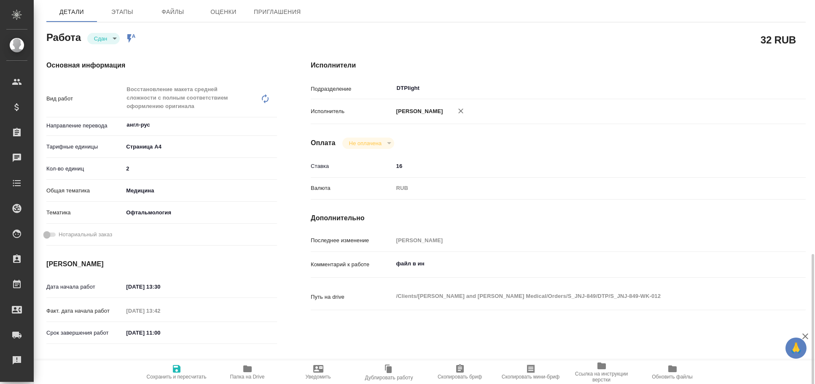
type textarea "x"
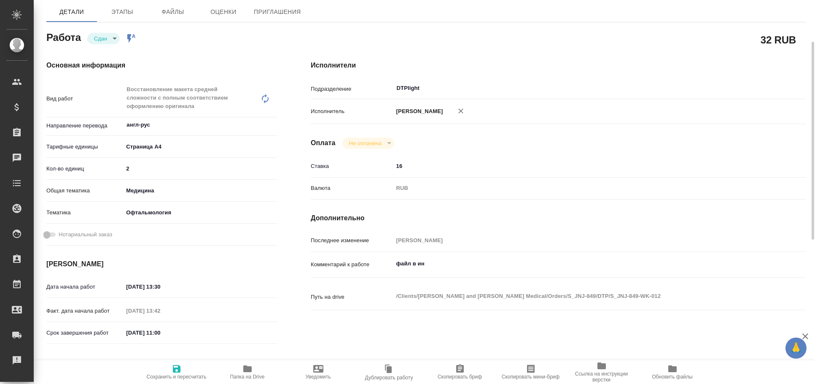
scroll to position [0, 0]
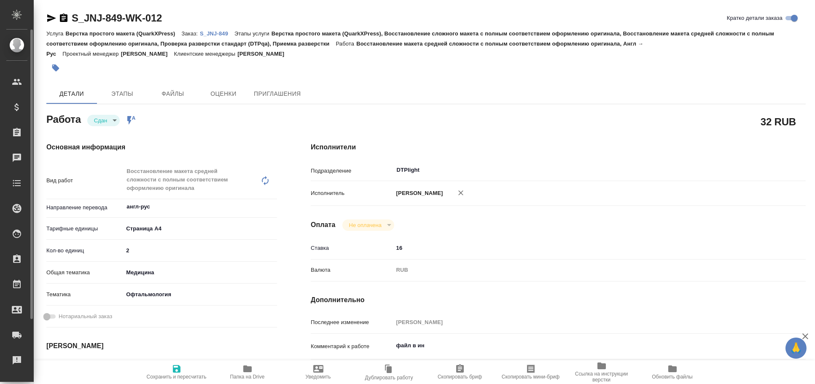
type textarea "x"
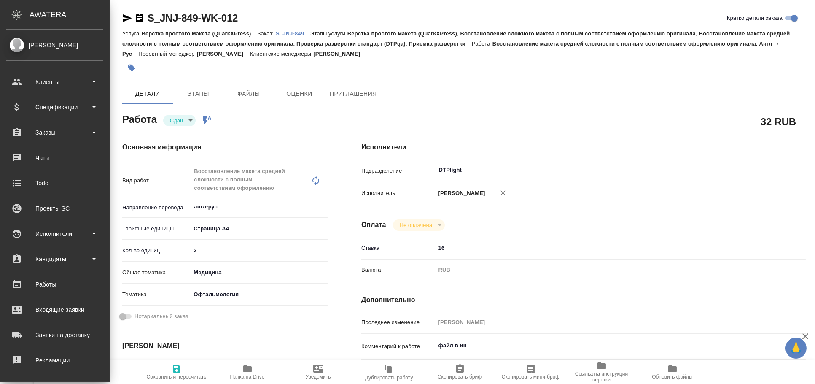
type textarea "x"
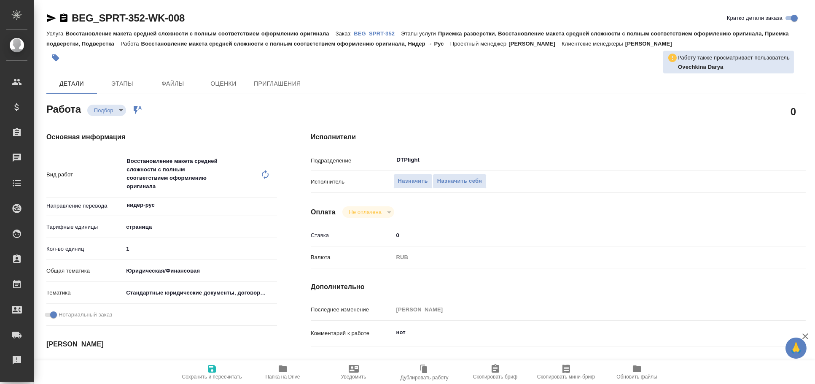
type textarea "x"
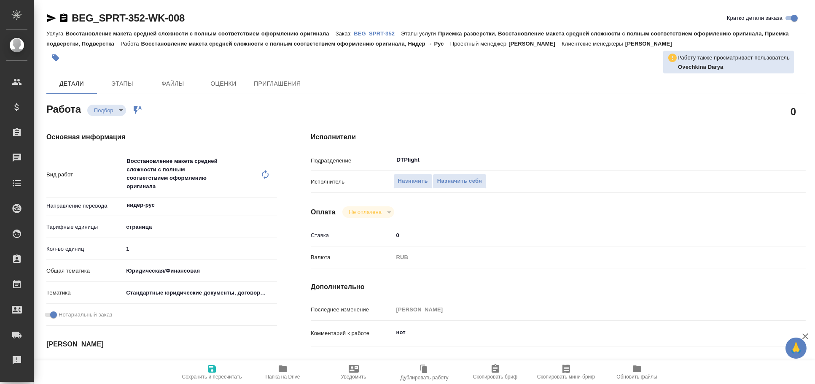
type textarea "x"
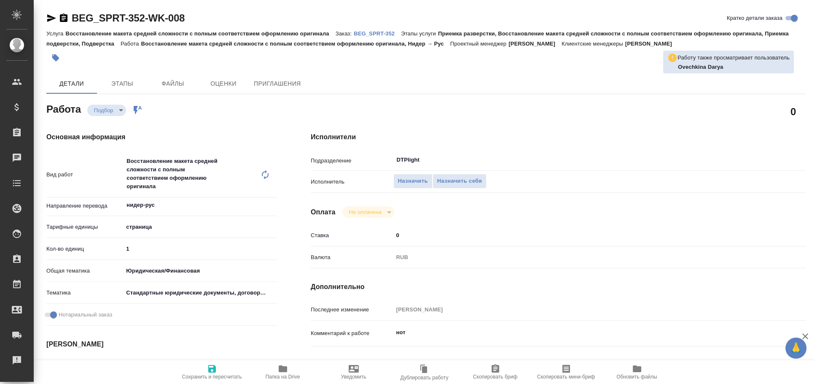
type textarea "x"
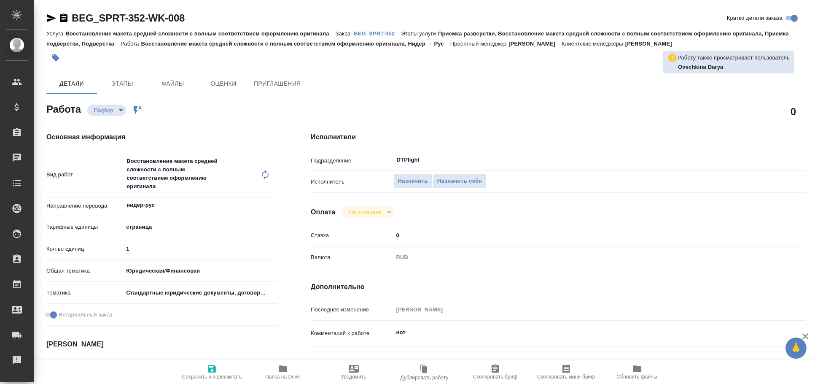
scroll to position [94, 0]
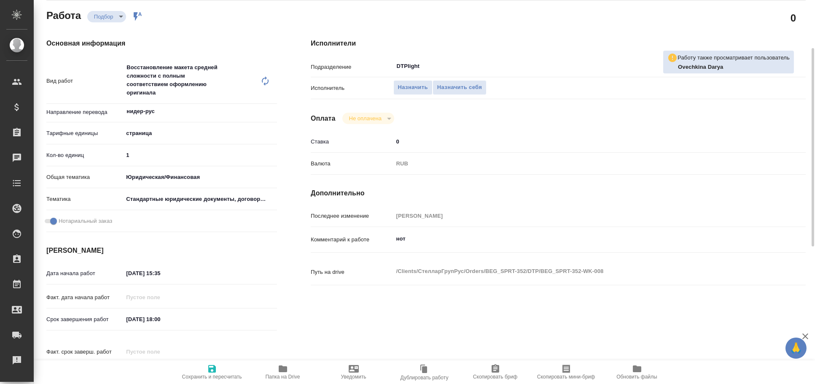
type textarea "x"
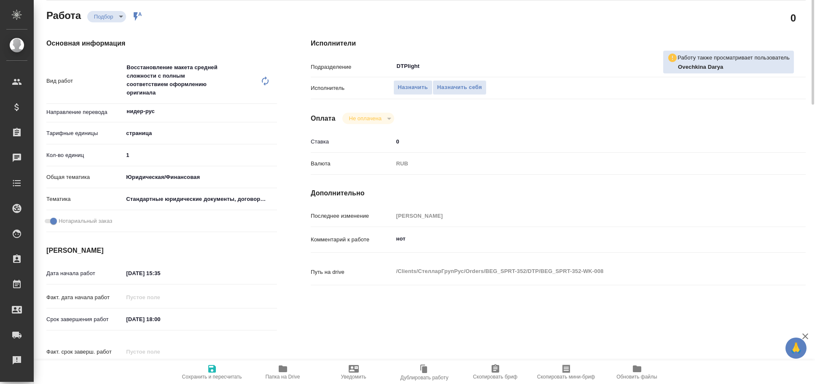
scroll to position [0, 0]
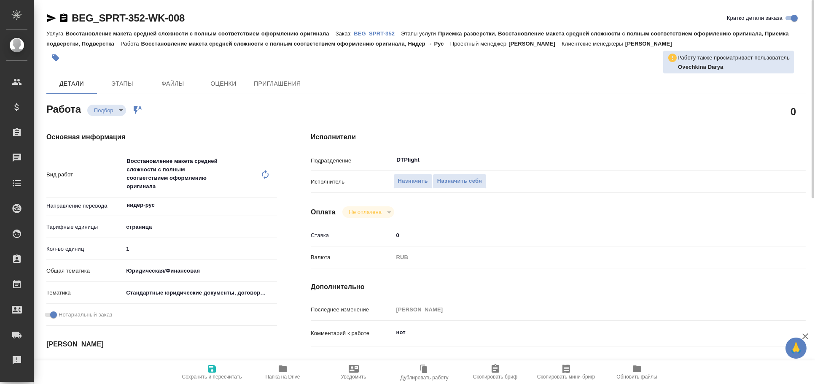
type textarea "x"
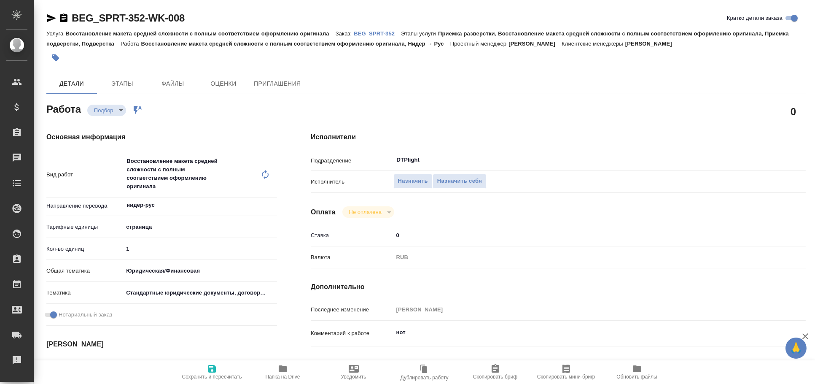
type textarea "x"
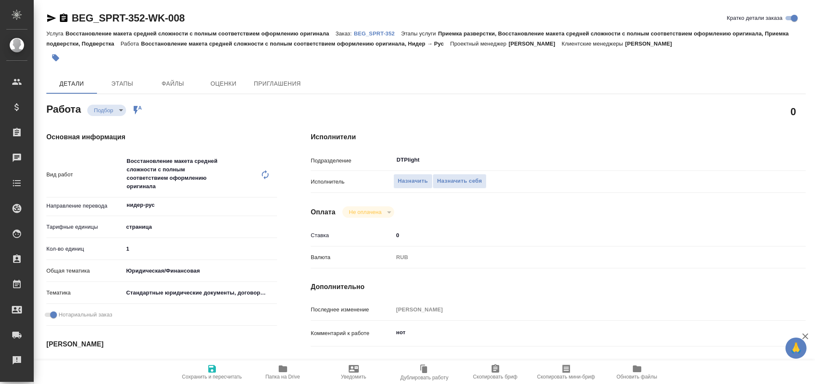
type textarea "x"
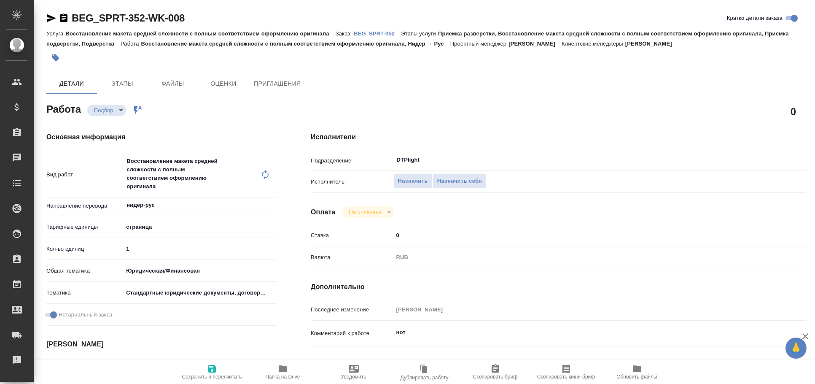
type textarea "x"
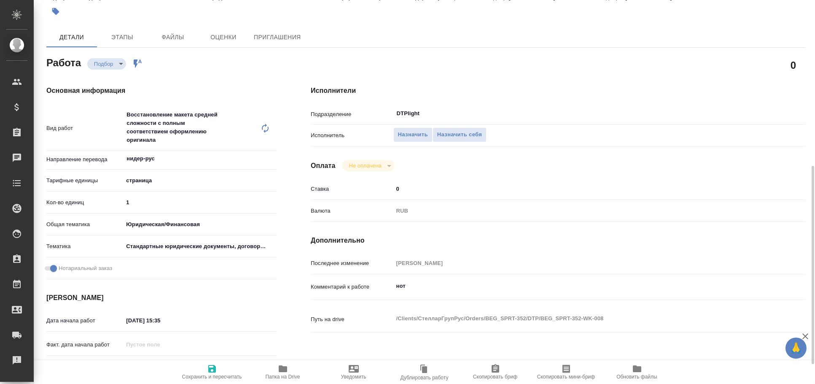
type textarea "x"
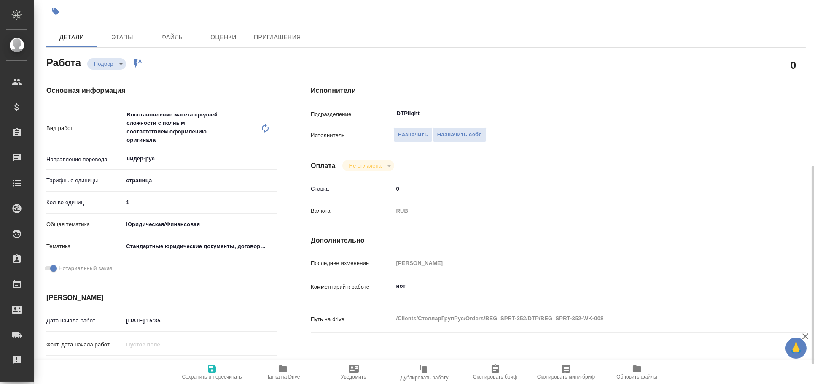
scroll to position [140, 0]
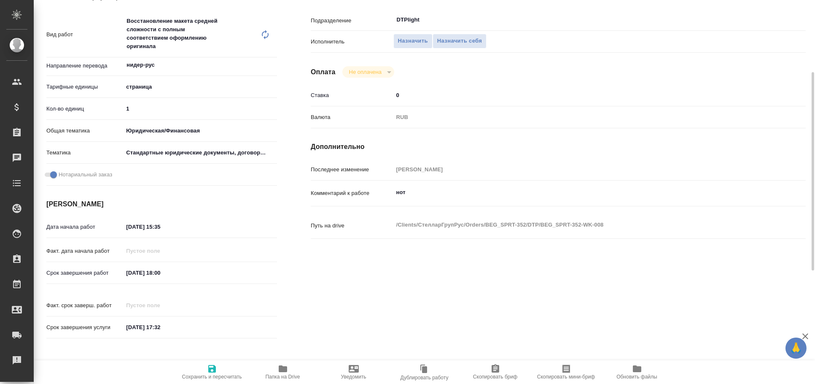
type textarea "x"
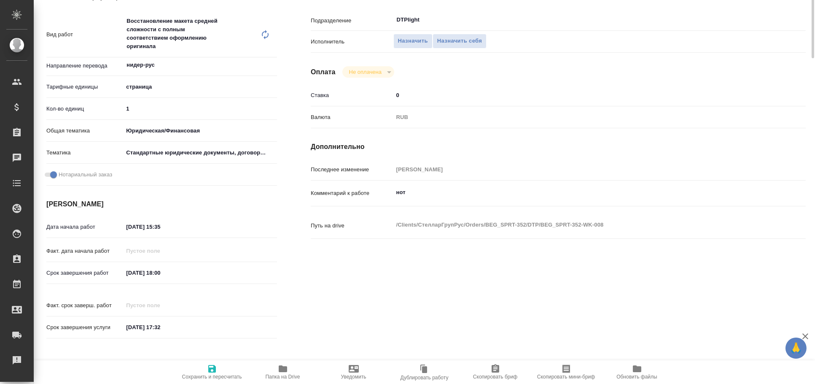
scroll to position [0, 0]
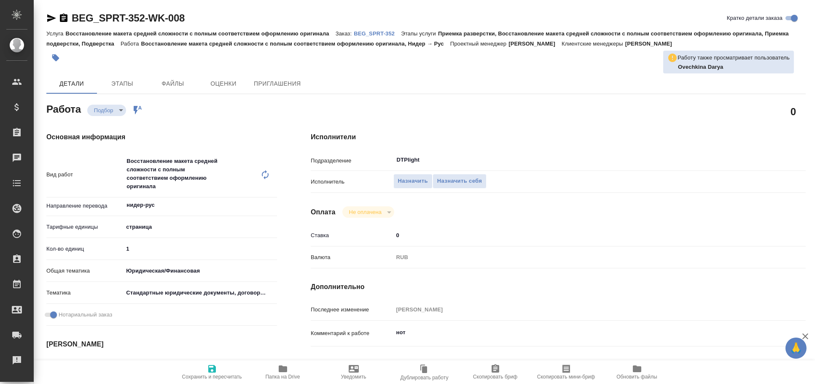
type textarea "x"
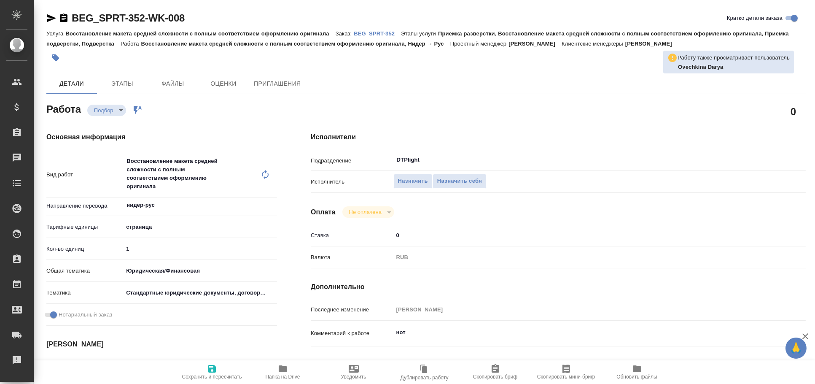
type textarea "x"
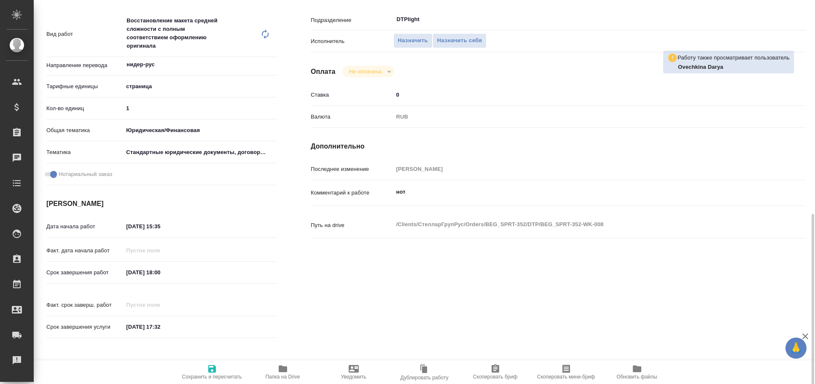
scroll to position [234, 0]
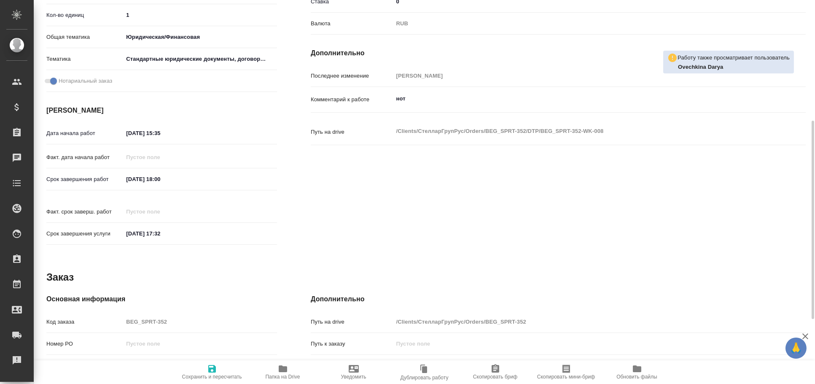
type textarea "x"
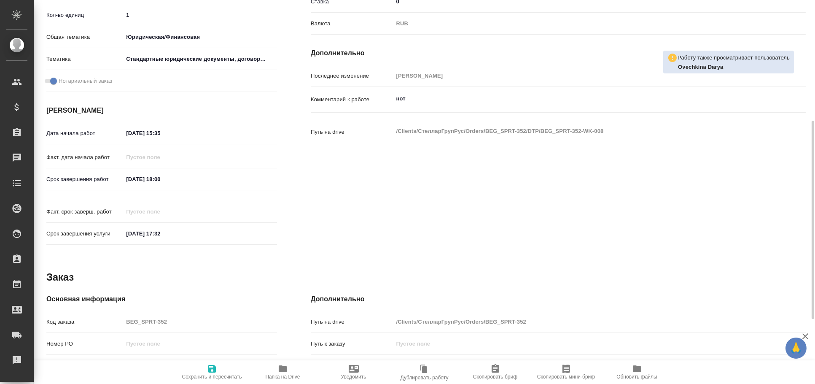
type textarea "x"
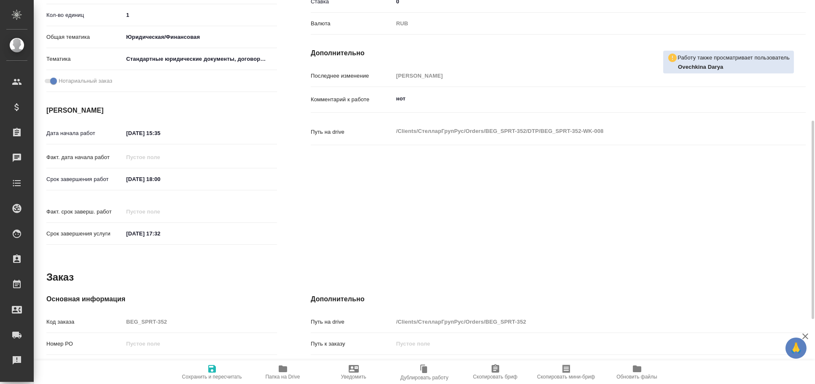
scroll to position [0, 0]
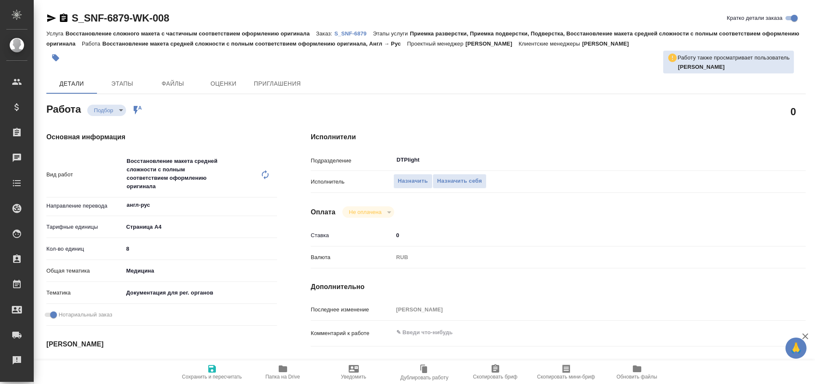
type textarea "x"
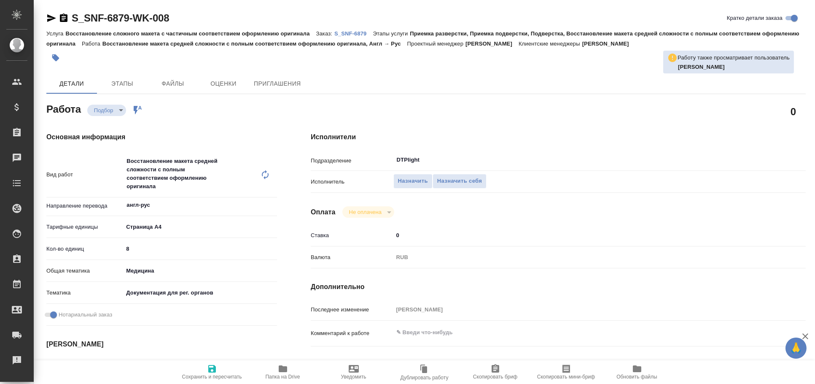
type textarea "x"
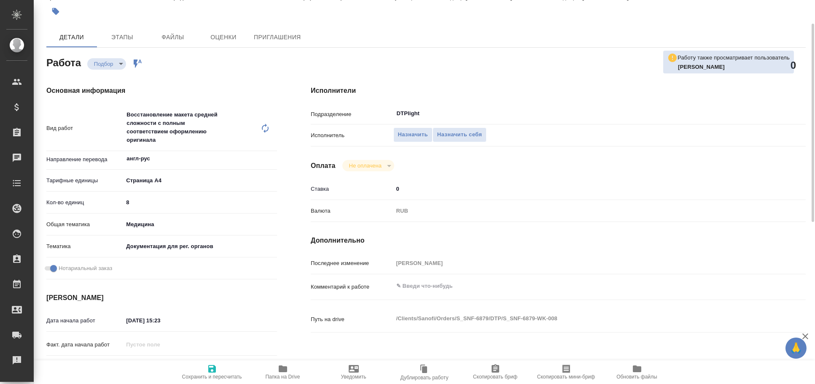
type textarea "x"
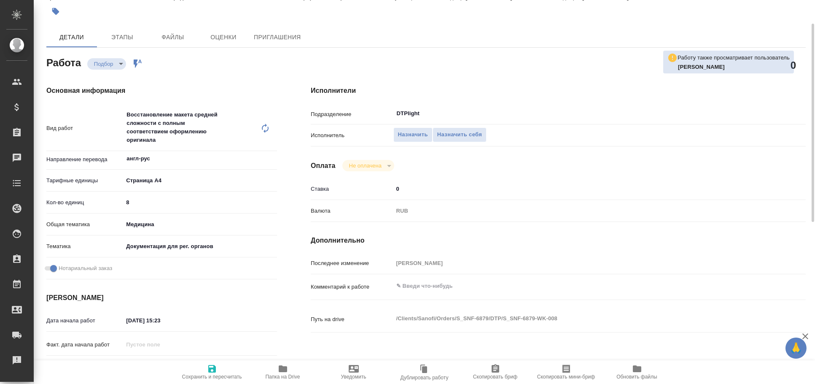
scroll to position [140, 0]
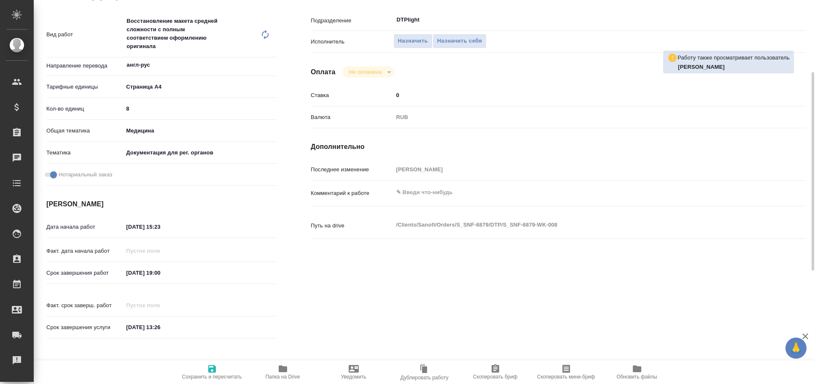
type textarea "x"
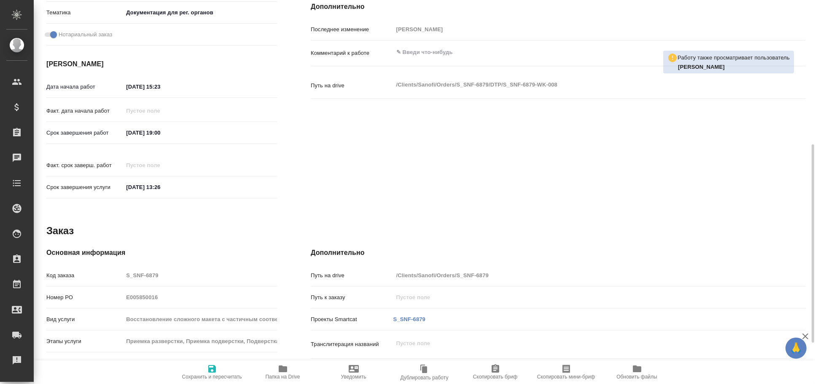
scroll to position [360, 0]
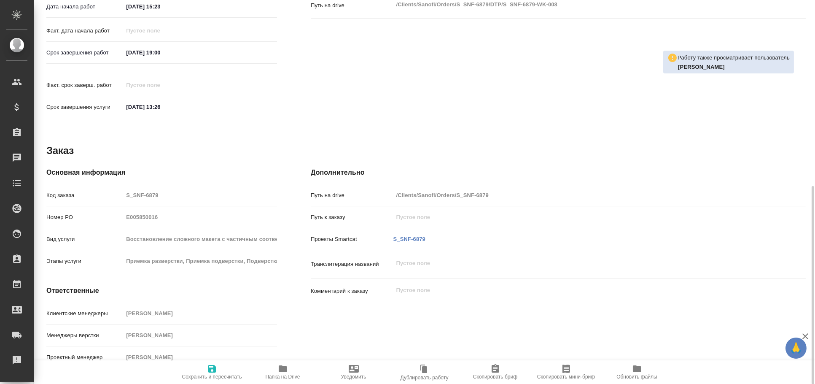
click at [291, 367] on span "Папка на Drive" at bounding box center [283, 372] width 61 height 16
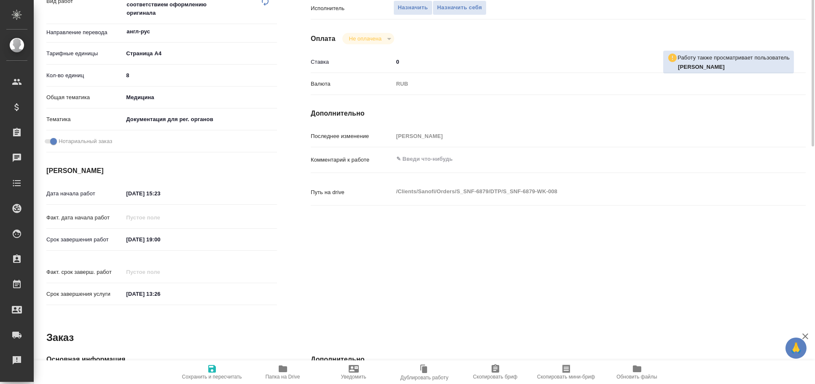
scroll to position [0, 0]
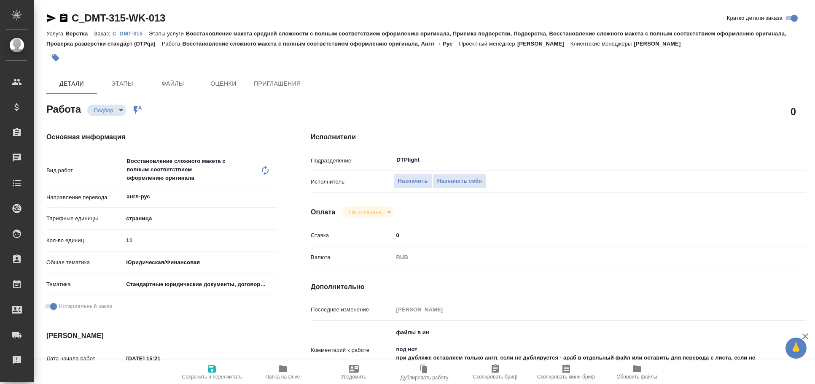
type textarea "x"
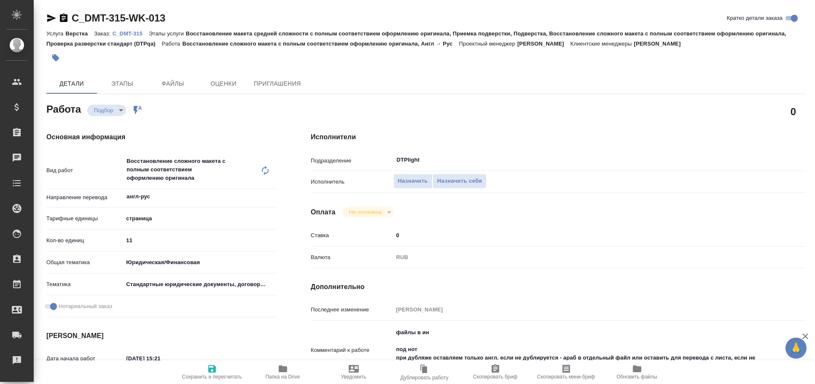
scroll to position [46, 0]
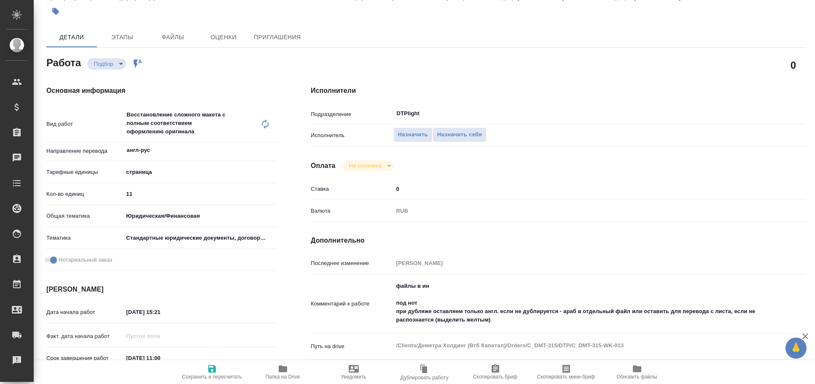
type textarea "x"
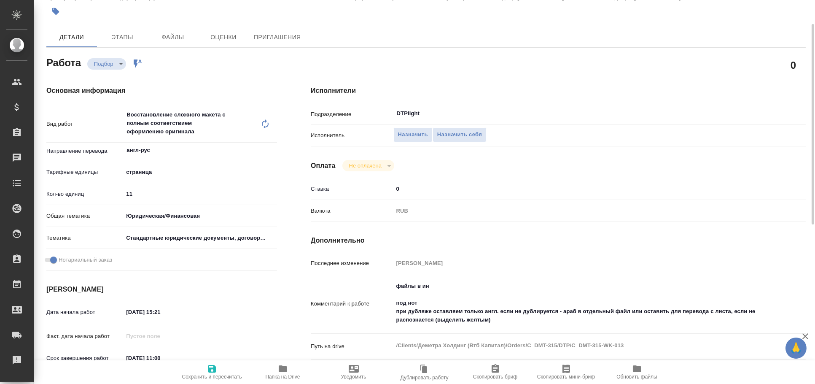
type textarea "x"
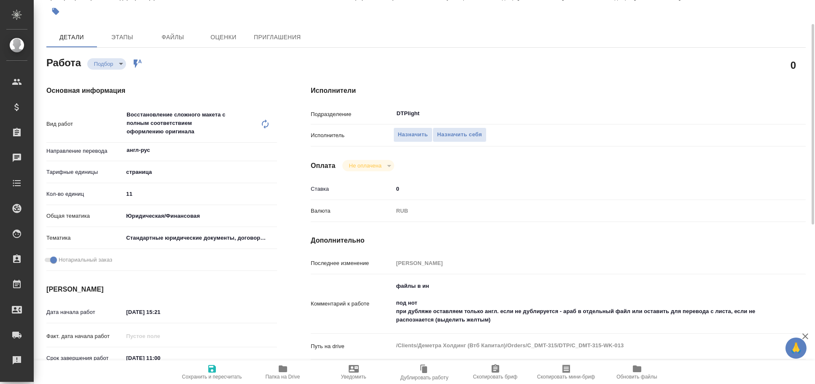
type textarea "x"
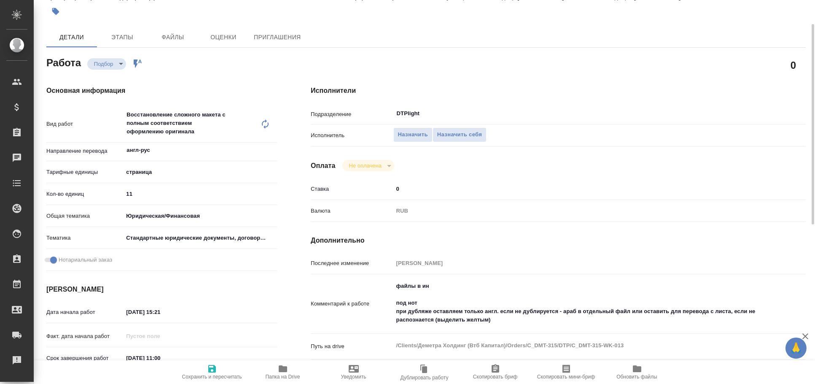
scroll to position [0, 0]
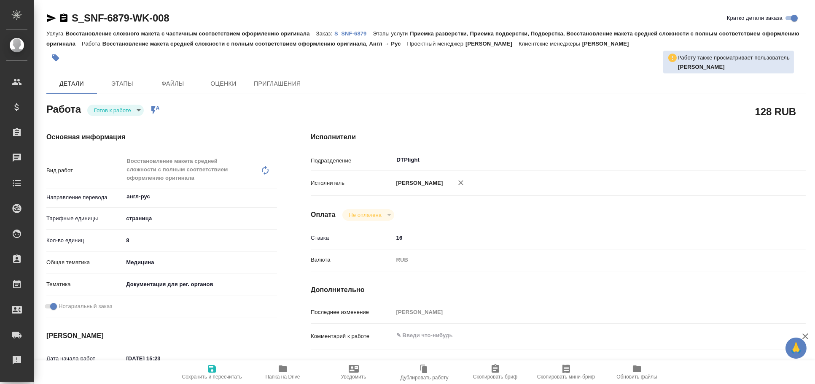
type textarea "x"
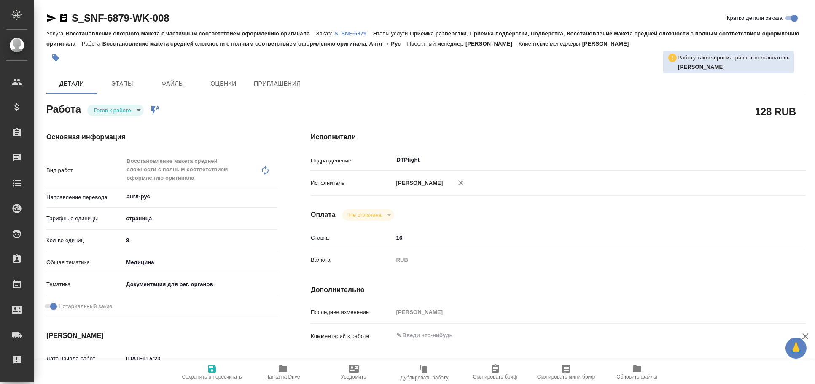
type textarea "x"
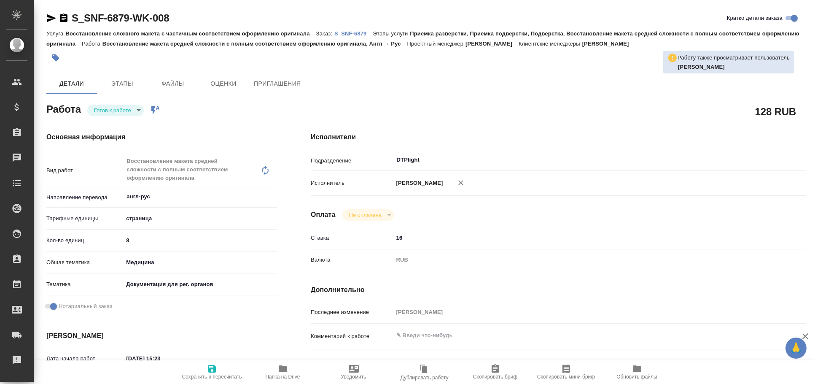
type textarea "x"
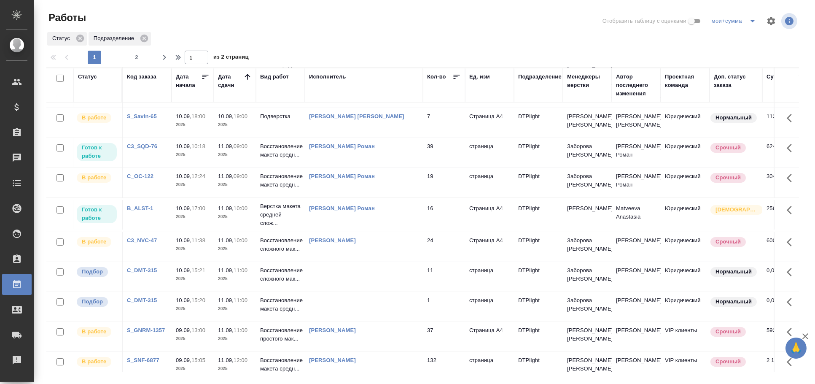
scroll to position [234, 0]
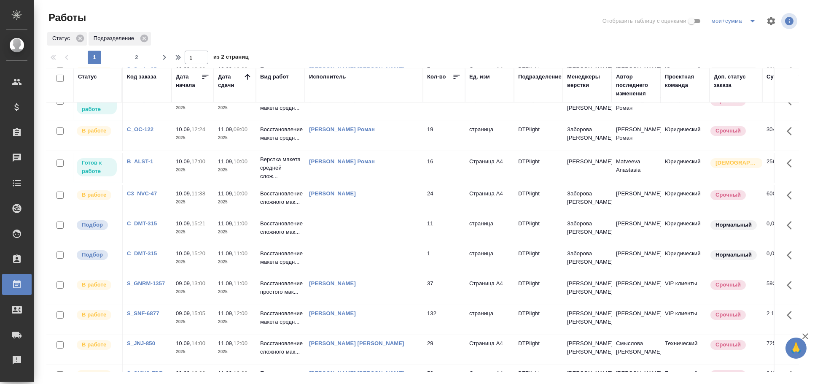
click at [381, 238] on td at bounding box center [364, 230] width 118 height 30
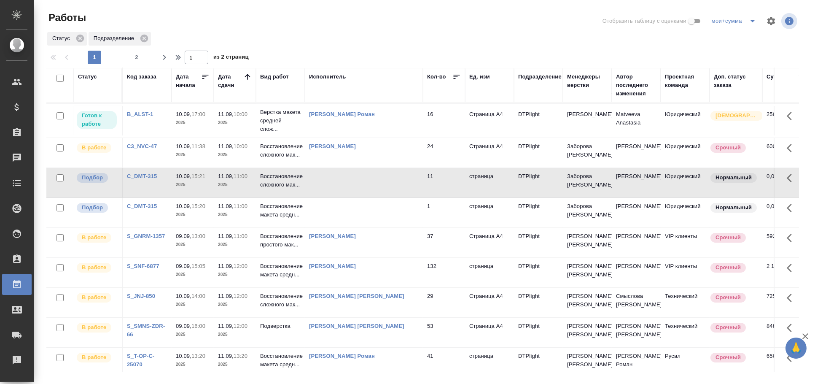
scroll to position [328, 0]
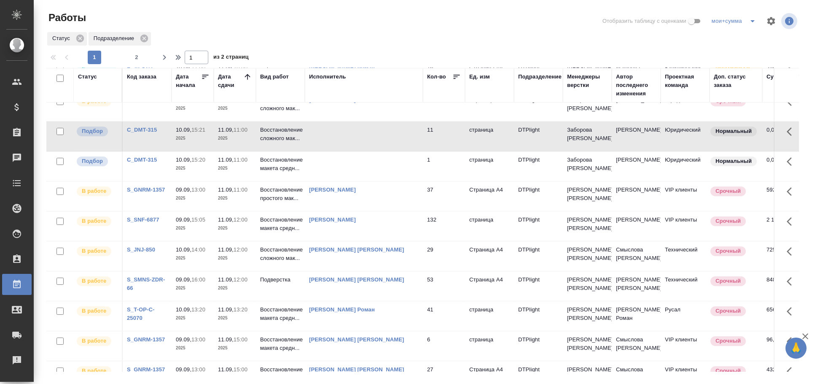
click at [340, 129] on td at bounding box center [364, 136] width 118 height 30
click at [334, 163] on td at bounding box center [364, 166] width 118 height 30
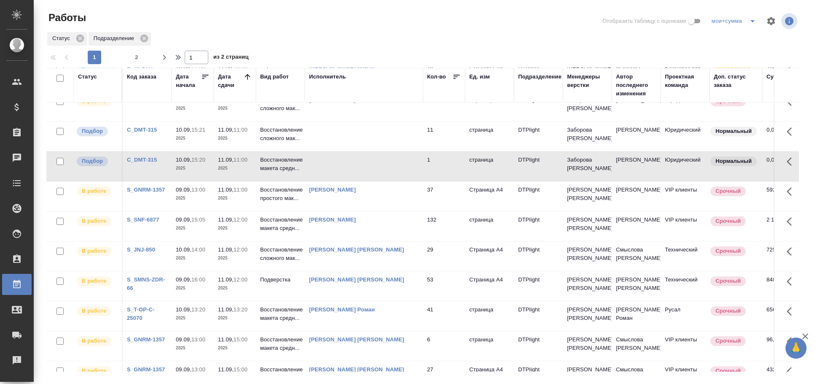
click at [334, 163] on td at bounding box center [364, 166] width 118 height 30
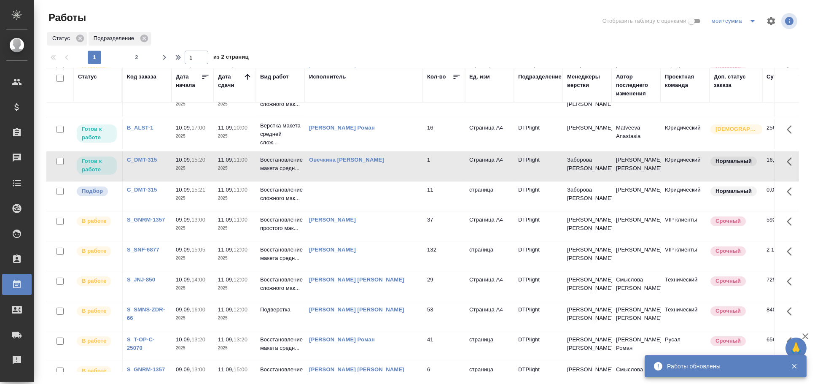
scroll to position [324, 0]
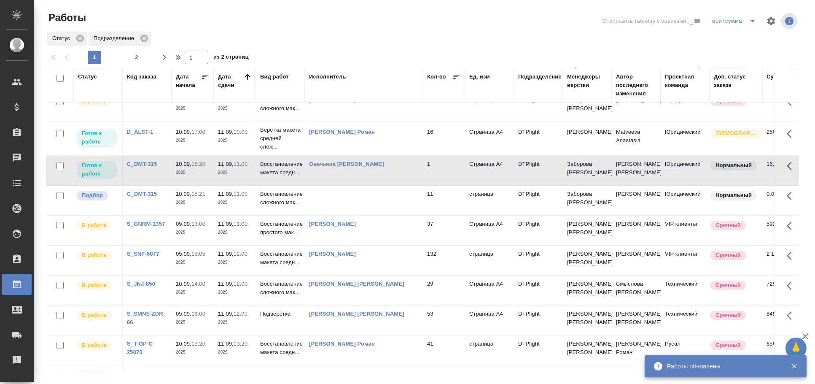
click at [345, 163] on link "Овечкина Дарья Геннадьевна" at bounding box center [346, 164] width 75 height 6
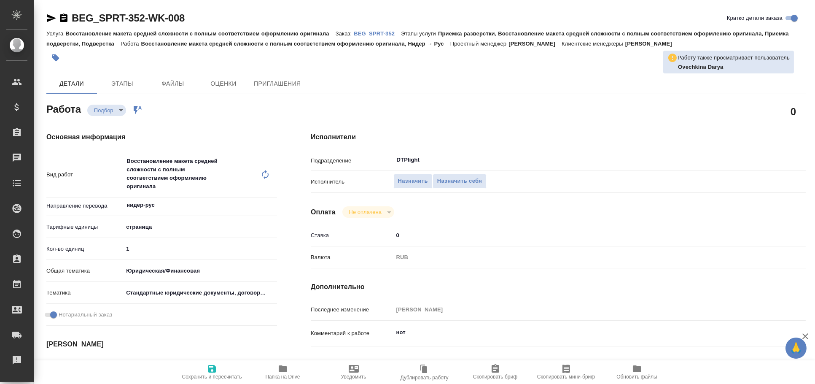
type textarea "x"
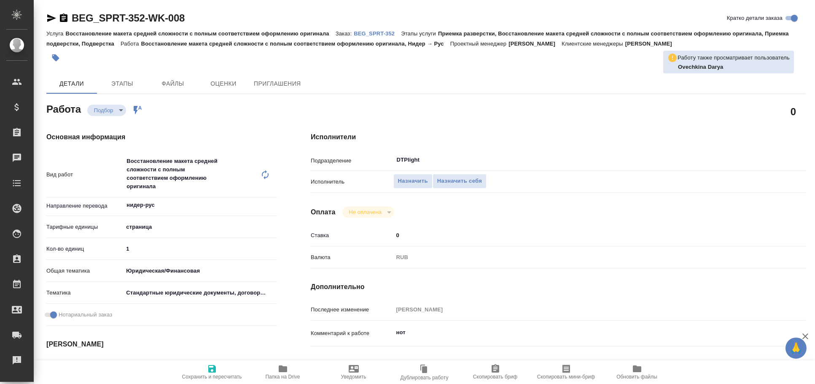
type textarea "x"
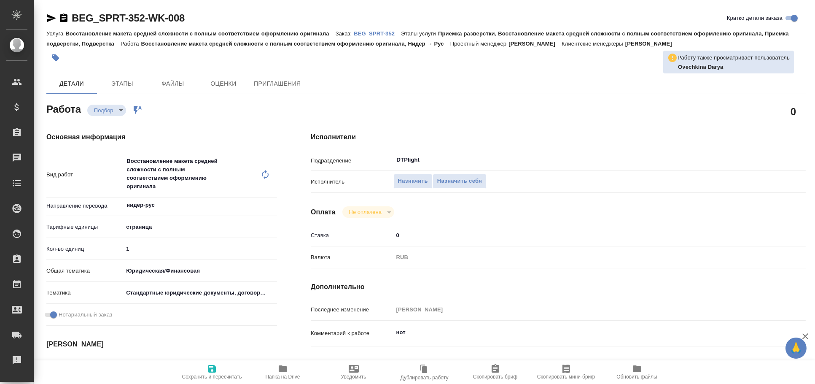
type textarea "x"
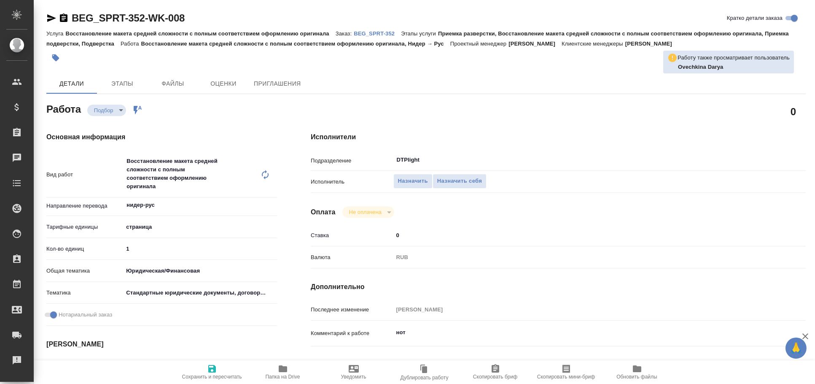
type textarea "x"
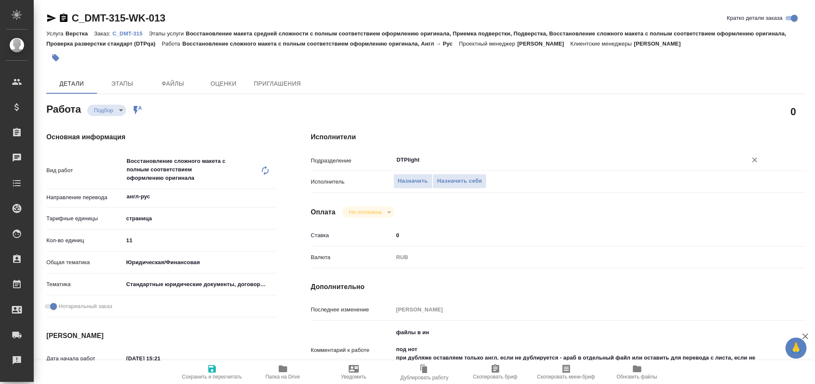
type textarea "x"
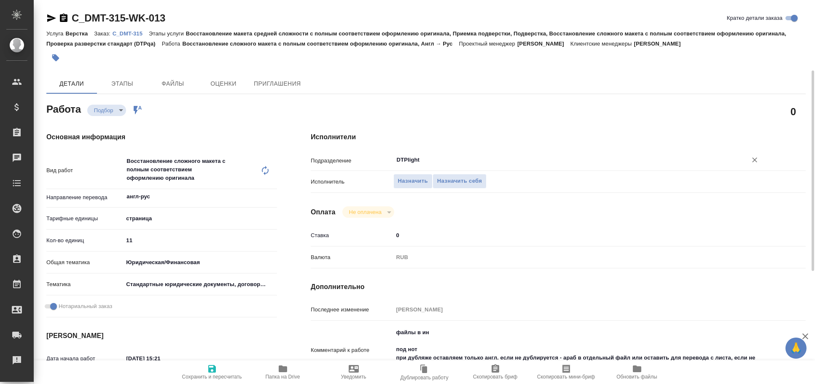
type textarea "x"
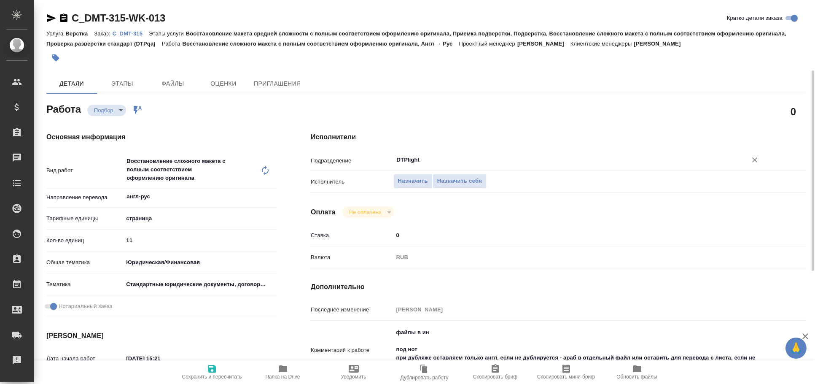
scroll to position [93, 0]
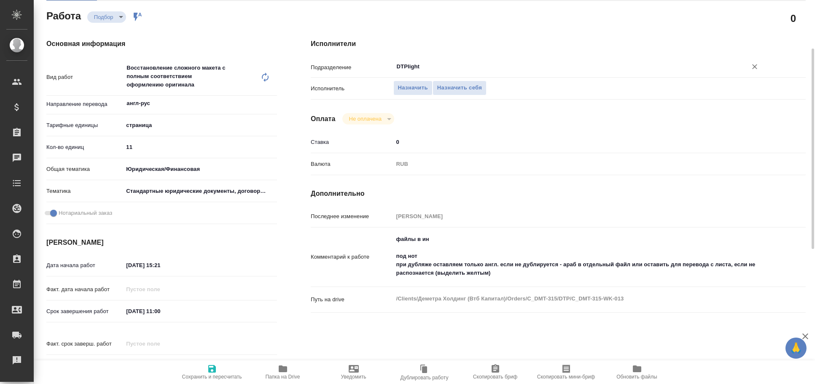
type textarea "x"
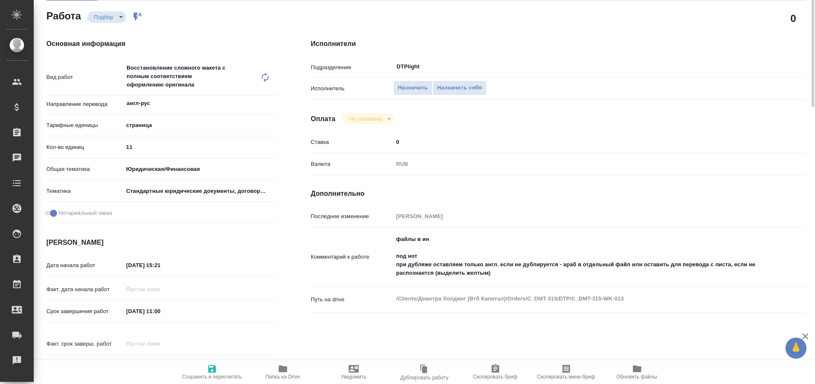
scroll to position [0, 0]
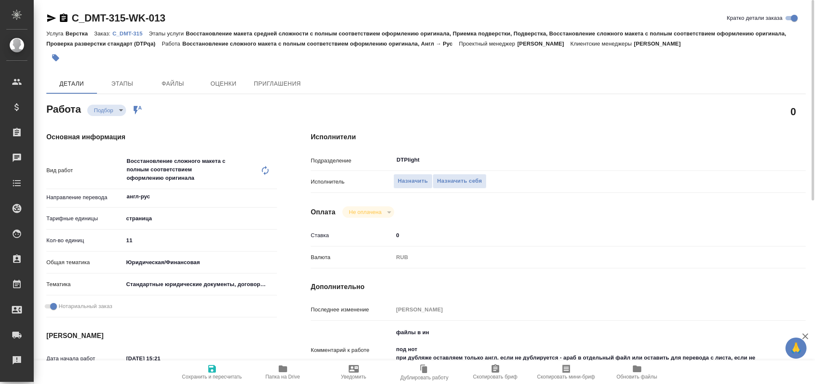
type textarea "x"
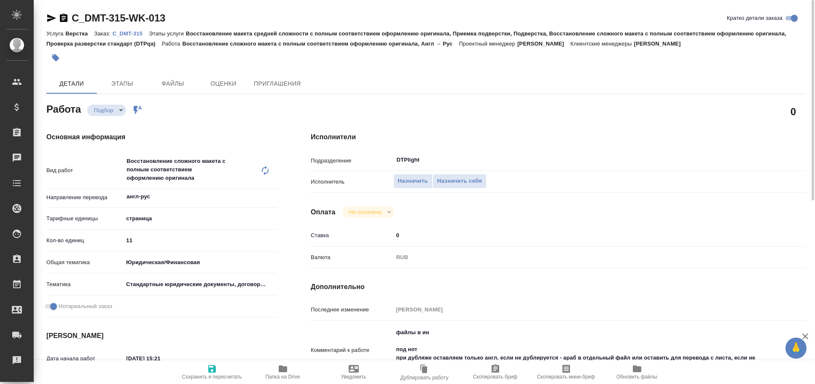
type textarea "x"
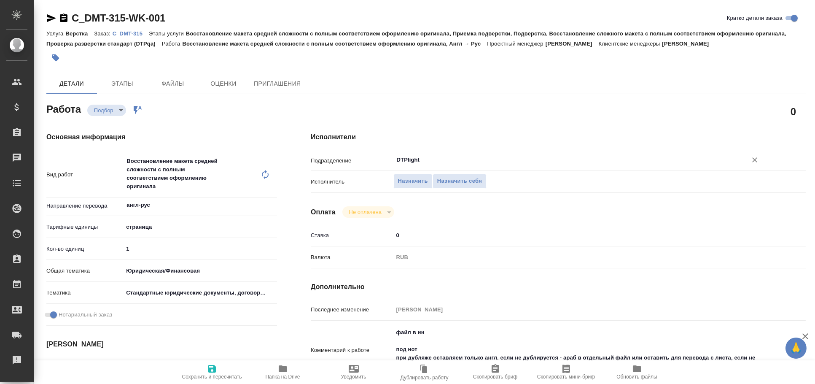
type textarea "x"
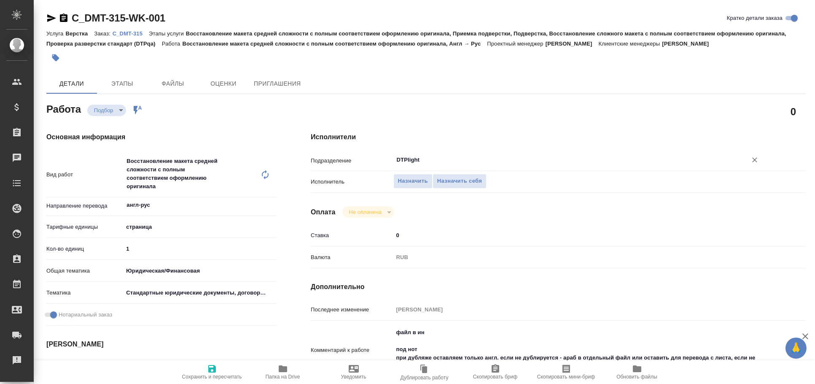
type textarea "x"
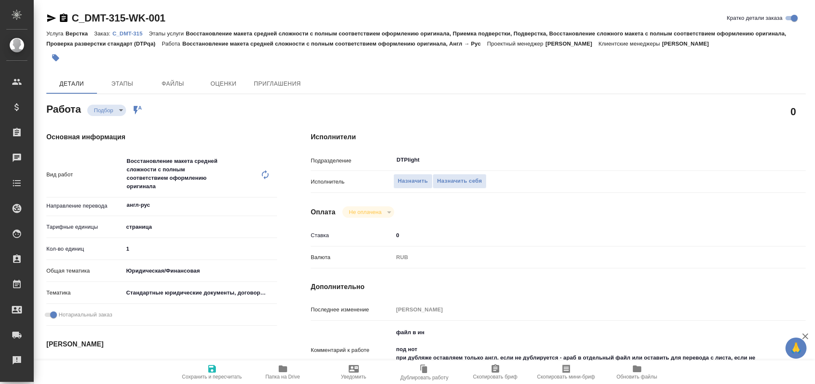
scroll to position [46, 0]
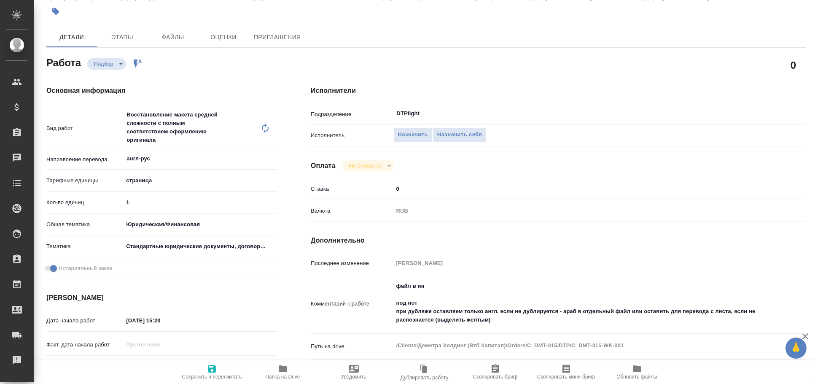
type textarea "x"
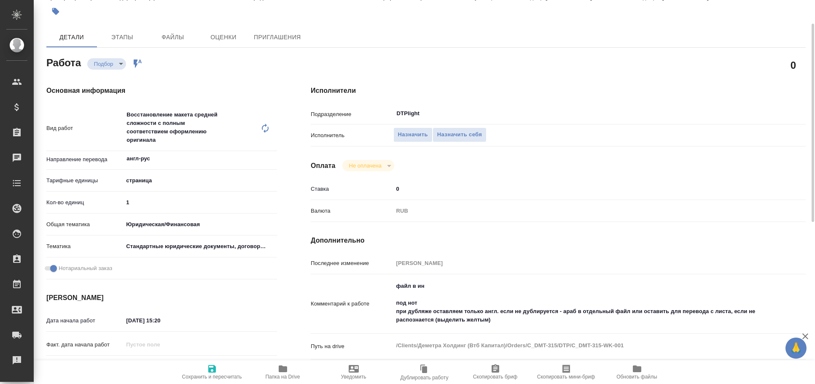
type textarea "x"
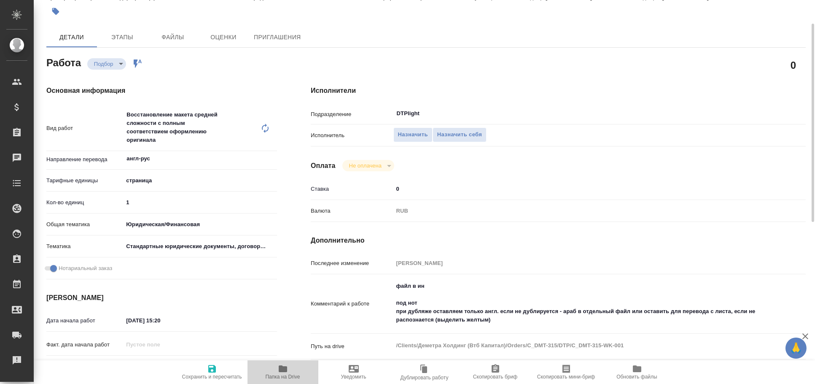
click at [282, 366] on icon "button" at bounding box center [283, 368] width 8 height 7
type textarea "x"
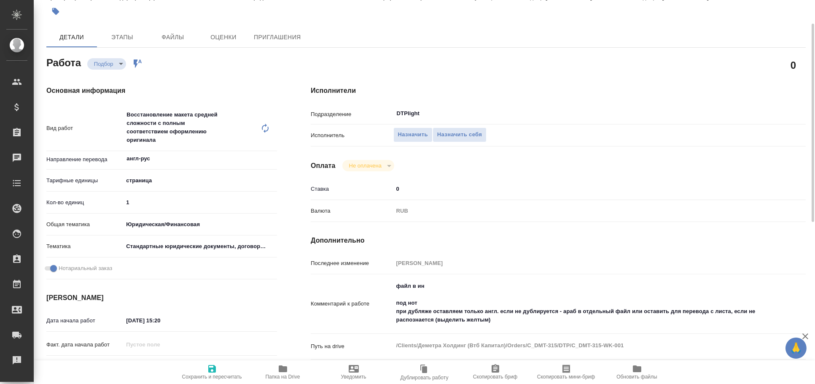
type textarea "x"
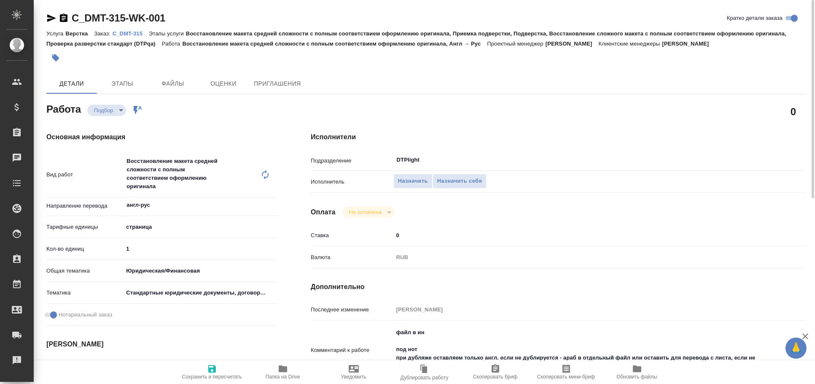
click at [50, 17] on icon "button" at bounding box center [51, 18] width 9 height 8
type textarea "x"
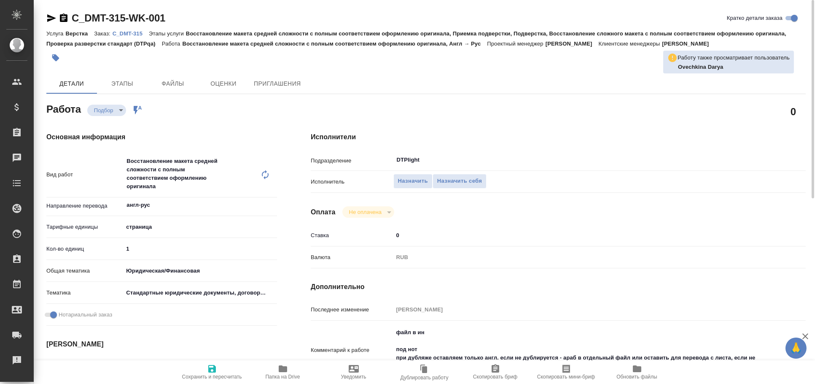
type textarea "x"
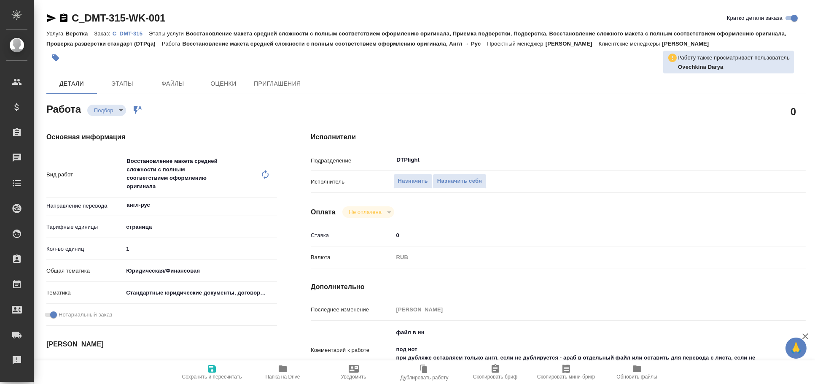
type textarea "x"
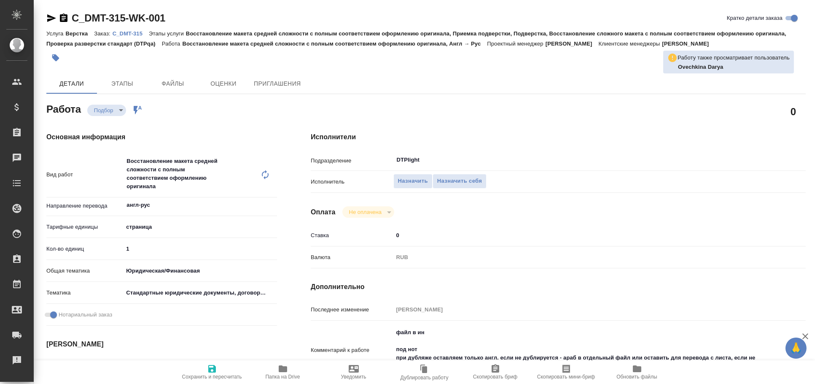
type textarea "x"
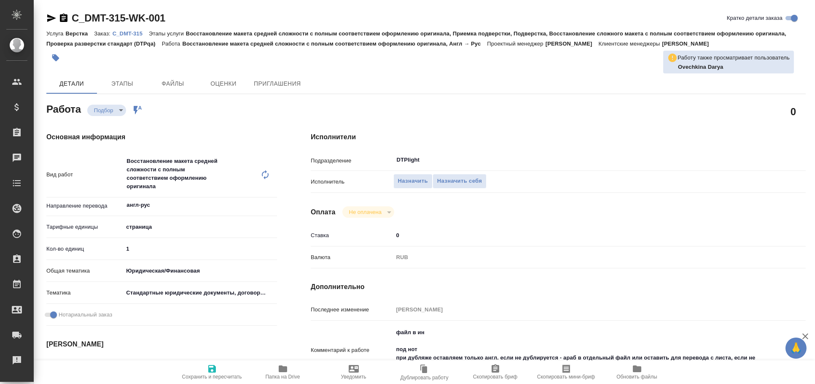
type textarea "x"
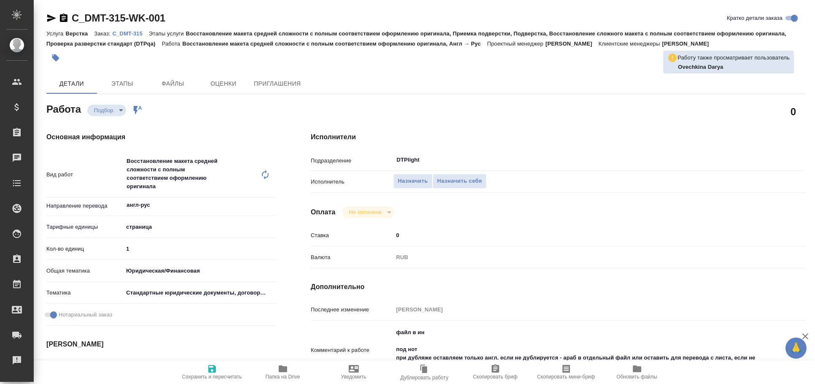
type textarea "x"
click at [415, 184] on span "Назначить" at bounding box center [413, 181] width 30 height 10
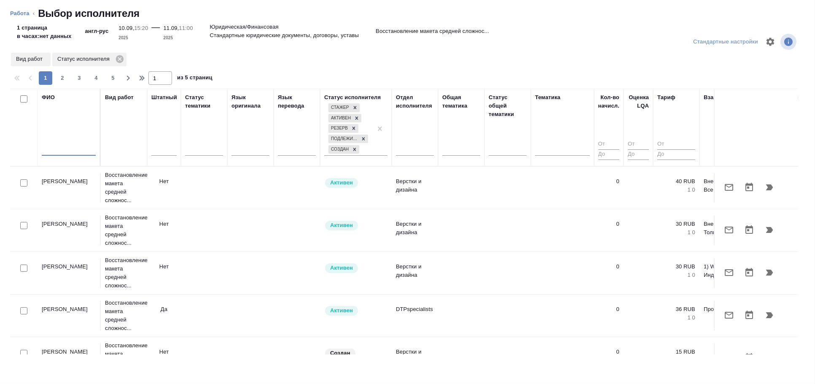
click at [68, 155] on input "text" at bounding box center [69, 150] width 54 height 11
type input "овечкина"
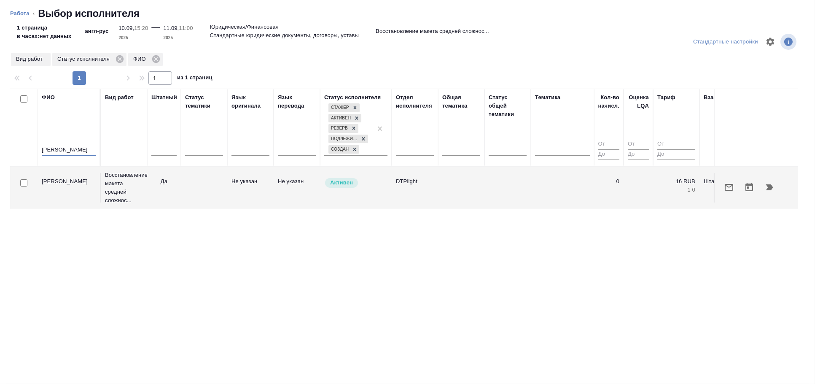
click at [770, 189] on icon "button" at bounding box center [769, 187] width 7 height 6
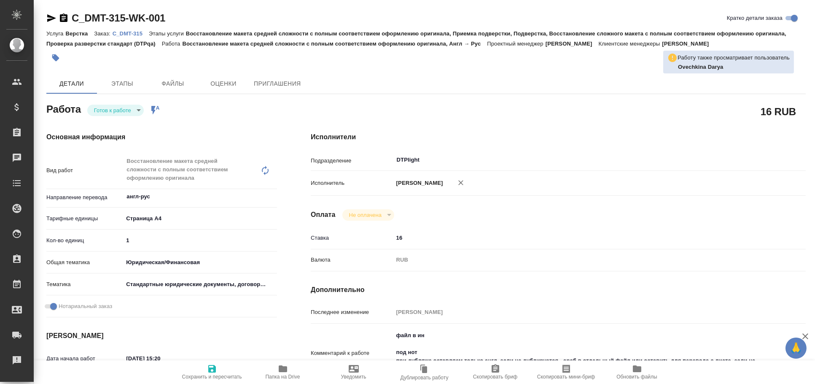
type textarea "x"
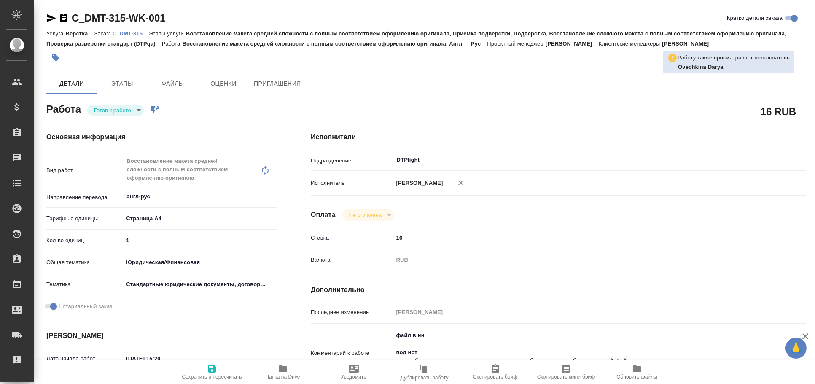
type textarea "x"
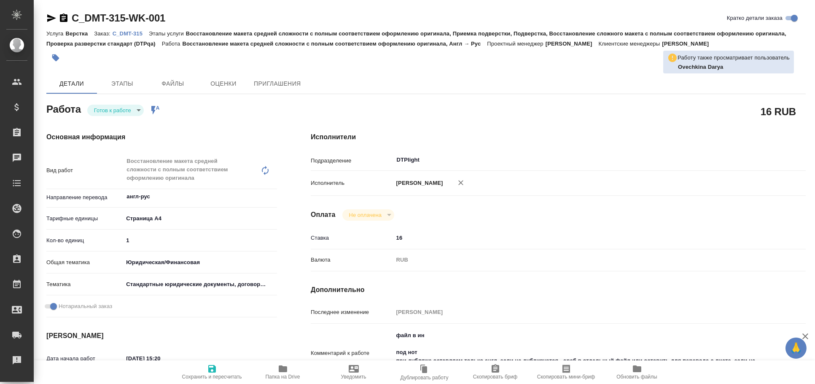
type textarea "x"
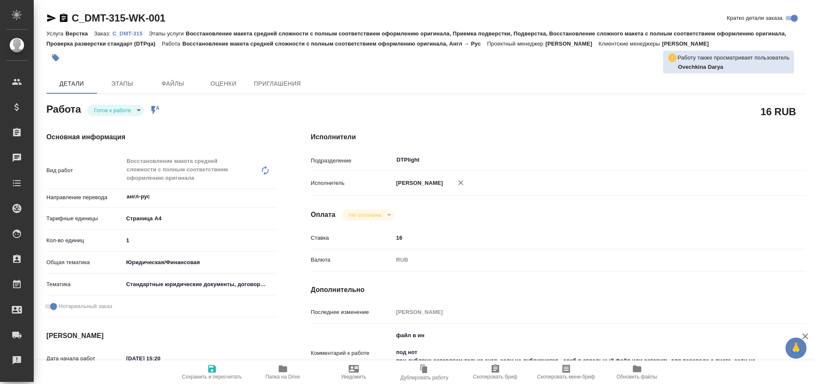
click at [51, 16] on icon "button" at bounding box center [51, 18] width 9 height 8
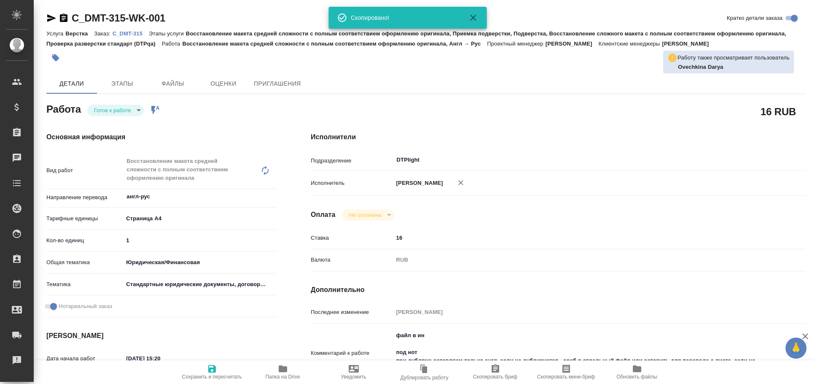
type textarea "x"
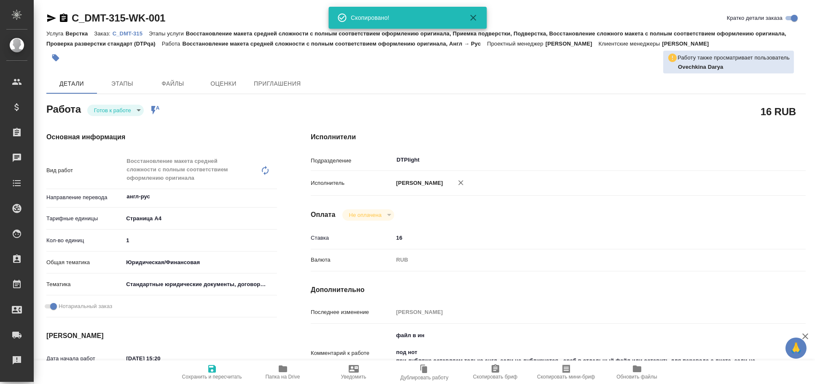
type textarea "x"
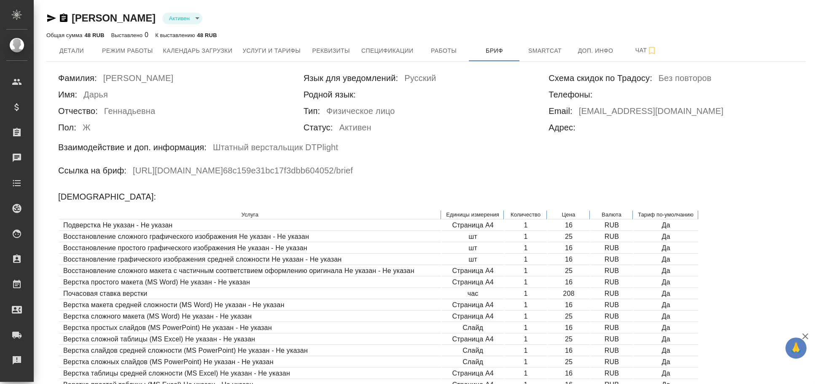
click at [49, 17] on icon "button" at bounding box center [51, 18] width 9 height 8
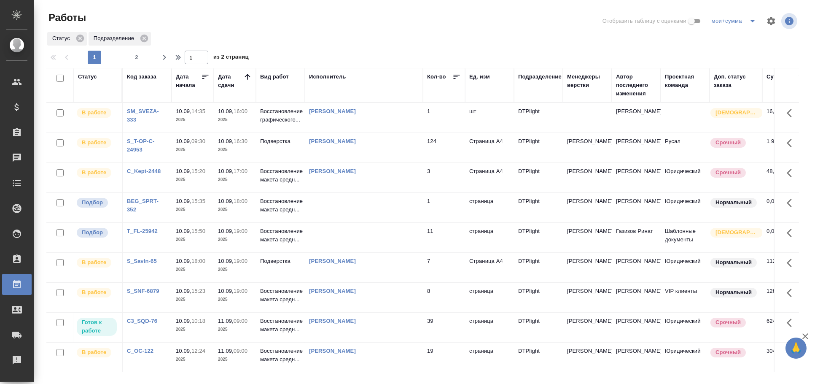
click at [388, 214] on td at bounding box center [364, 208] width 118 height 30
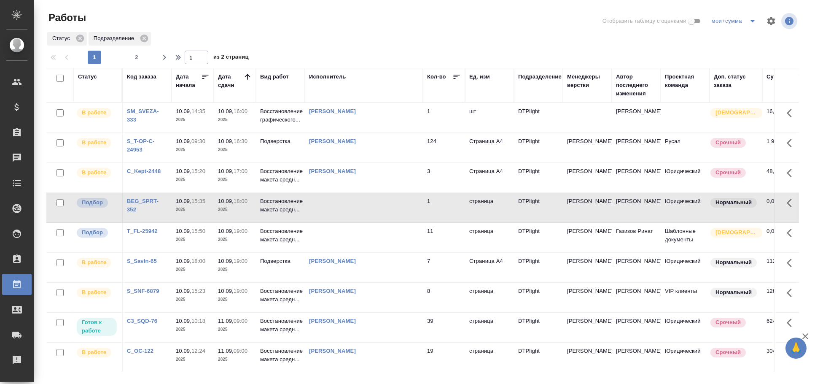
click at [385, 220] on td at bounding box center [364, 208] width 118 height 30
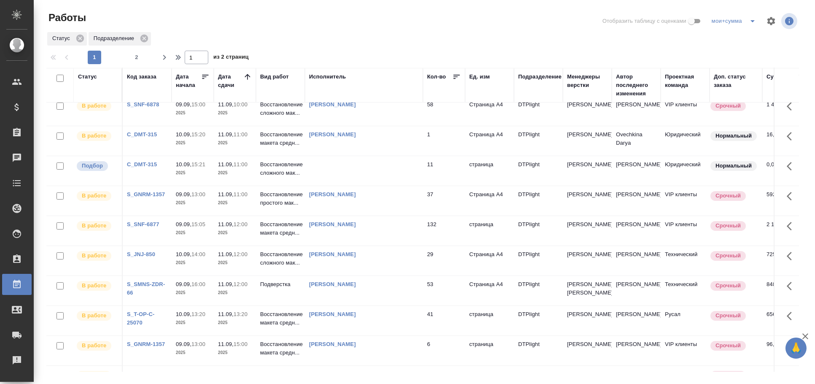
scroll to position [281, 0]
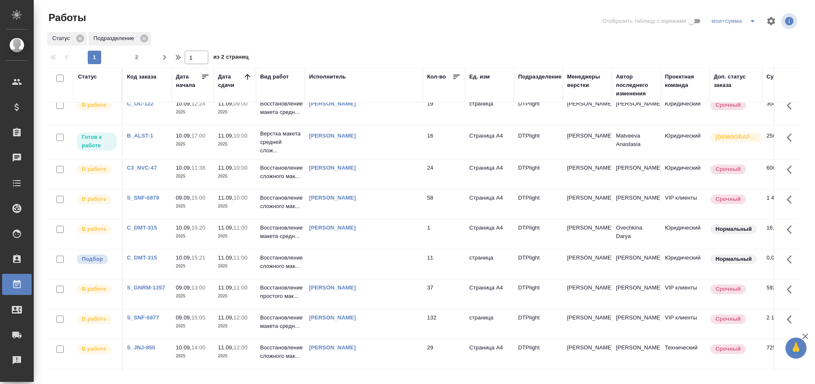
click at [327, 72] on th "Исполнитель" at bounding box center [364, 85] width 118 height 35
click at [320, 73] on div "Исполнитель" at bounding box center [327, 77] width 37 height 8
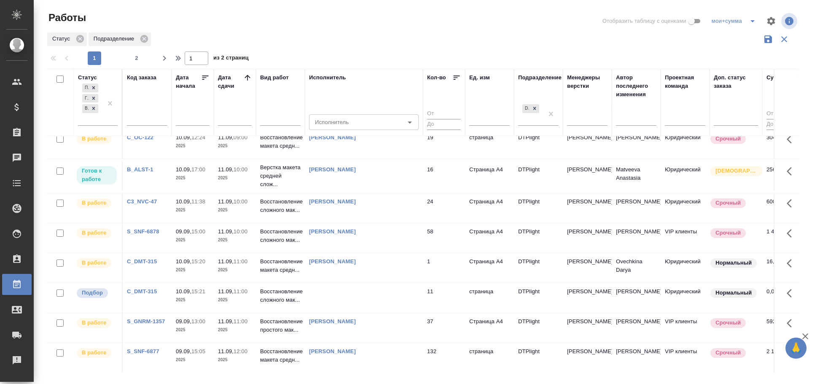
scroll to position [314, 0]
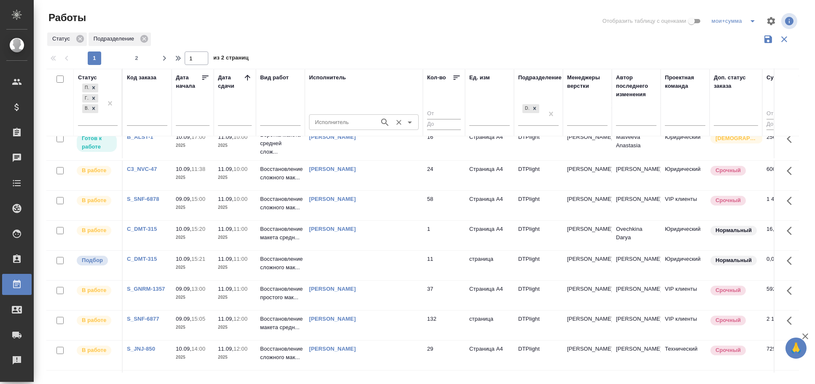
click at [328, 119] on input "Исполнитель" at bounding box center [344, 122] width 64 height 10
type input "бартеньева"
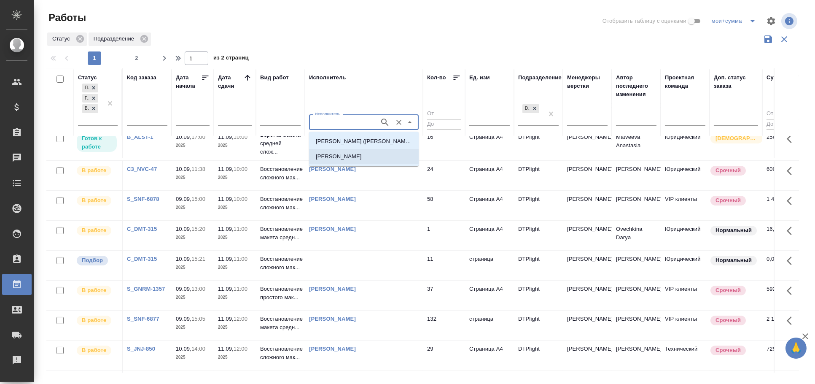
click at [362, 159] on p "Бартеньева Светлана Владимировна" at bounding box center [339, 156] width 46 height 8
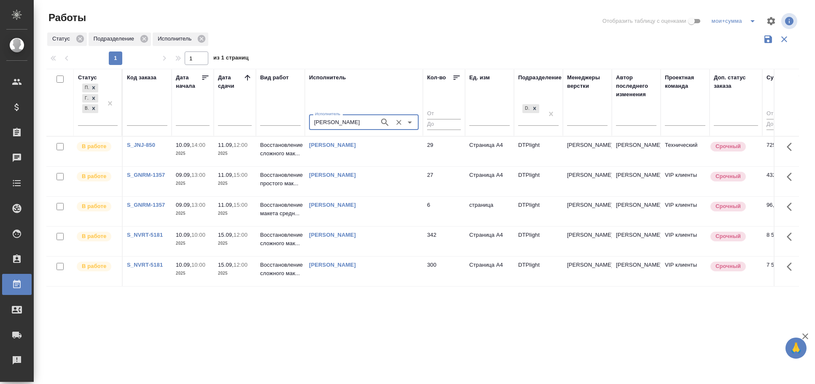
scroll to position [0, 0]
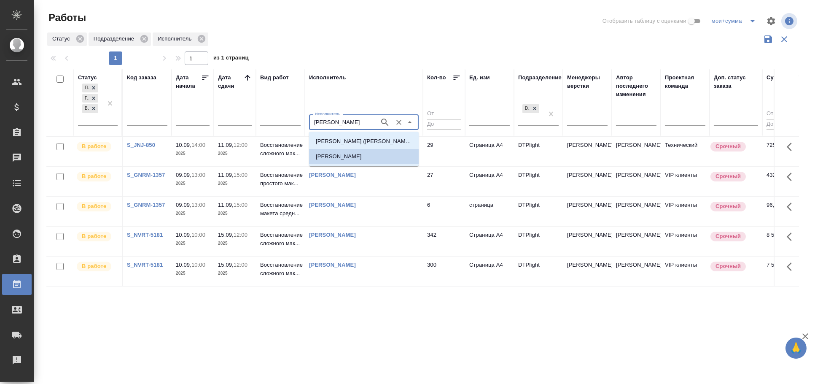
click at [352, 123] on input "Бартеньева Светлана Владимировна" at bounding box center [344, 122] width 64 height 10
type input "сархатов"
click at [352, 140] on p "Сархатов Руслан" at bounding box center [339, 141] width 46 height 8
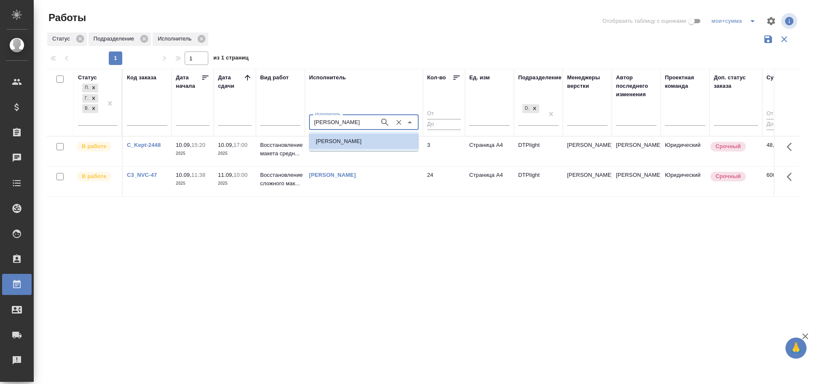
click at [351, 124] on input "Сархатов Руслан" at bounding box center [344, 122] width 64 height 10
type input "гузов"
click at [351, 155] on p "Гузов Марк Анатольевич" at bounding box center [339, 156] width 46 height 8
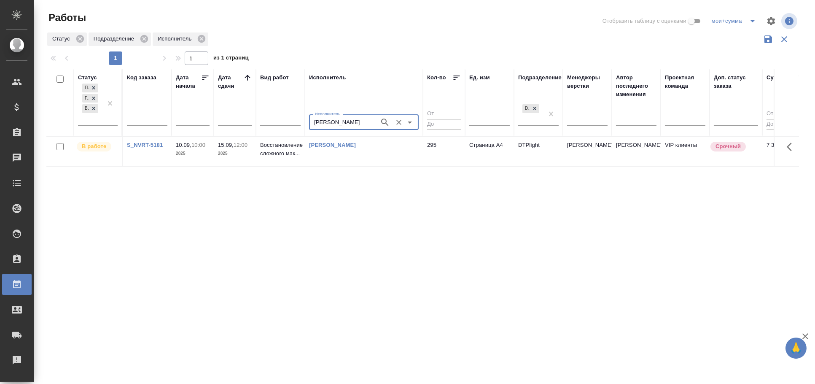
click at [348, 124] on input "Гузов Марк Анатольевич" at bounding box center [344, 122] width 64 height 10
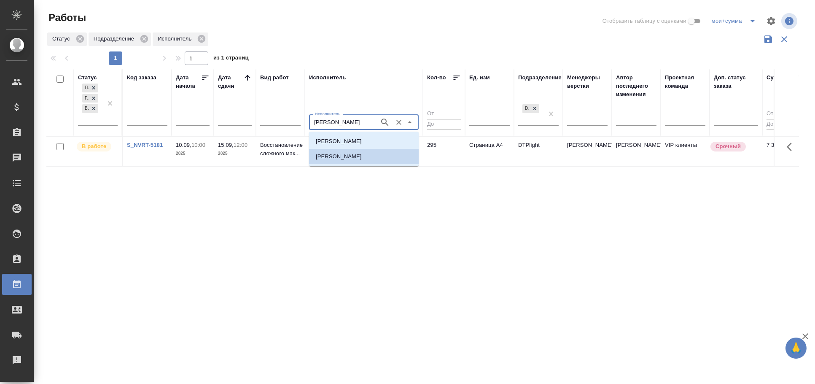
click at [348, 124] on input "Гузов Марк Анатольевич" at bounding box center [344, 122] width 64 height 10
type input "крамник"
click at [347, 141] on p "Крамник Артем" at bounding box center [339, 141] width 46 height 8
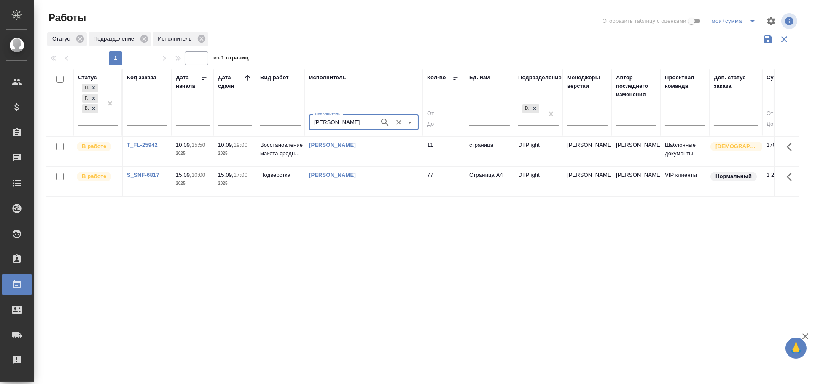
click at [347, 126] on input "Крамник Артем" at bounding box center [344, 122] width 64 height 10
type input "зубакова"
click at [366, 136] on li "Зубакова Виктория" at bounding box center [364, 141] width 110 height 15
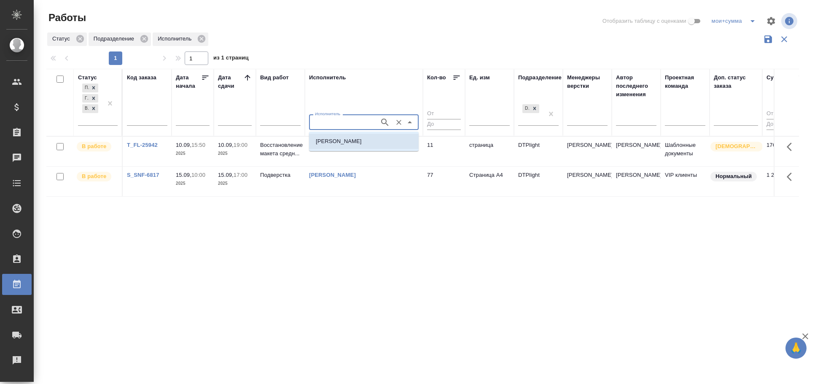
type input "Зубакова Виктория"
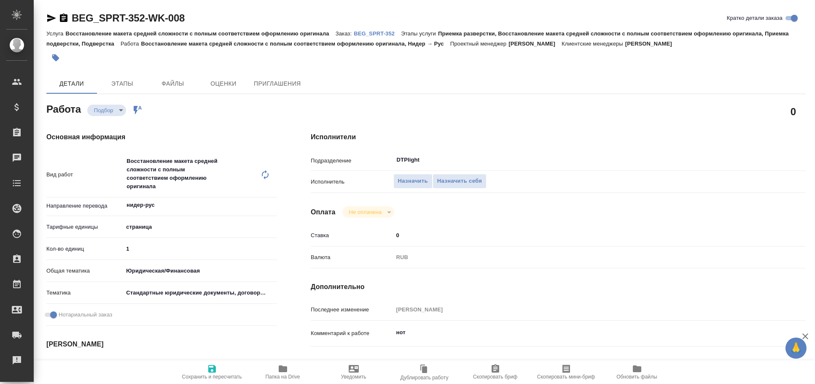
type textarea "x"
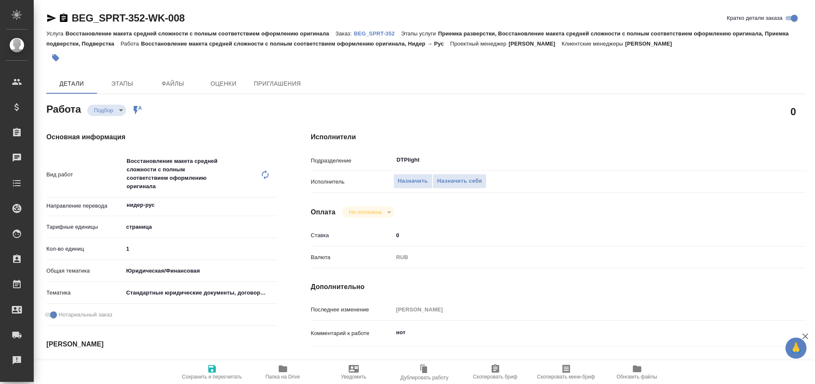
click at [50, 18] on icon "button" at bounding box center [51, 18] width 10 height 10
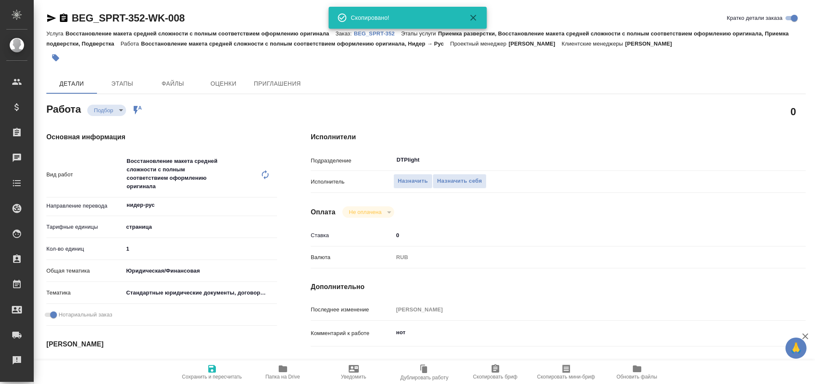
type textarea "x"
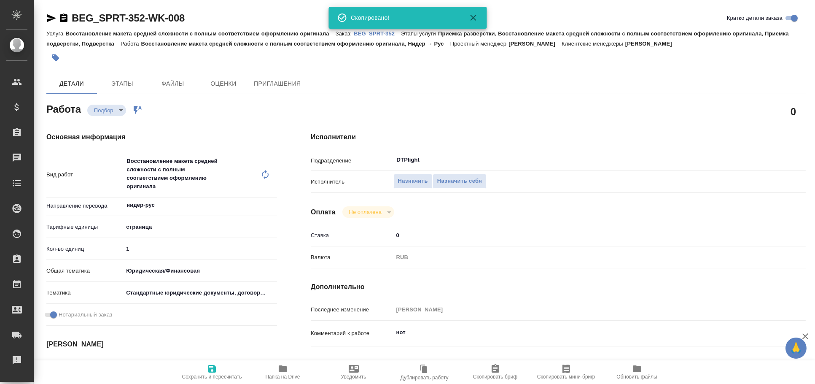
type textarea "x"
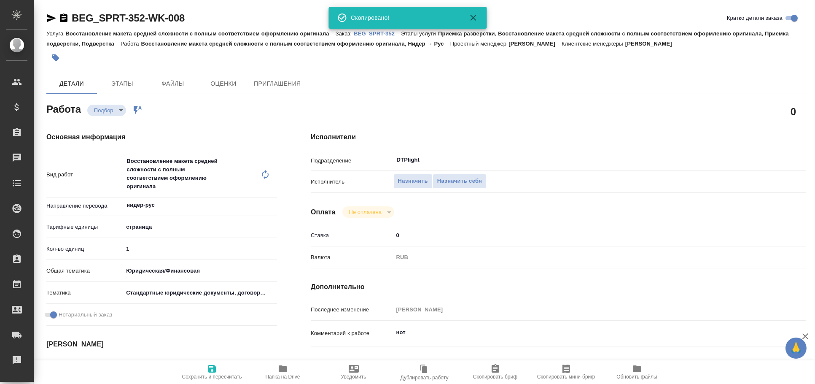
type textarea "x"
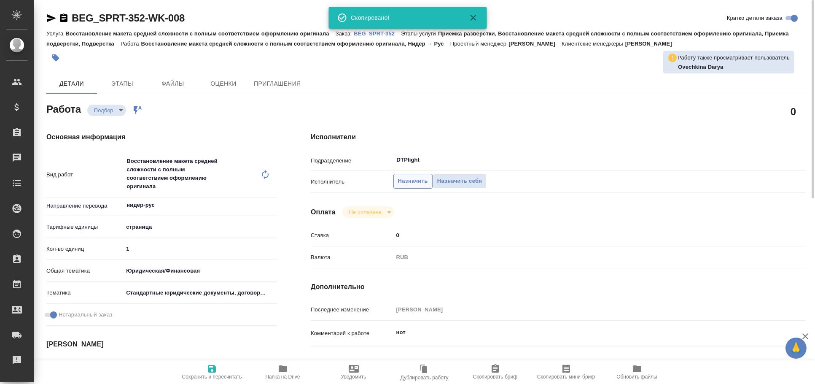
click at [417, 180] on span "Назначить" at bounding box center [413, 181] width 30 height 10
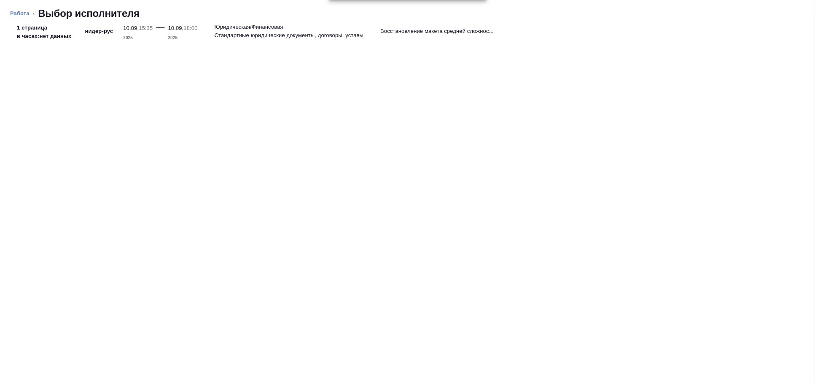
type textarea "x"
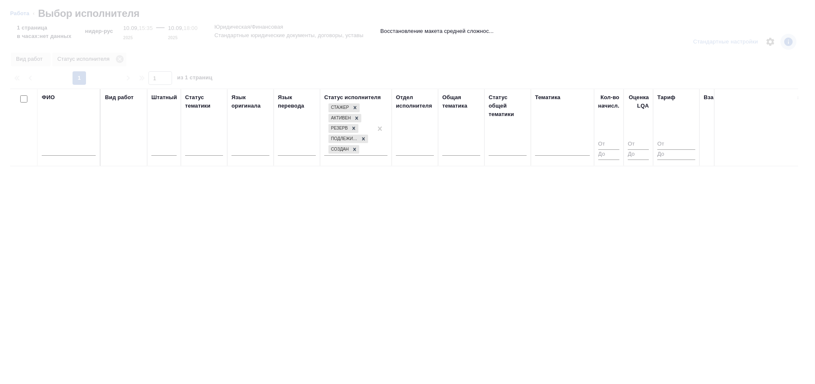
click at [77, 151] on input "text" at bounding box center [69, 150] width 54 height 11
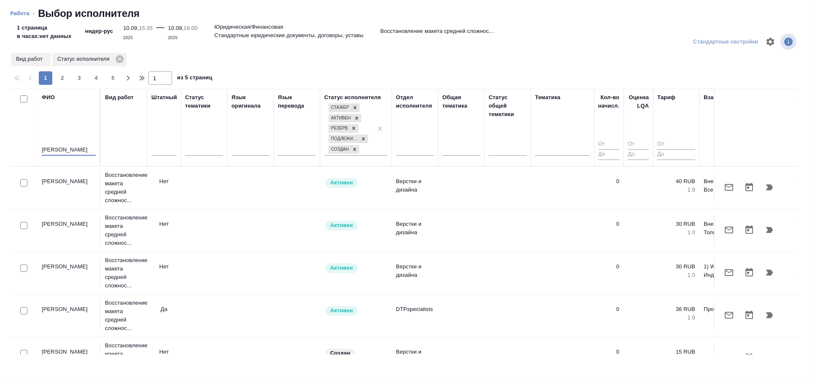
type input "овечкина"
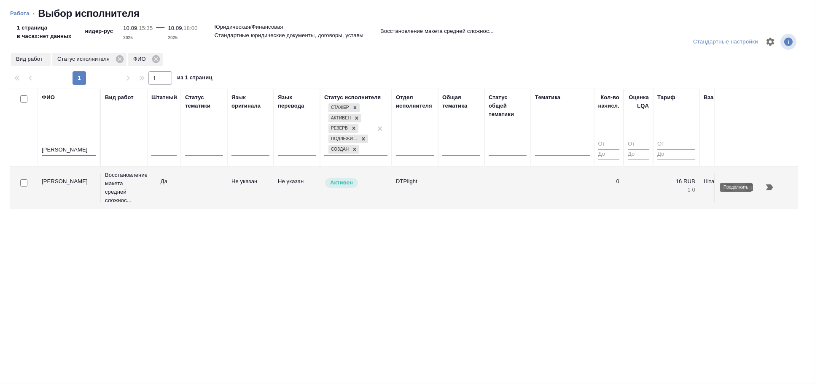
click at [772, 186] on icon "button" at bounding box center [770, 187] width 10 height 10
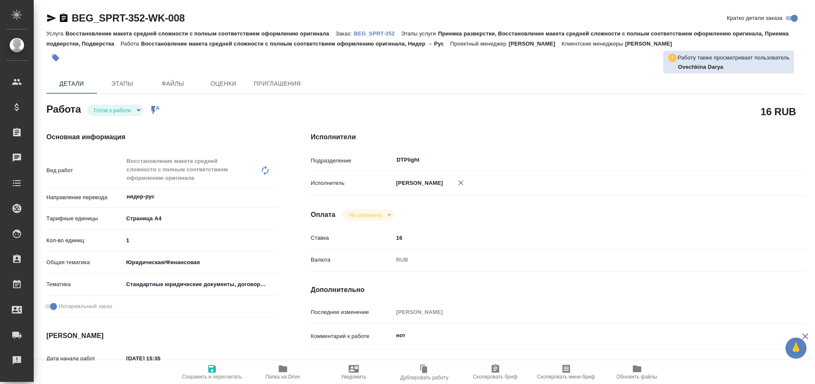
type textarea "x"
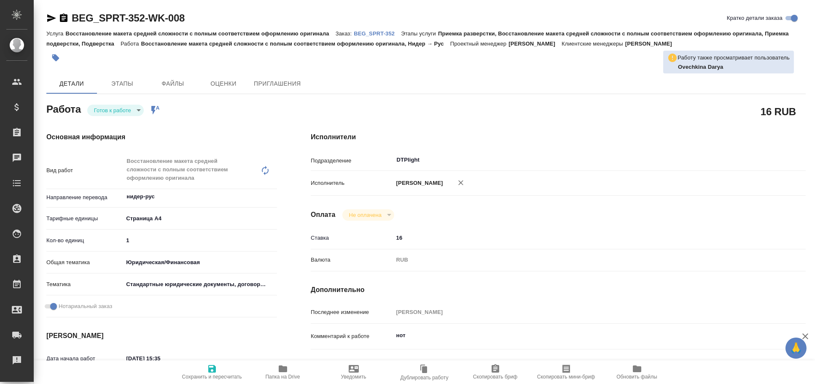
type textarea "x"
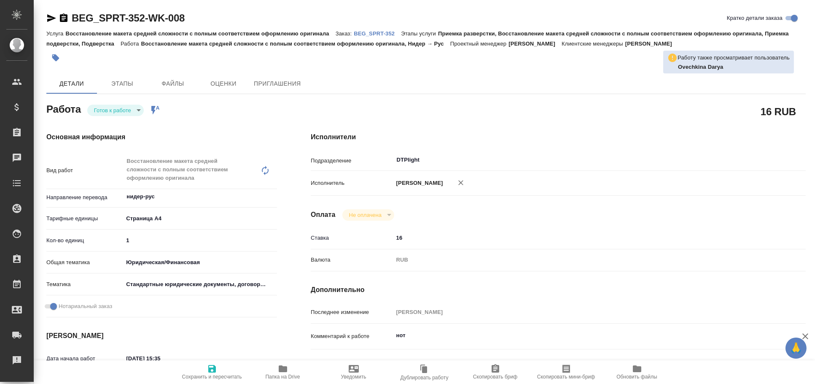
type textarea "x"
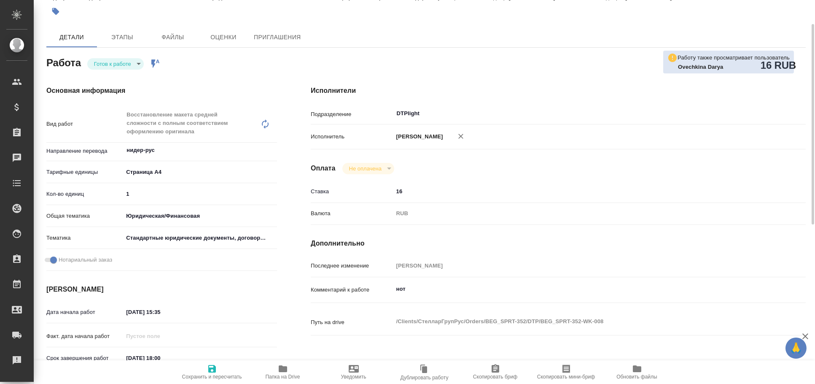
type textarea "x"
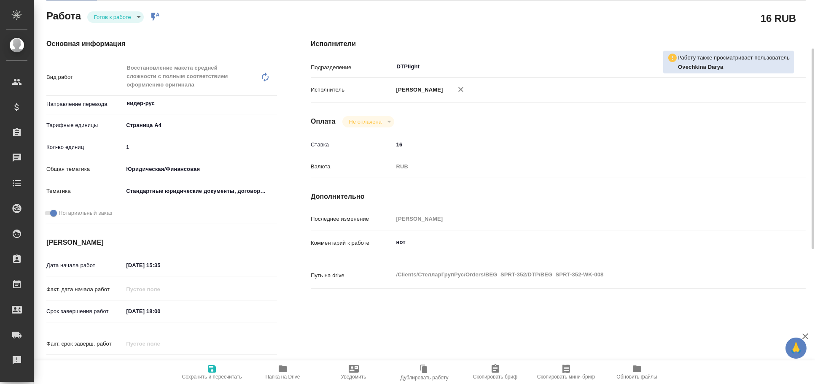
type textarea "x"
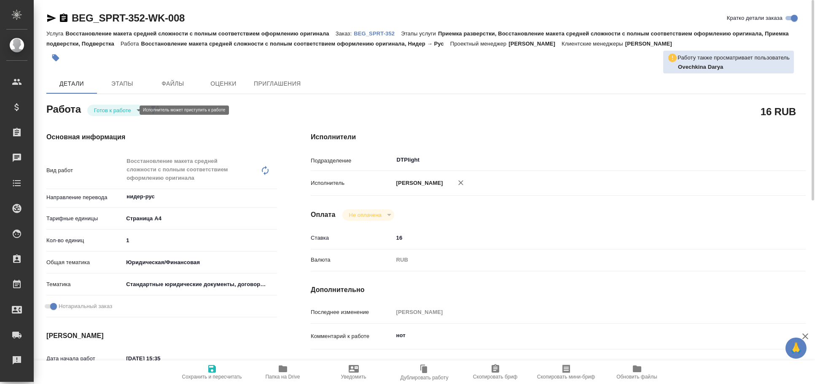
click at [100, 108] on body "🙏 .cls-1 fill:#fff; AWATERA [PERSON_NAME] Спецификации Заказы 0 Чаты Todo Проек…" at bounding box center [407, 192] width 815 height 384
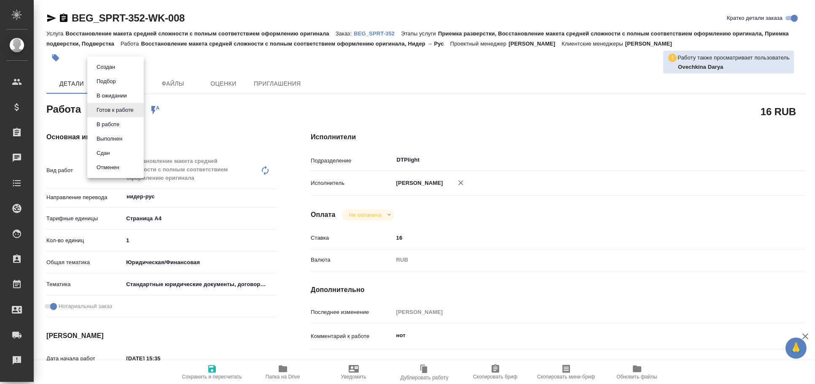
click at [383, 112] on div at bounding box center [407, 192] width 815 height 384
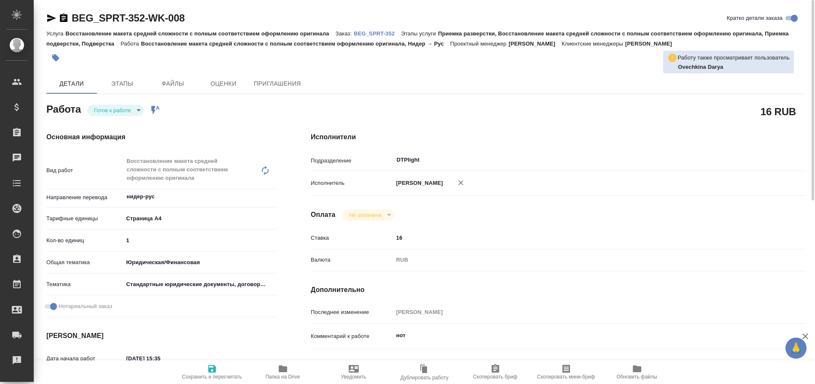
click at [52, 17] on icon "button" at bounding box center [51, 18] width 9 height 8
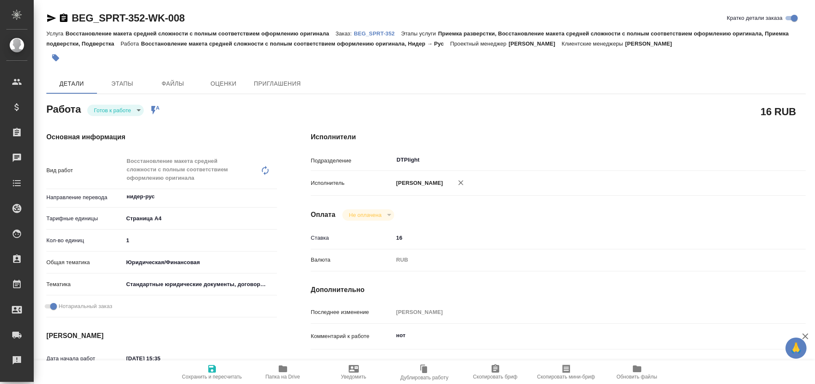
type textarea "x"
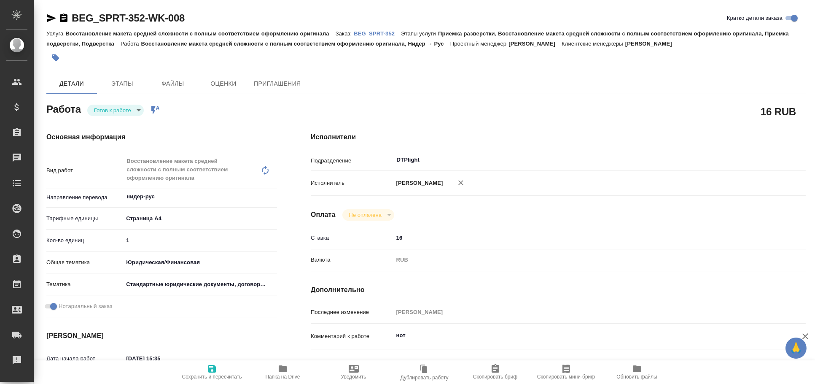
type textarea "x"
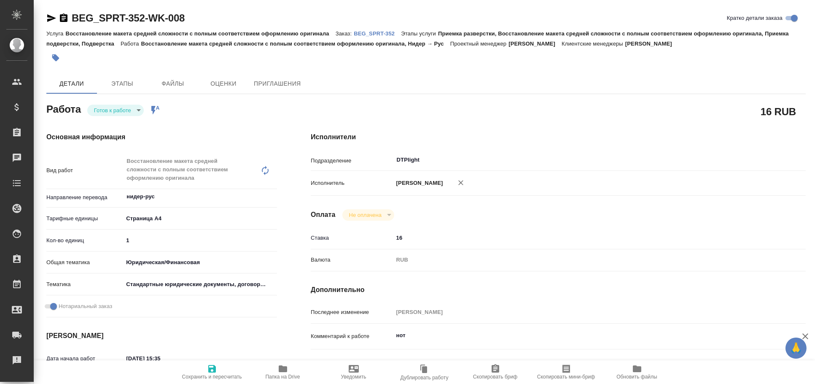
click at [277, 373] on span "Папка на Drive" at bounding box center [283, 372] width 61 height 16
type textarea "x"
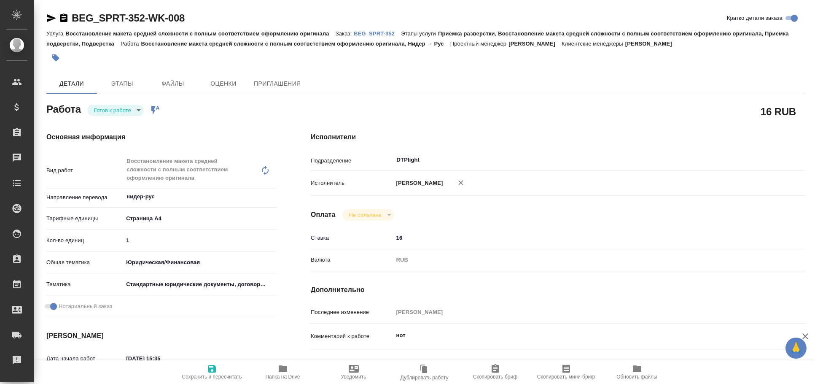
type textarea "x"
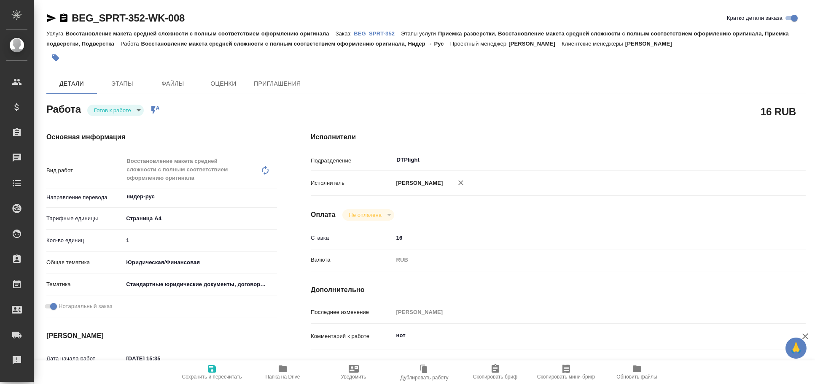
type textarea "x"
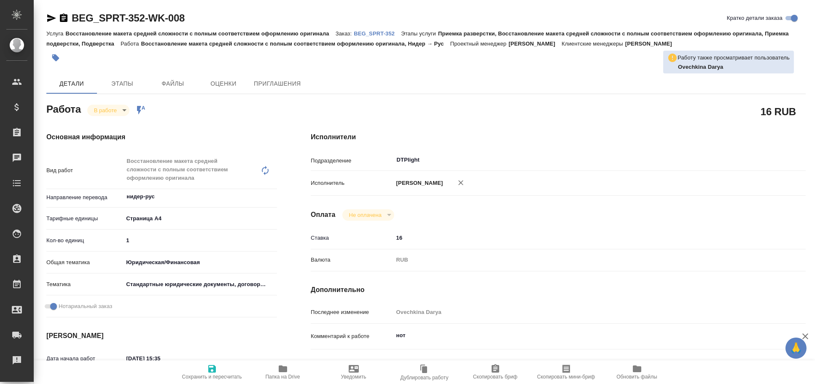
type textarea "x"
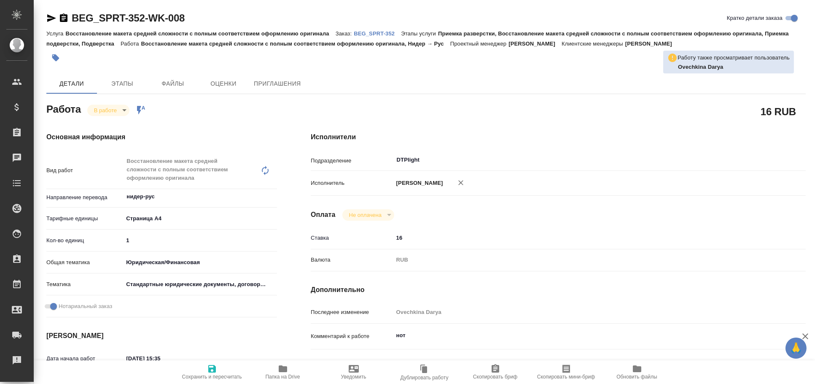
type textarea "x"
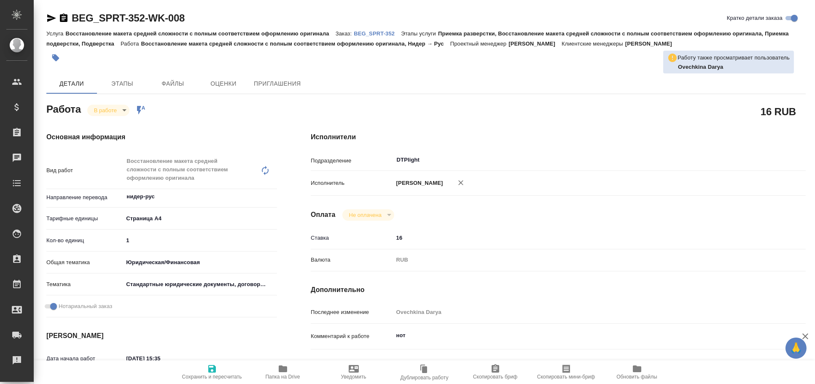
type textarea "x"
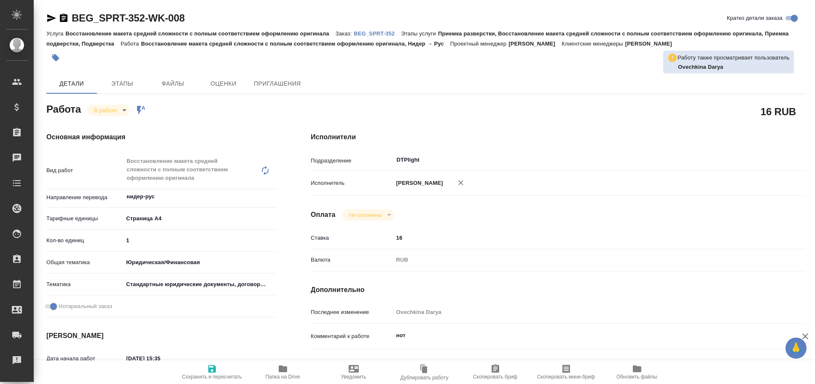
type textarea "x"
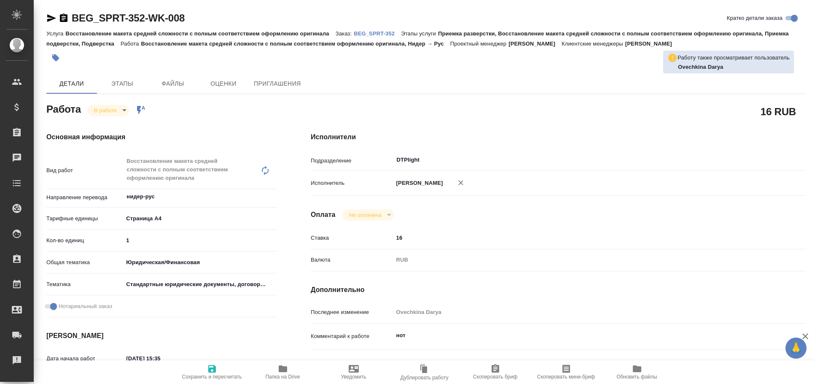
type textarea "x"
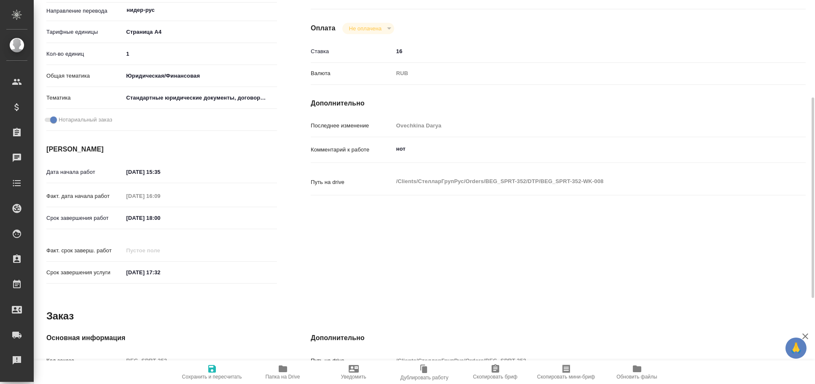
click at [273, 371] on span "Папка на Drive" at bounding box center [283, 372] width 61 height 16
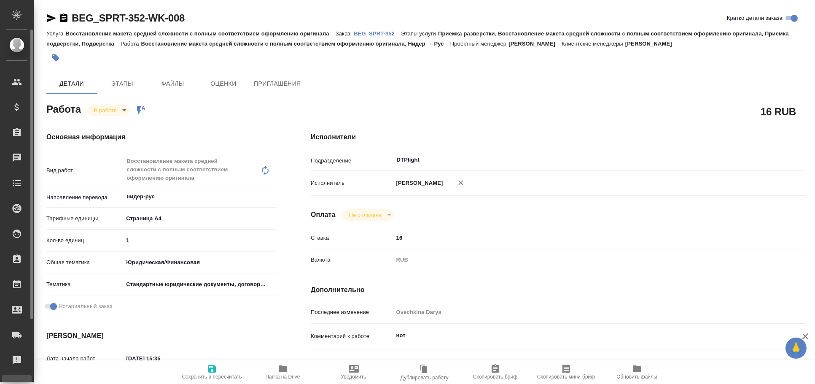
type textarea "x"
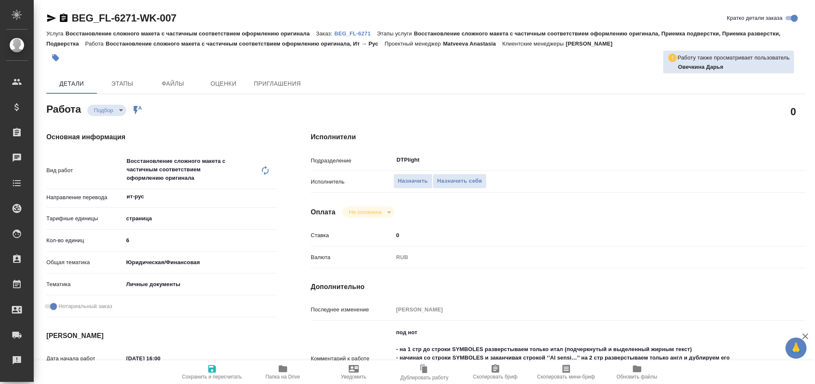
type textarea "x"
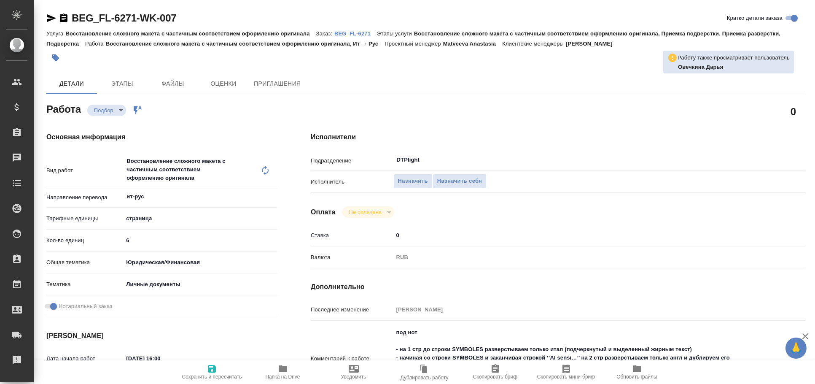
type textarea "x"
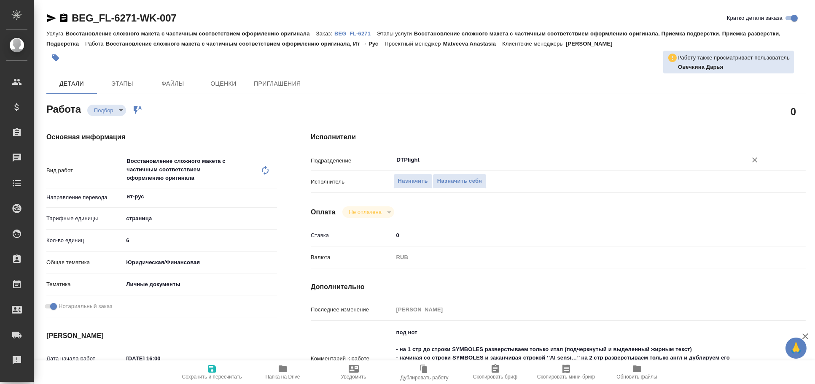
type textarea "x"
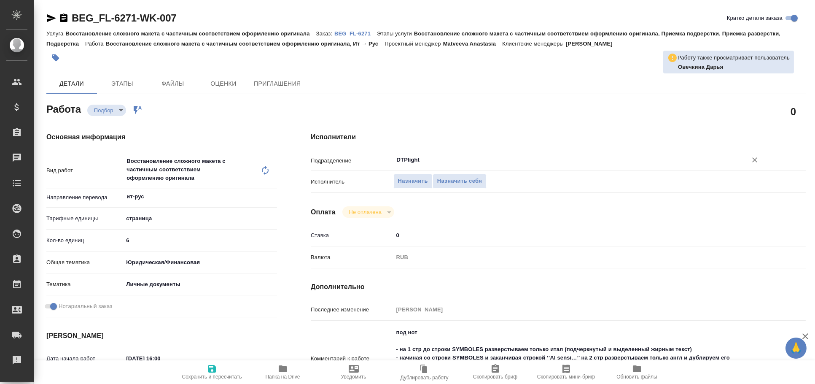
type textarea "x"
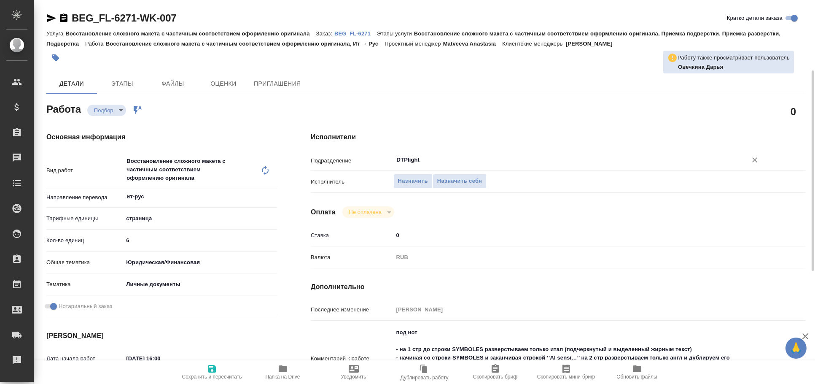
scroll to position [46, 0]
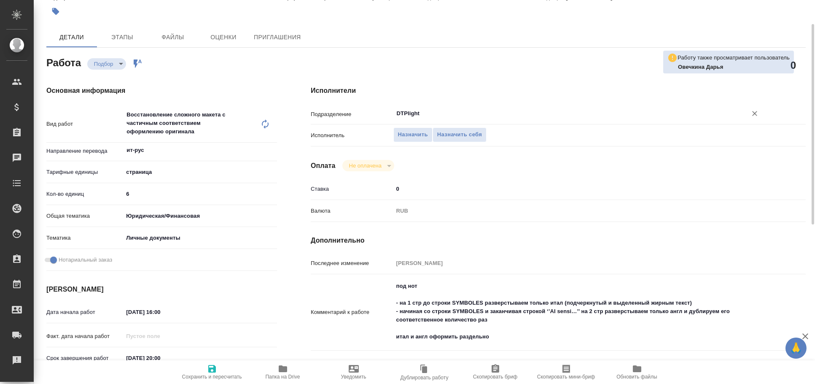
type textarea "x"
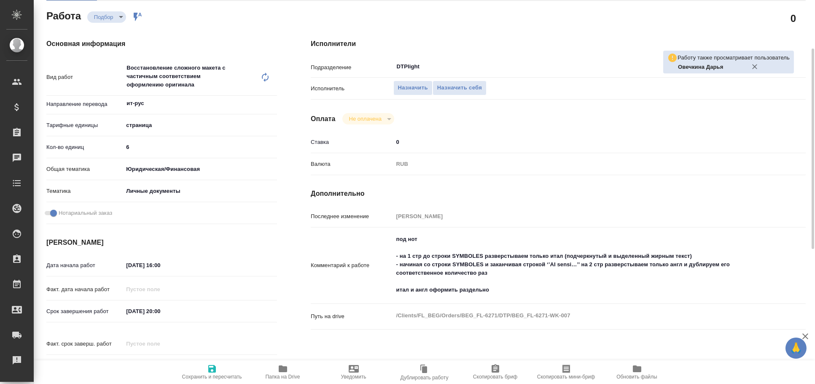
scroll to position [0, 0]
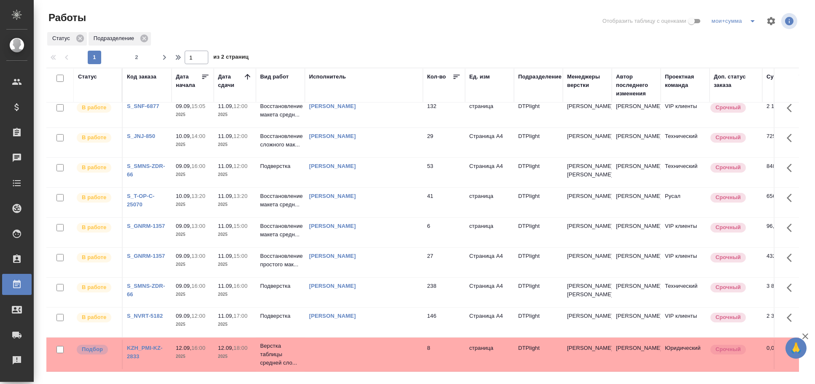
scroll to position [103, 0]
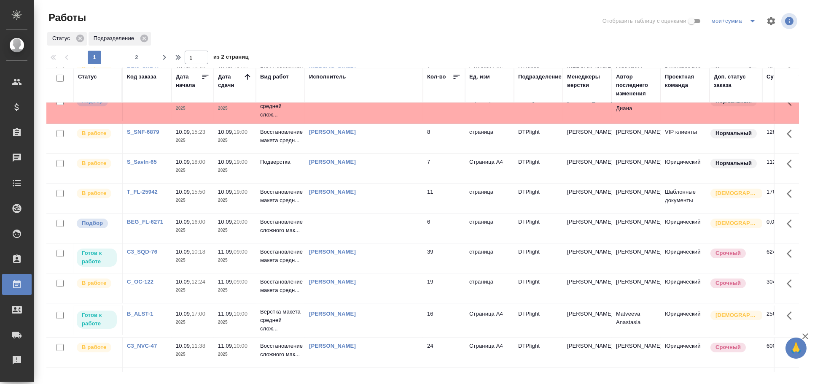
click at [408, 223] on td at bounding box center [364, 228] width 118 height 30
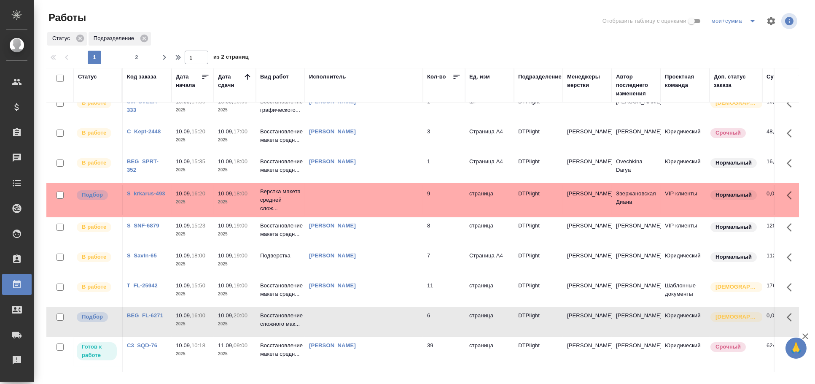
scroll to position [0, 0]
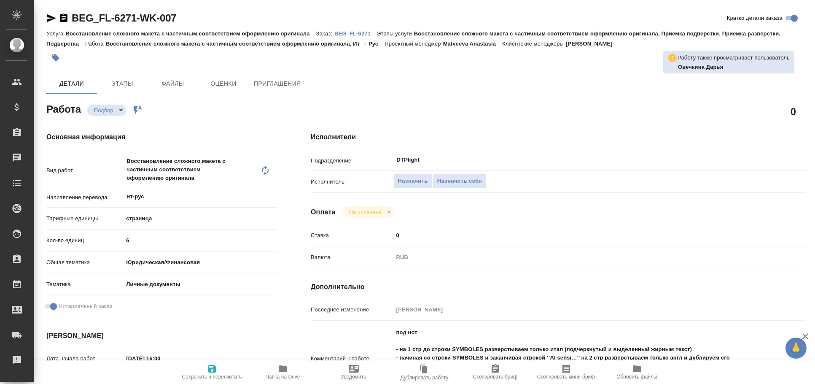
type textarea "x"
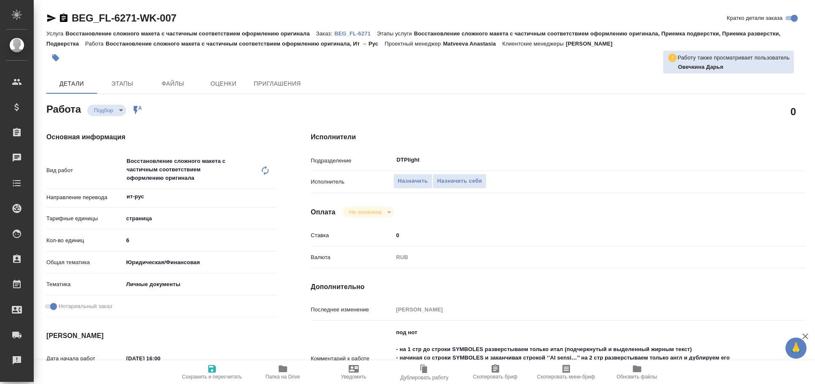
type textarea "x"
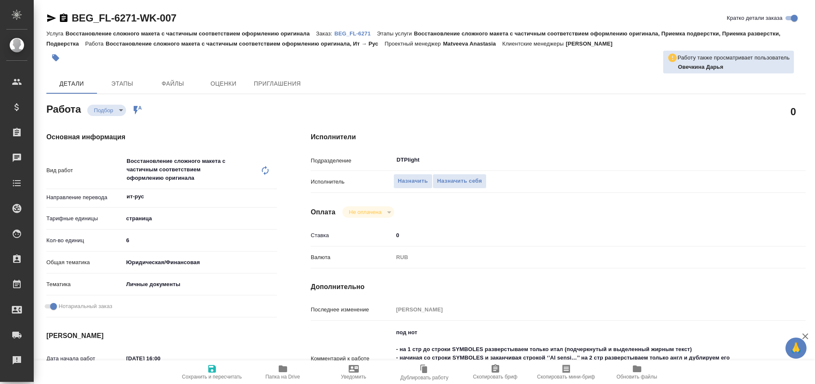
type textarea "x"
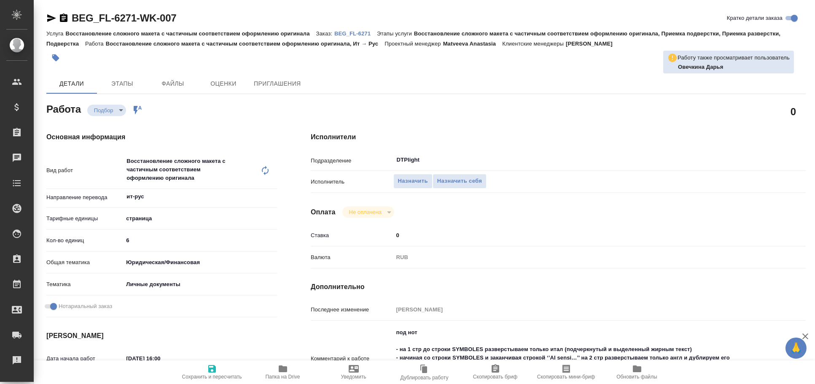
click at [49, 19] on icon "button" at bounding box center [51, 18] width 9 height 8
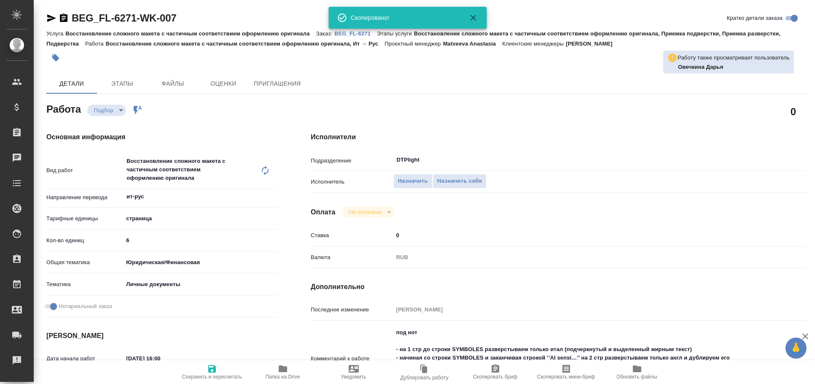
type textarea "x"
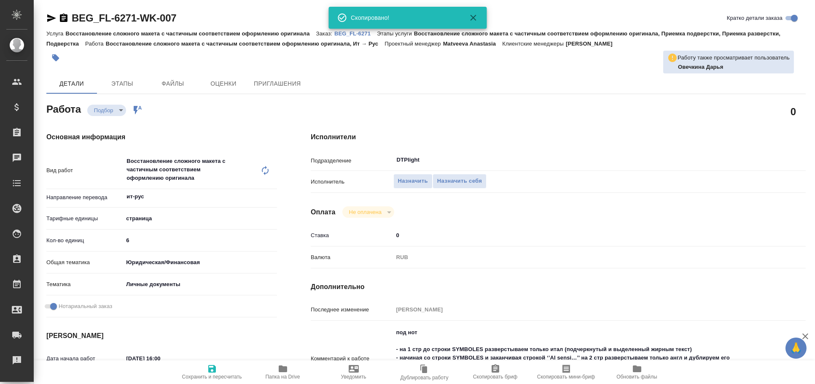
type textarea "x"
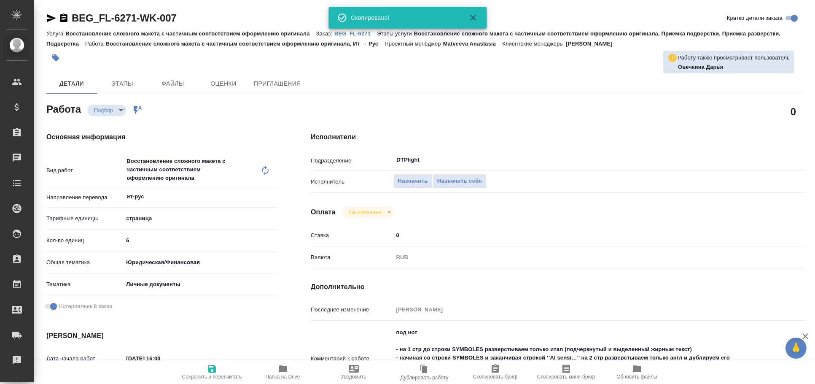
type textarea "x"
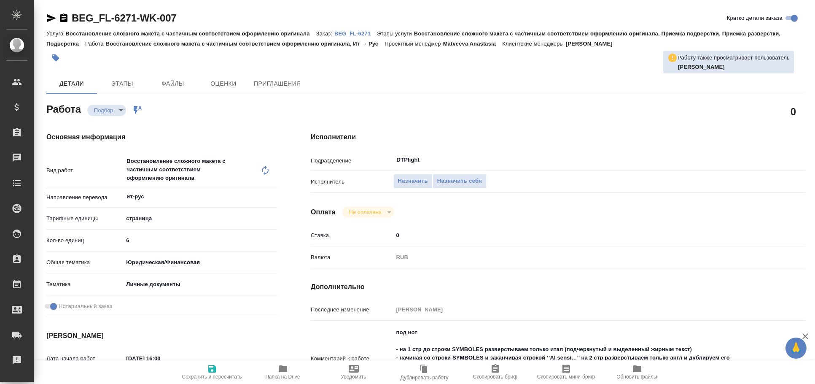
type textarea "x"
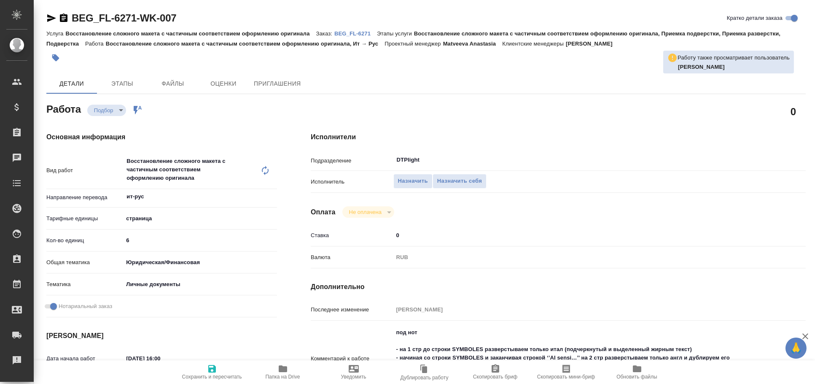
type textarea "x"
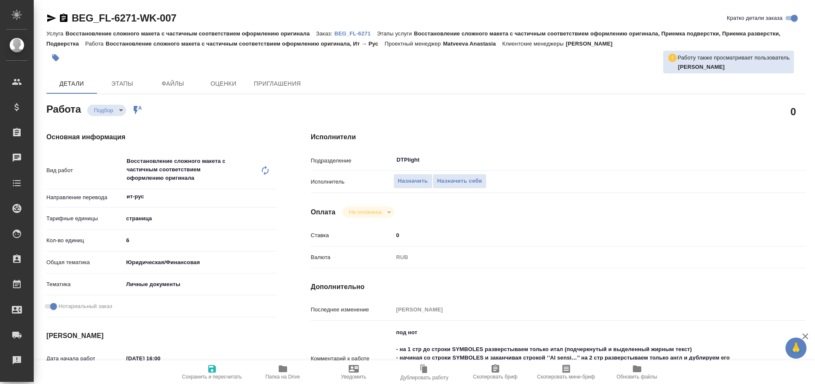
type textarea "x"
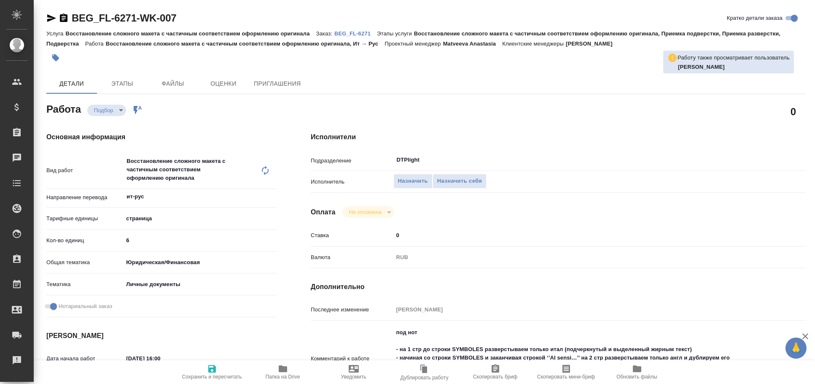
type textarea "x"
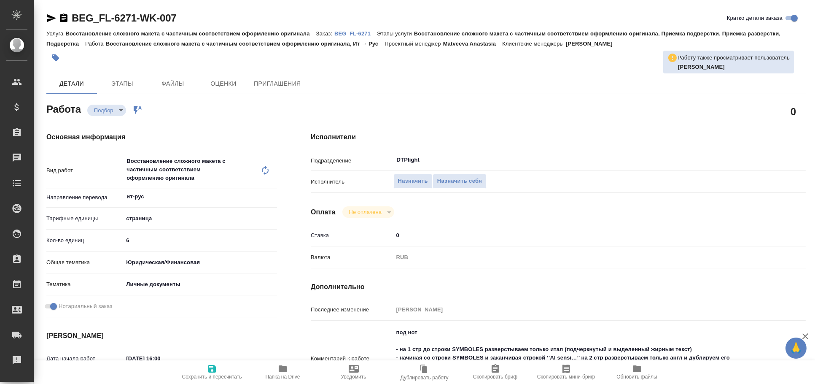
type textarea "x"
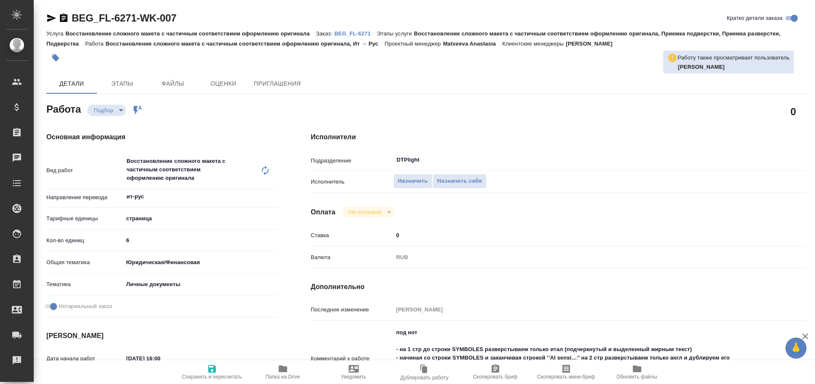
type textarea "x"
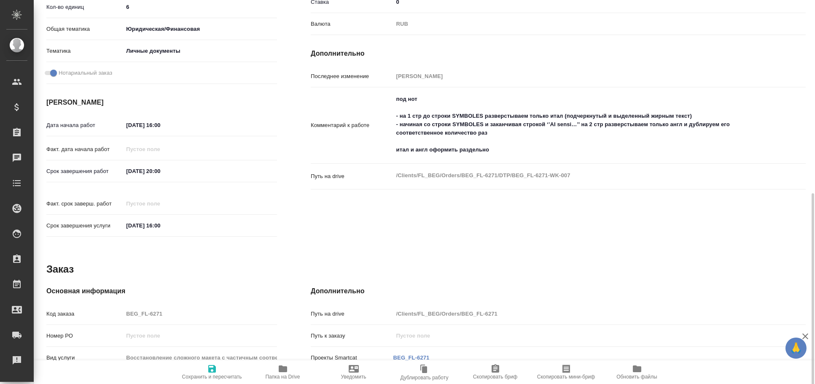
scroll to position [352, 0]
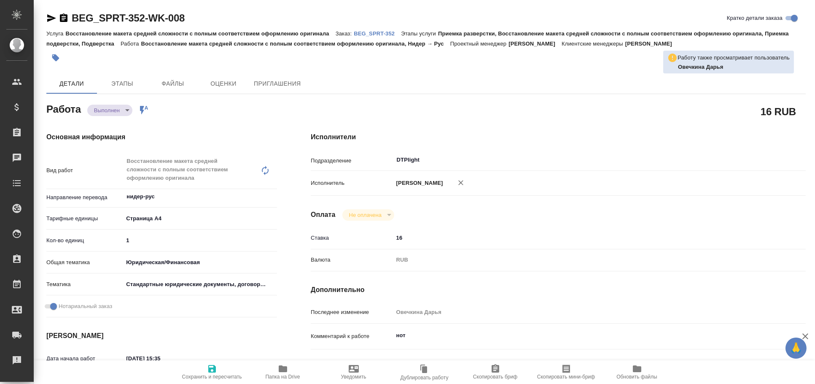
type textarea "x"
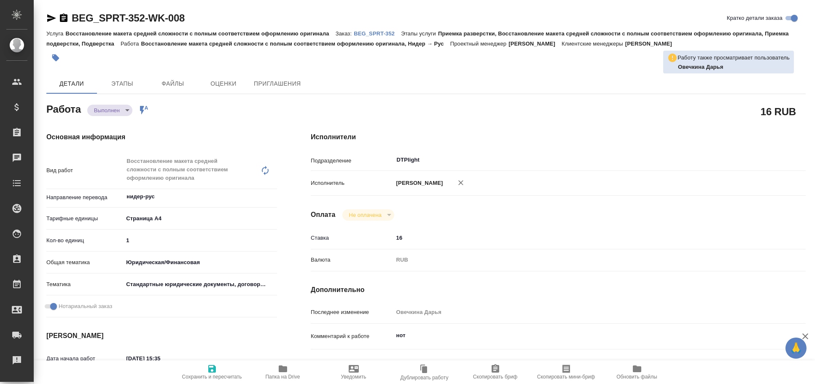
type textarea "x"
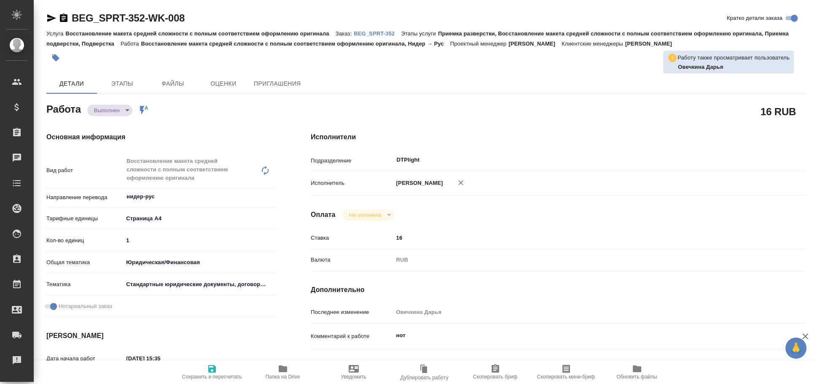
type textarea "x"
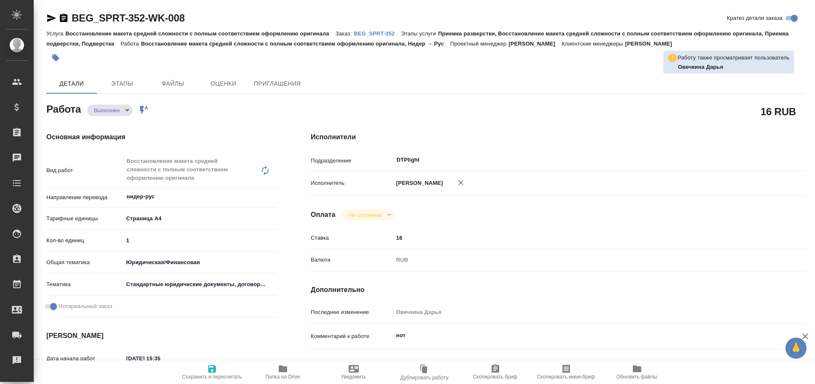
type textarea "x"
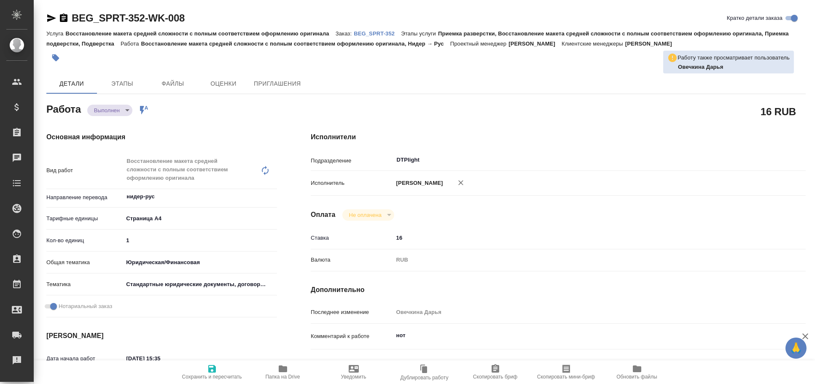
type textarea "x"
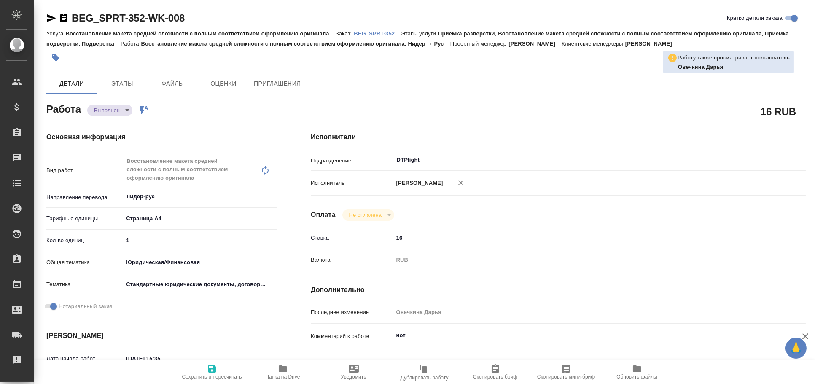
type textarea "x"
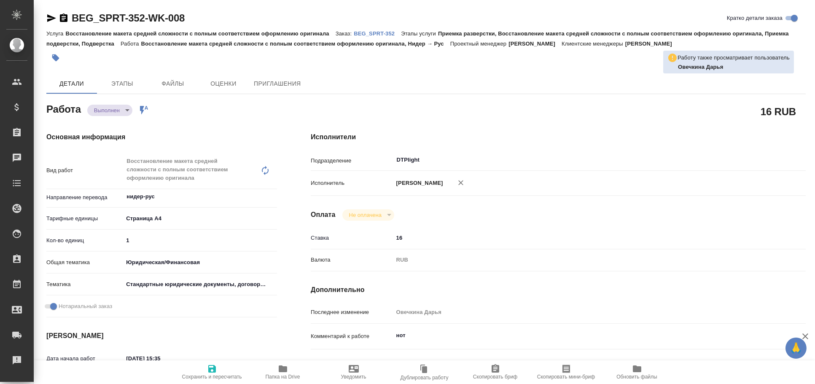
type textarea "x"
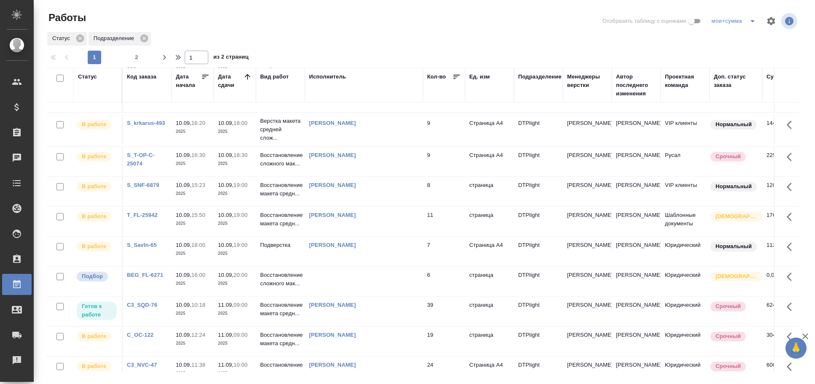
scroll to position [94, 0]
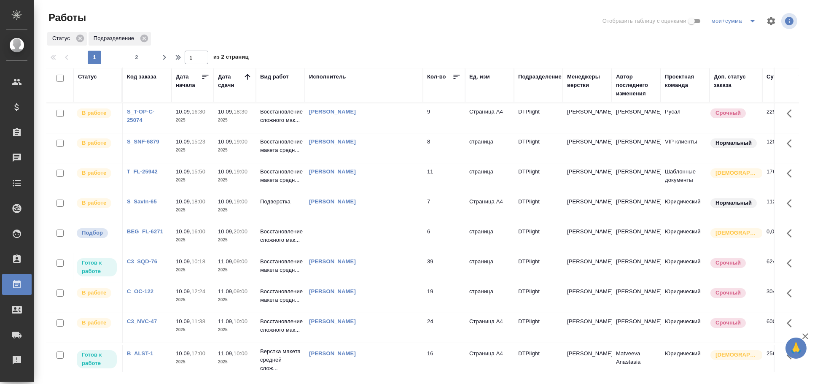
click at [317, 240] on td at bounding box center [364, 238] width 118 height 30
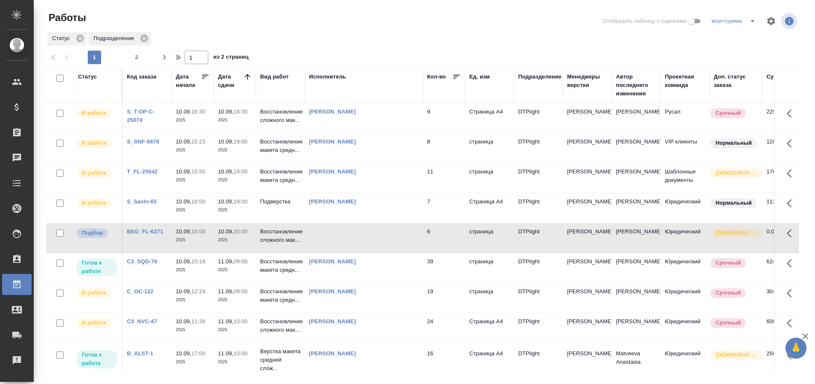
click at [317, 240] on td at bounding box center [364, 238] width 118 height 30
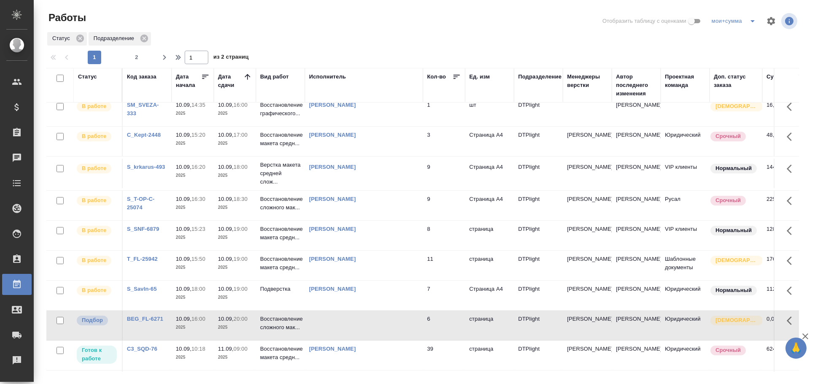
scroll to position [0, 0]
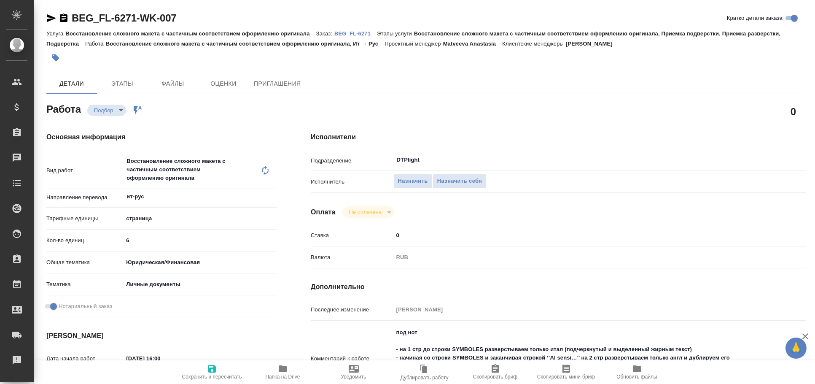
type textarea "x"
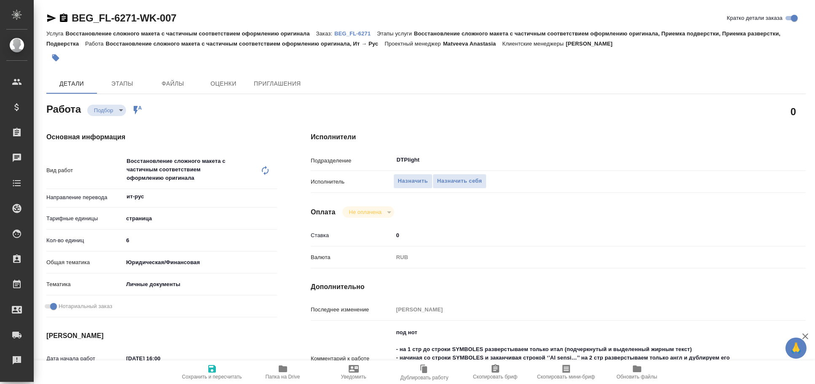
type textarea "x"
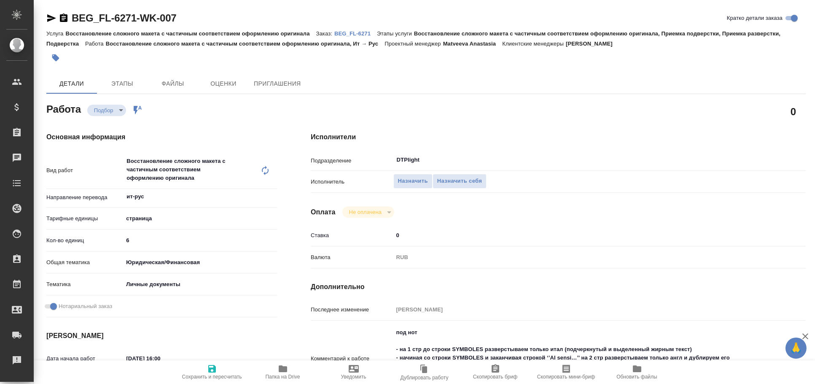
type textarea "x"
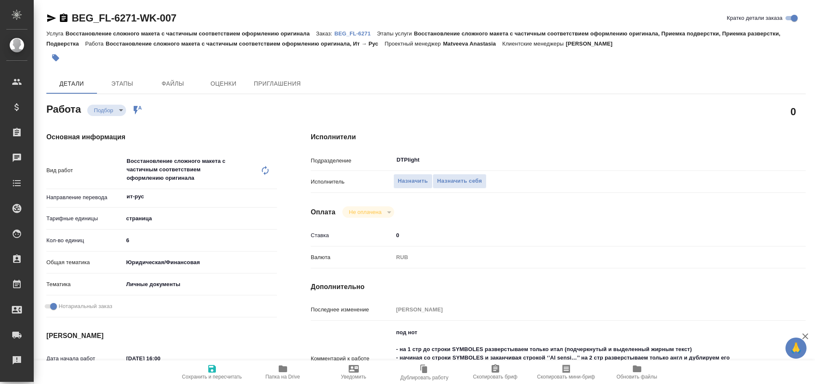
type textarea "x"
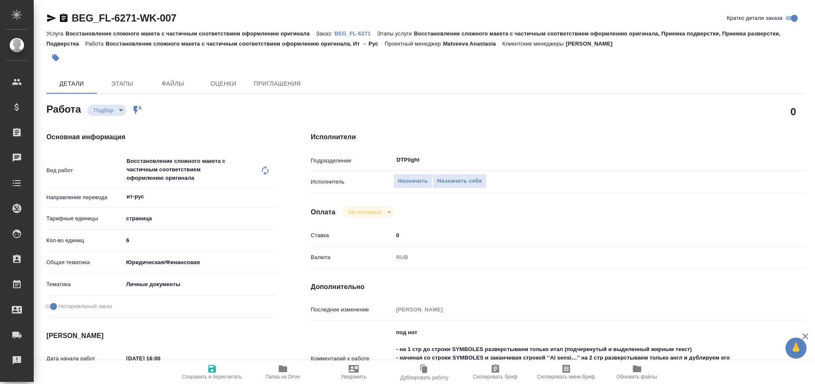
type textarea "x"
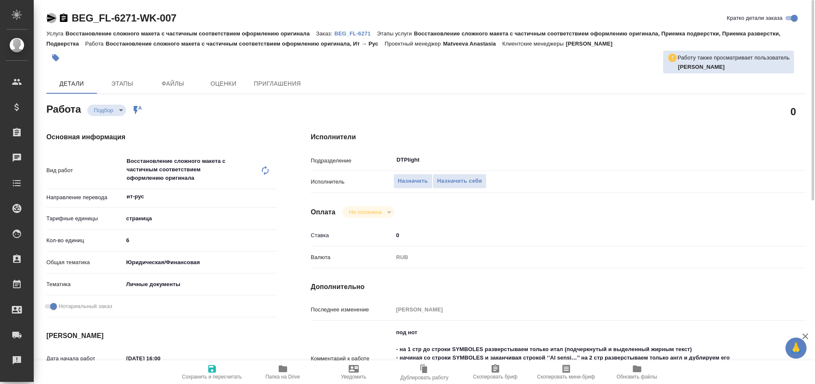
click at [46, 18] on icon "button" at bounding box center [51, 18] width 10 height 10
type textarea "x"
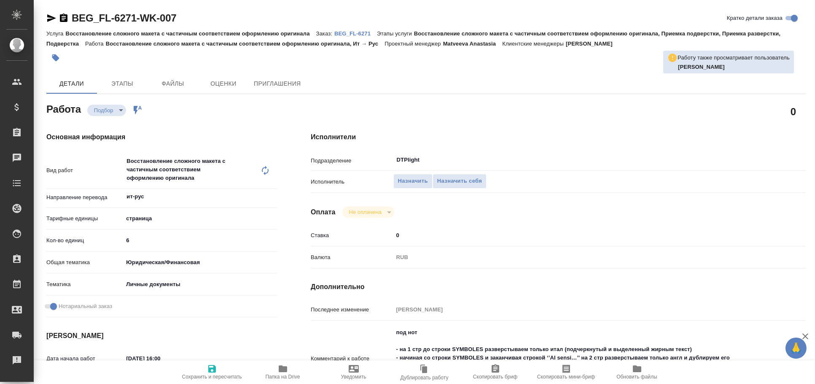
type textarea "x"
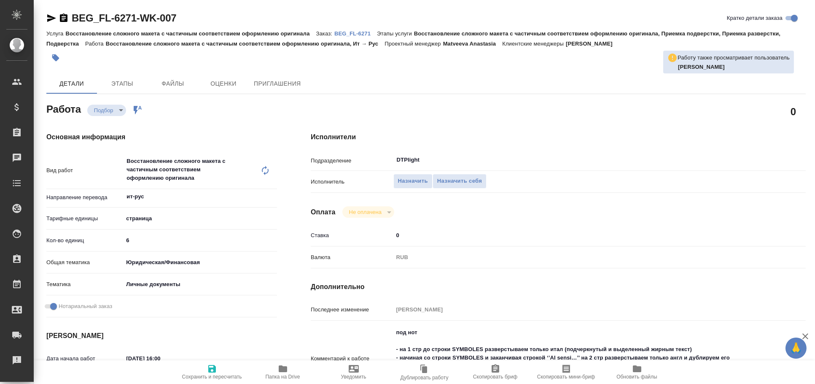
type textarea "x"
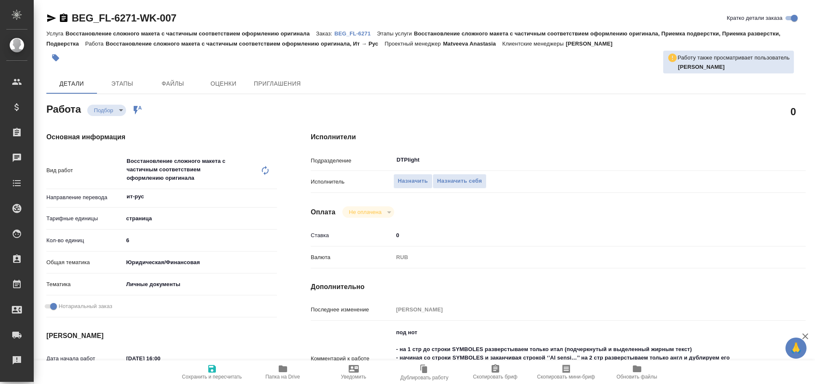
type textarea "x"
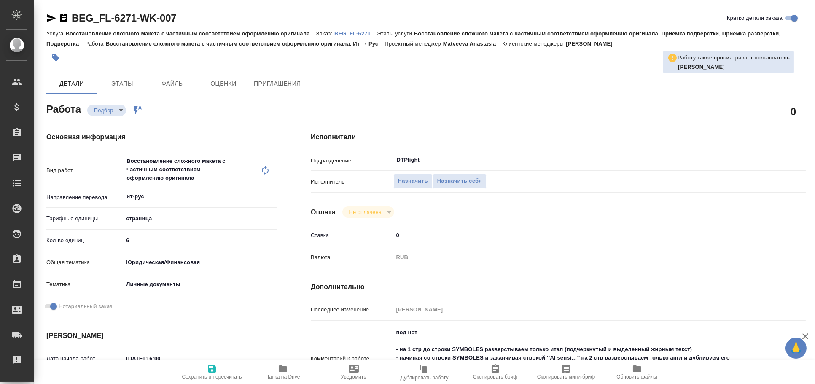
type textarea "x"
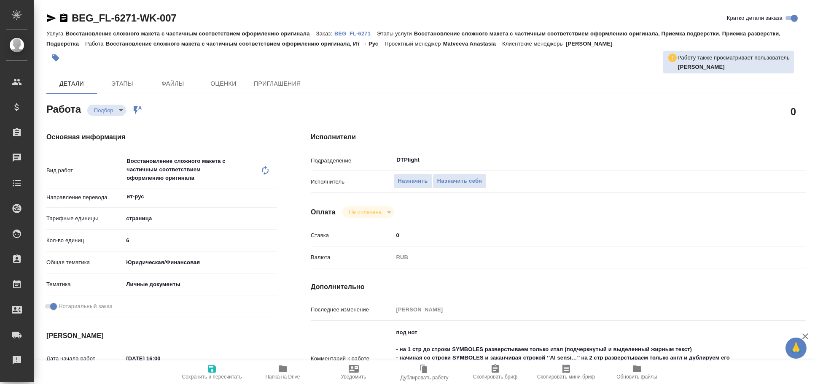
type textarea "x"
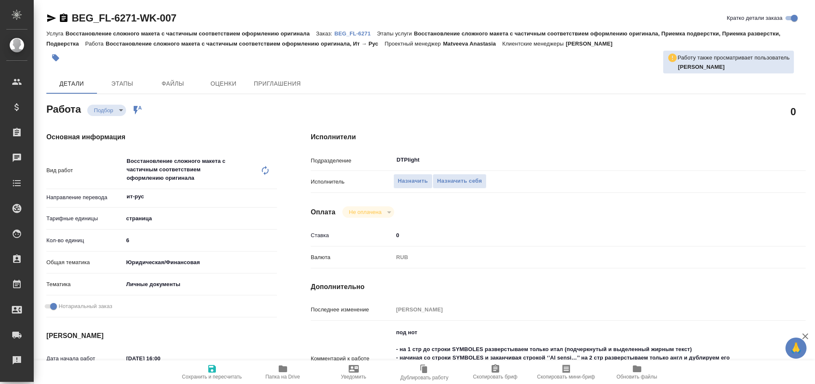
type textarea "x"
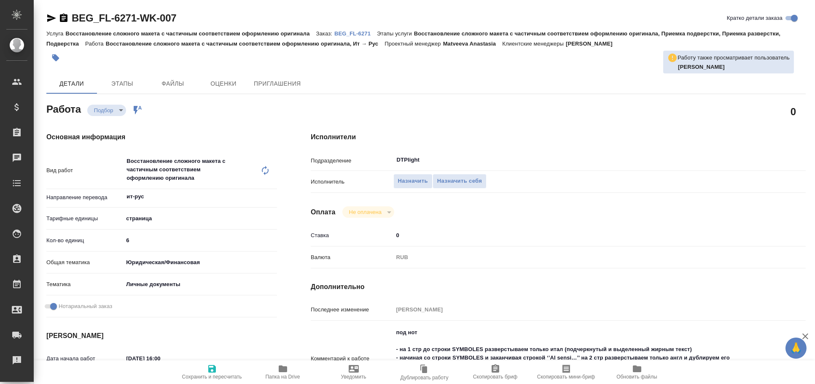
type textarea "x"
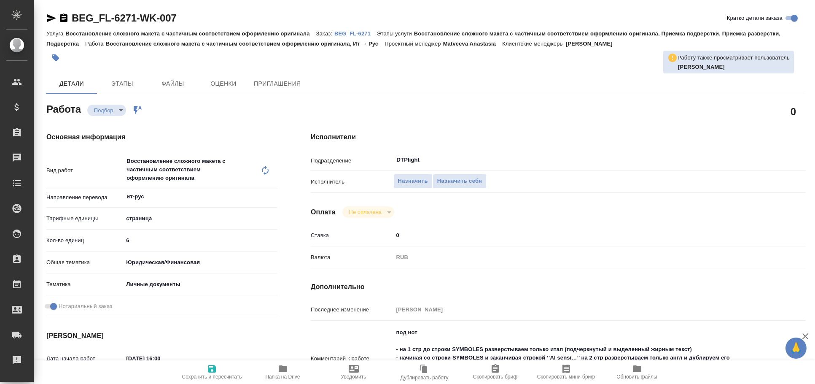
type textarea "x"
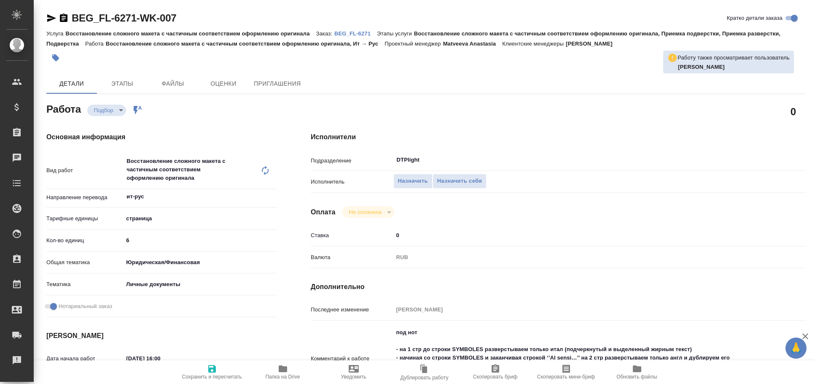
type textarea "x"
click at [48, 17] on icon "button" at bounding box center [51, 18] width 10 height 10
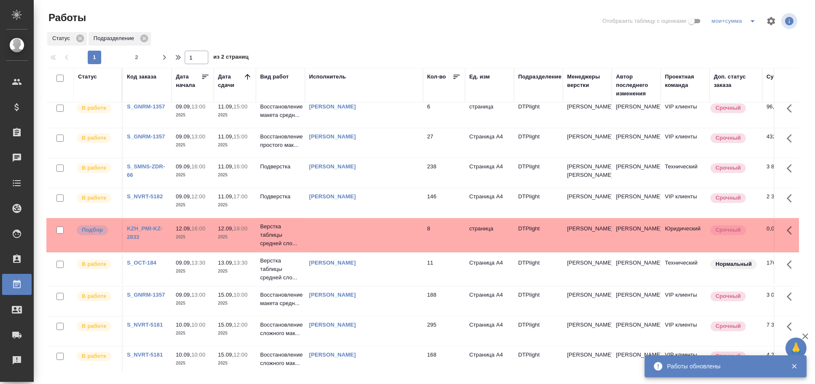
scroll to position [529, 0]
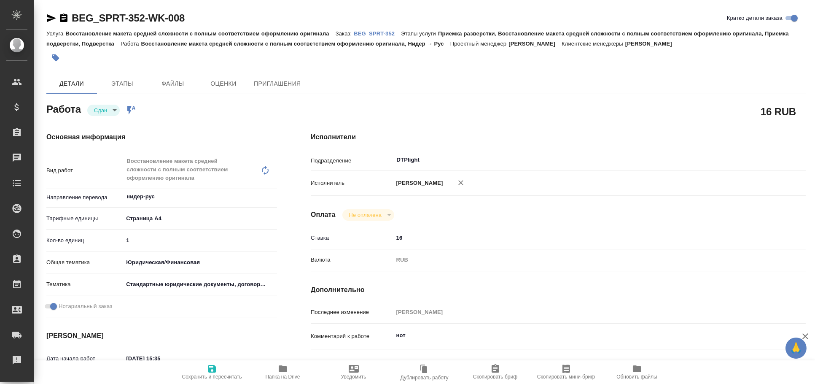
type textarea "x"
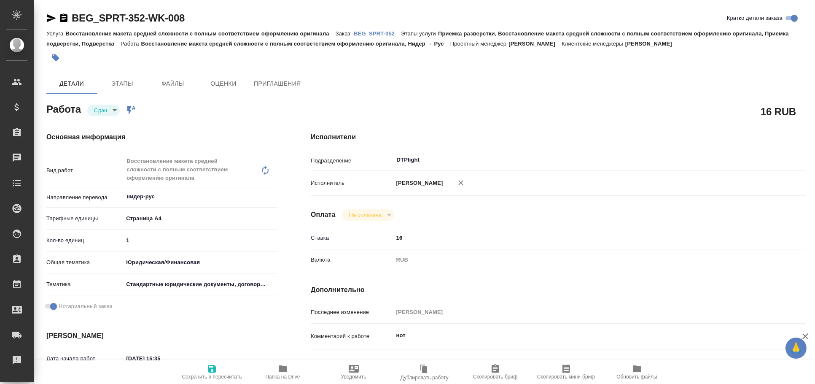
type textarea "x"
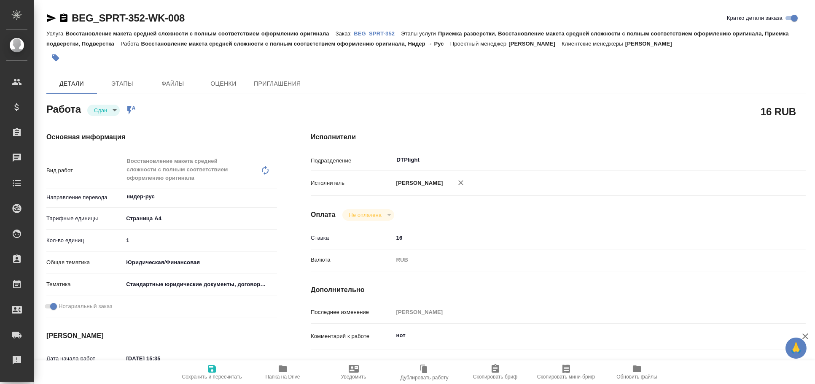
type textarea "x"
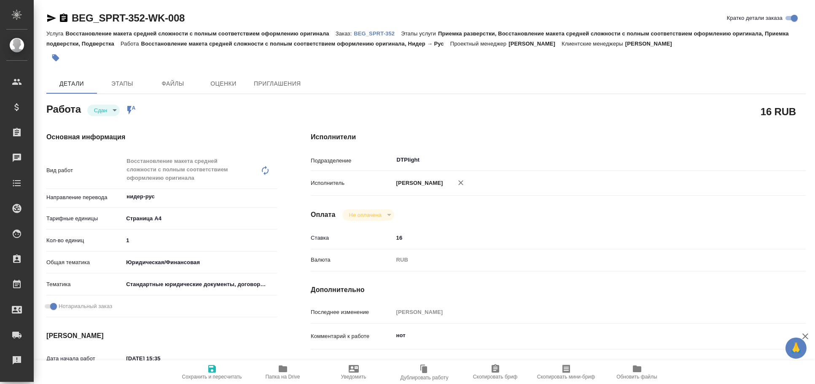
click at [382, 35] on p "BEG_SPRT-352" at bounding box center [377, 33] width 47 height 6
type textarea "x"
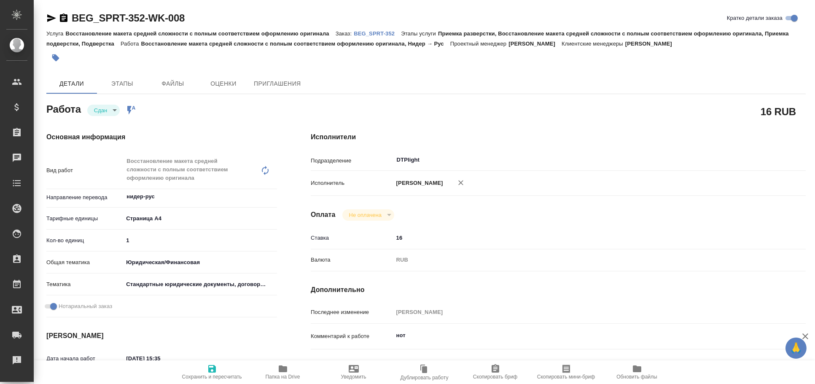
type textarea "x"
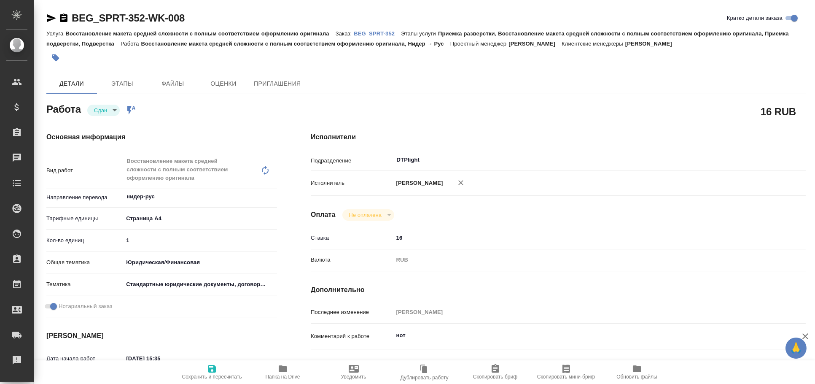
type textarea "x"
click at [49, 18] on icon "button" at bounding box center [51, 18] width 10 height 10
click at [53, 18] on icon "button" at bounding box center [51, 18] width 9 height 8
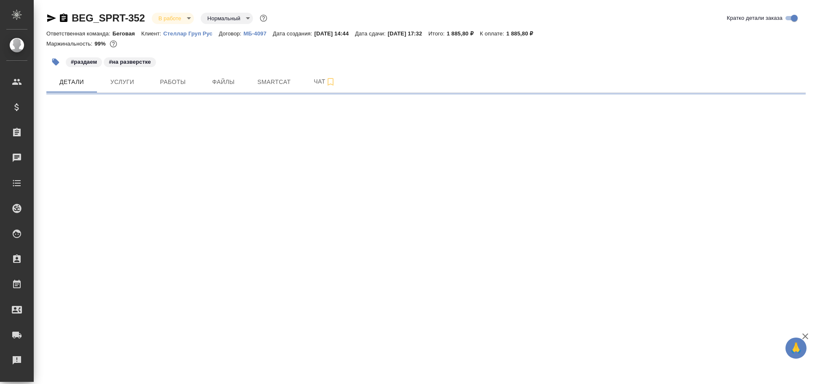
select select "RU"
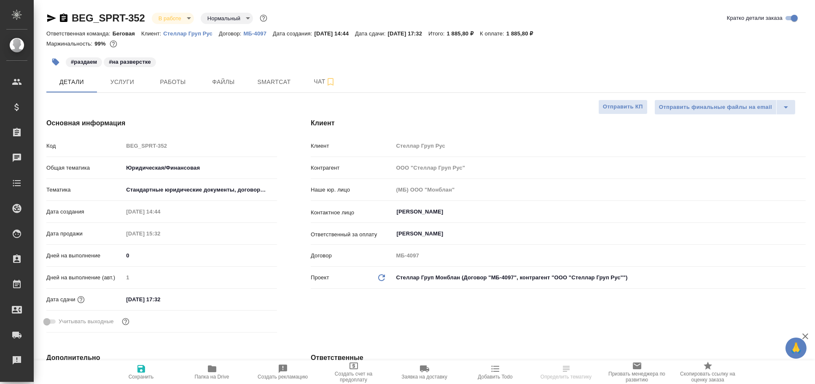
type textarea "x"
click at [161, 86] on span "Работы" at bounding box center [173, 82] width 40 height 11
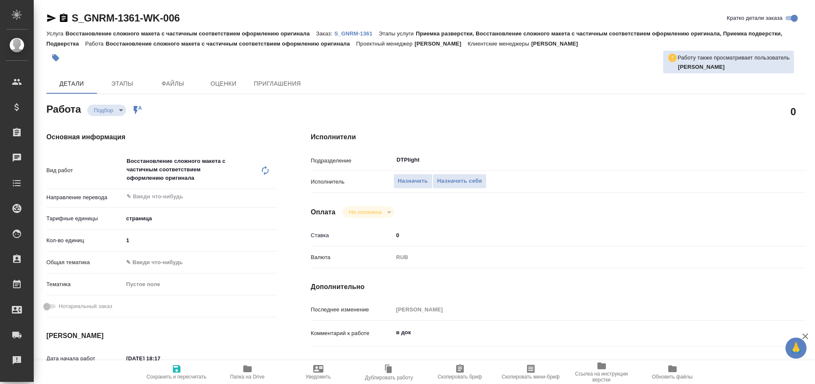
type textarea "x"
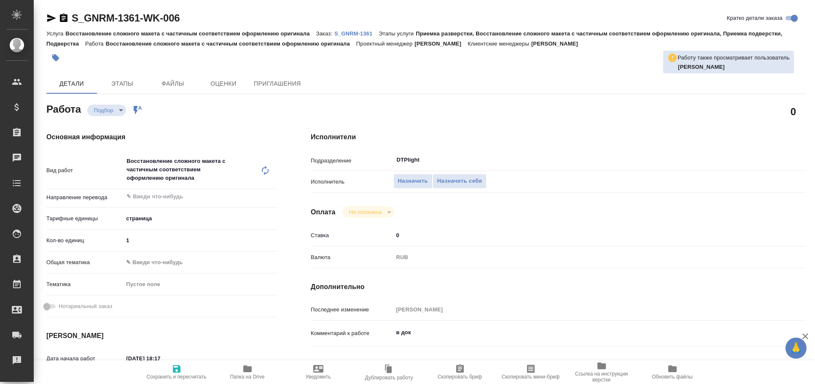
type textarea "x"
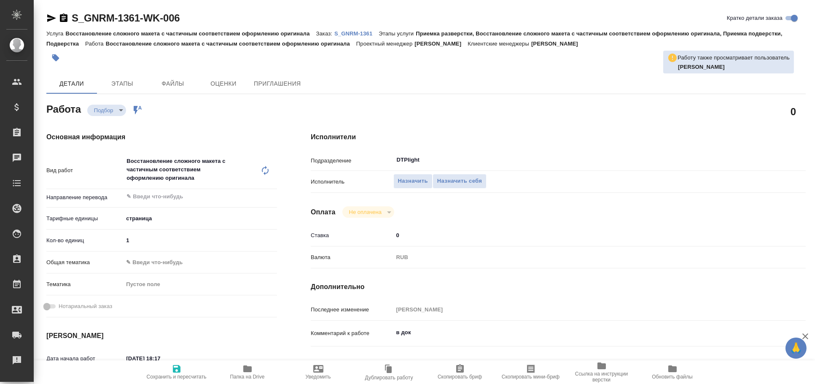
type textarea "x"
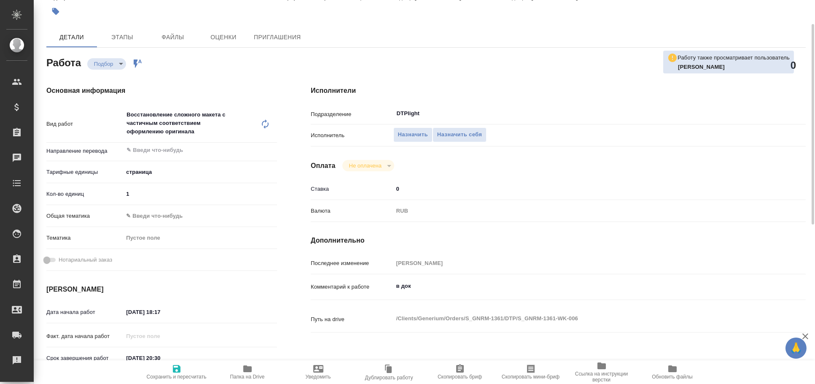
scroll to position [140, 0]
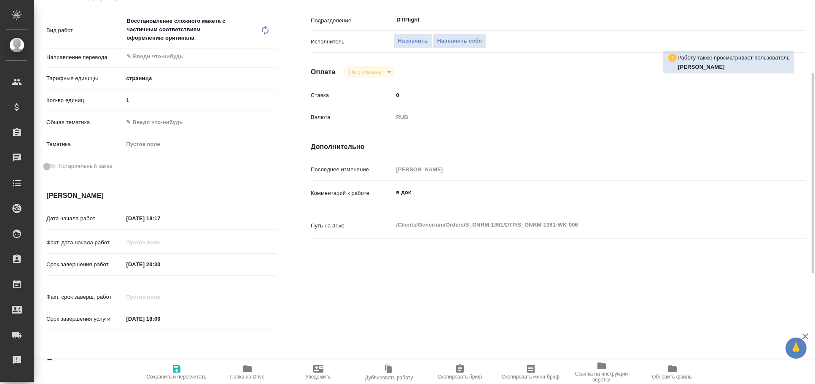
type textarea "x"
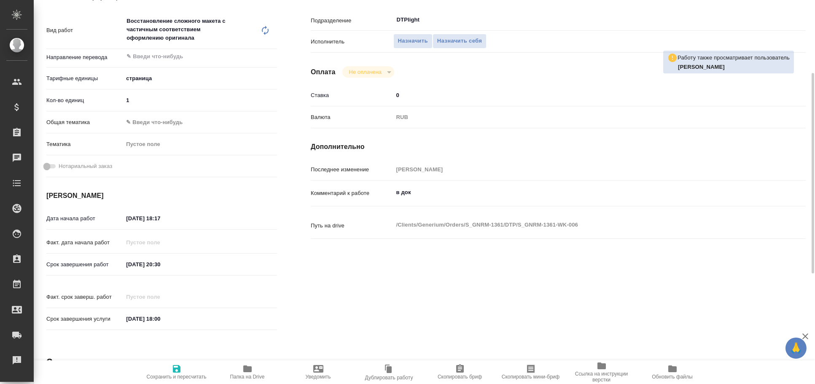
type textarea "x"
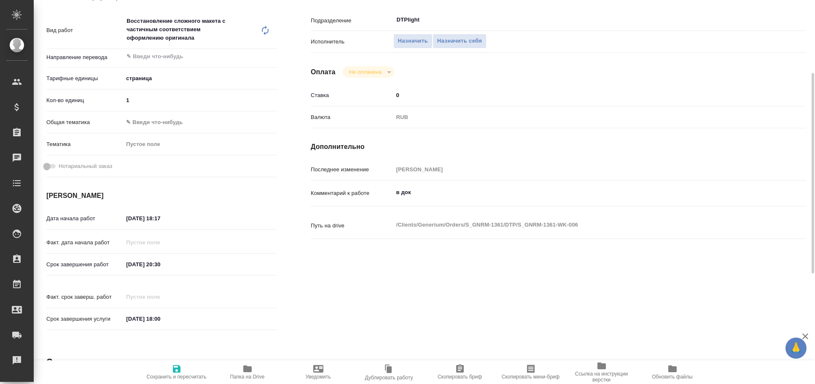
scroll to position [0, 0]
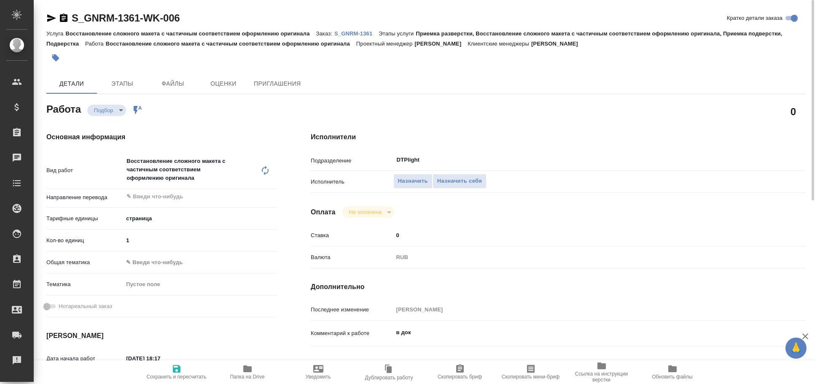
click at [51, 18] on icon "button" at bounding box center [51, 18] width 9 height 8
click at [257, 368] on span "Папка на Drive" at bounding box center [247, 372] width 61 height 16
click at [50, 18] on icon "button" at bounding box center [51, 18] width 10 height 10
click at [48, 17] on icon "button" at bounding box center [51, 18] width 9 height 8
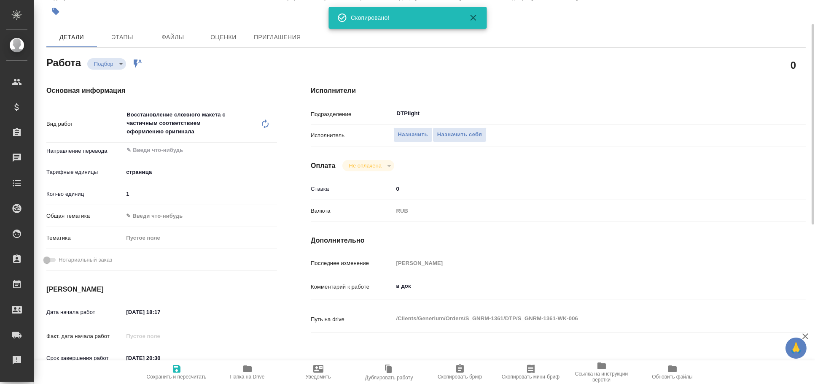
scroll to position [140, 0]
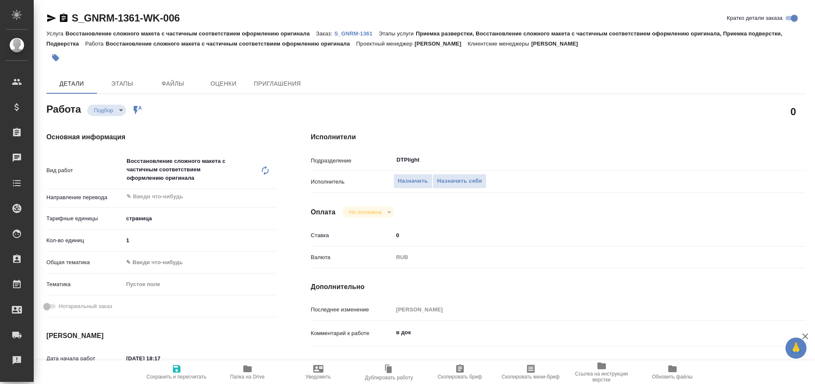
type textarea "x"
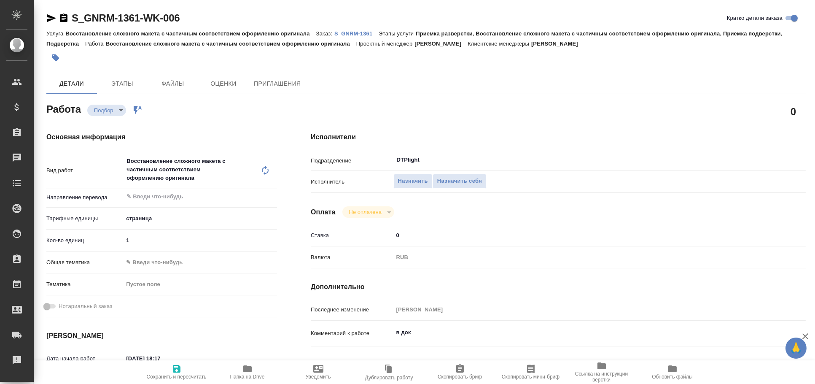
type textarea "x"
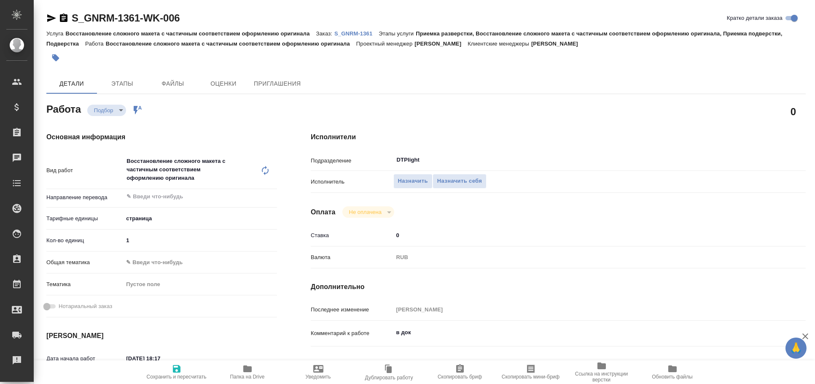
type textarea "x"
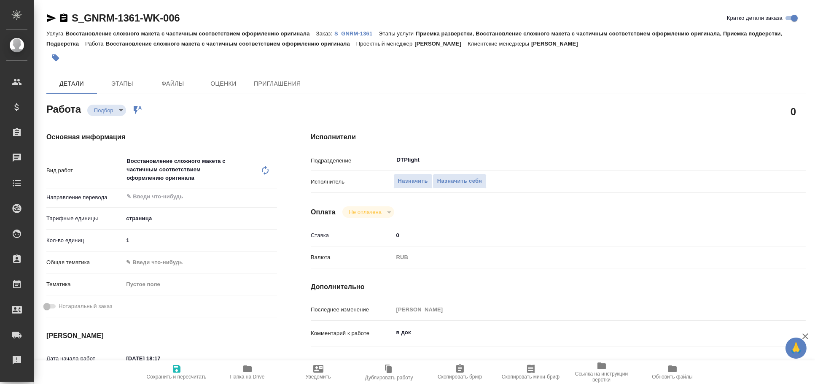
type textarea "x"
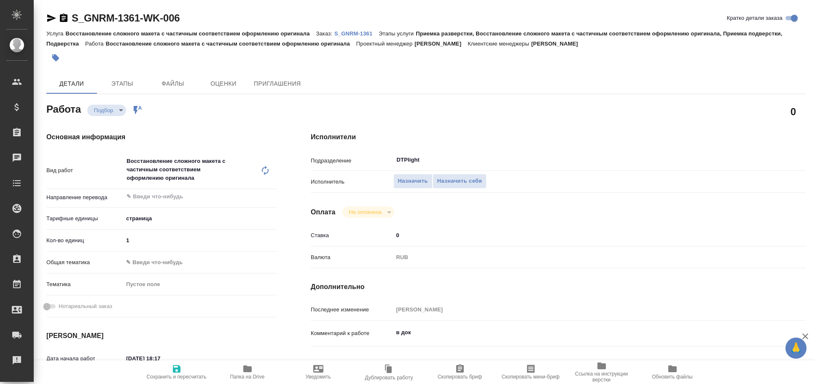
type textarea "x"
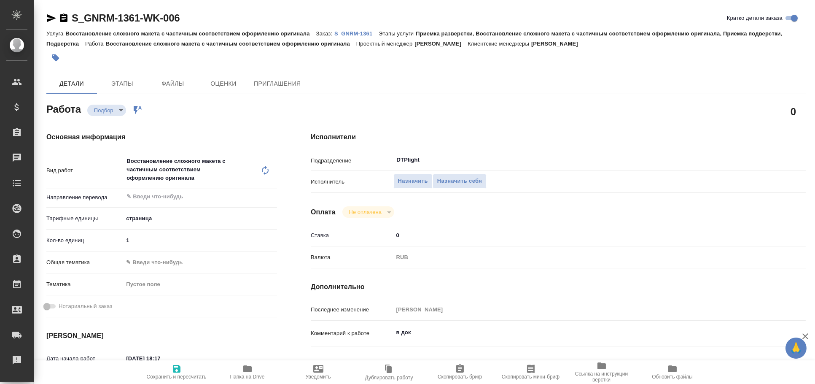
type textarea "x"
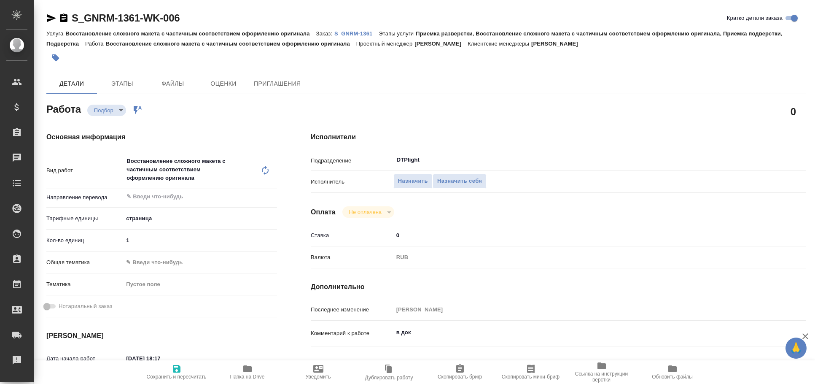
type textarea "x"
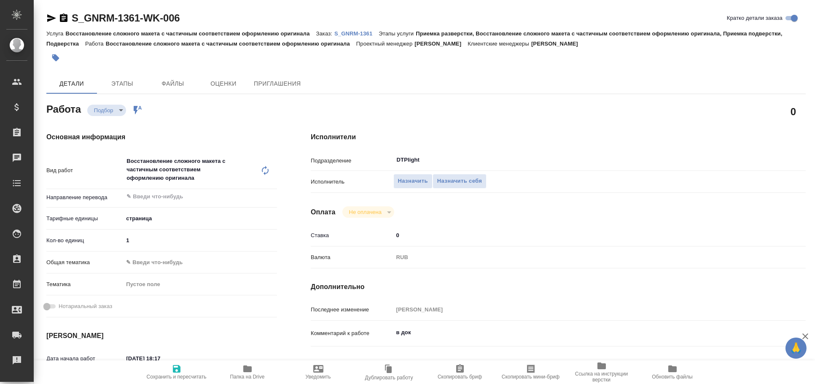
type textarea "x"
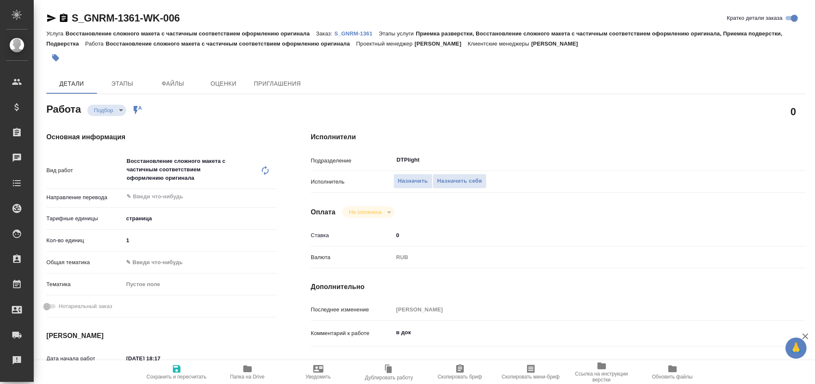
type textarea "x"
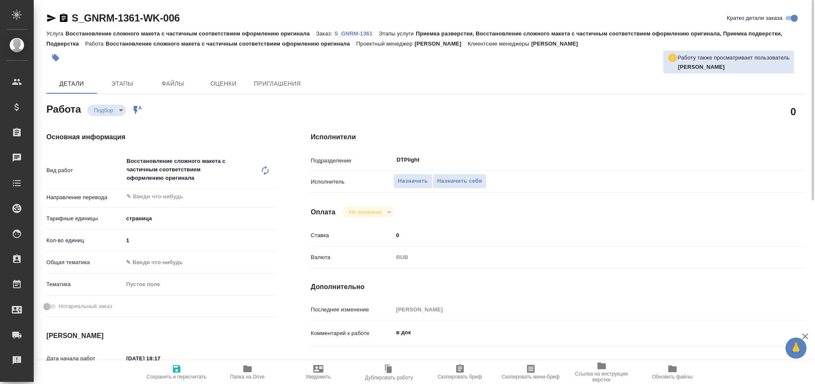
click at [53, 15] on icon "button" at bounding box center [51, 18] width 10 height 10
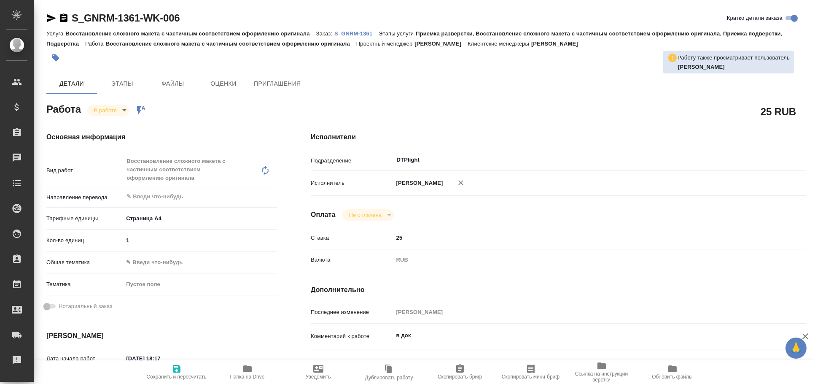
type textarea "x"
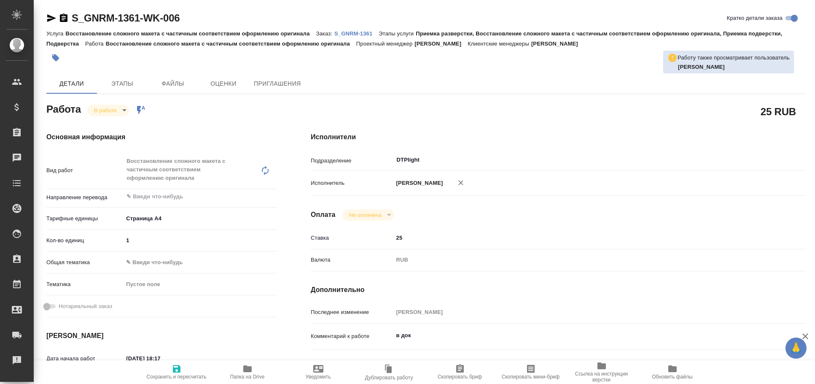
type textarea "x"
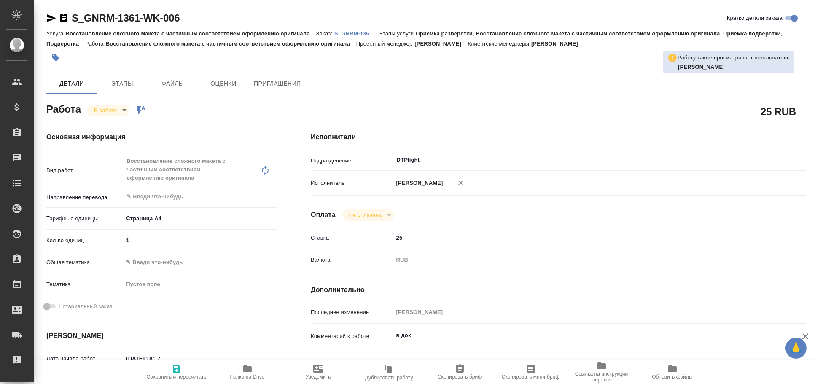
type textarea "x"
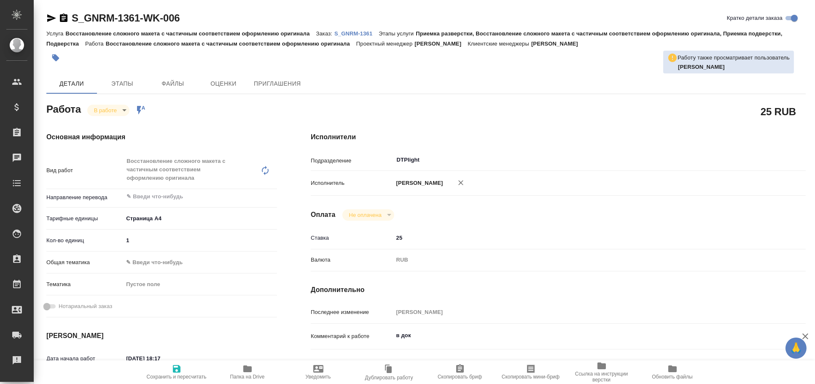
type textarea "x"
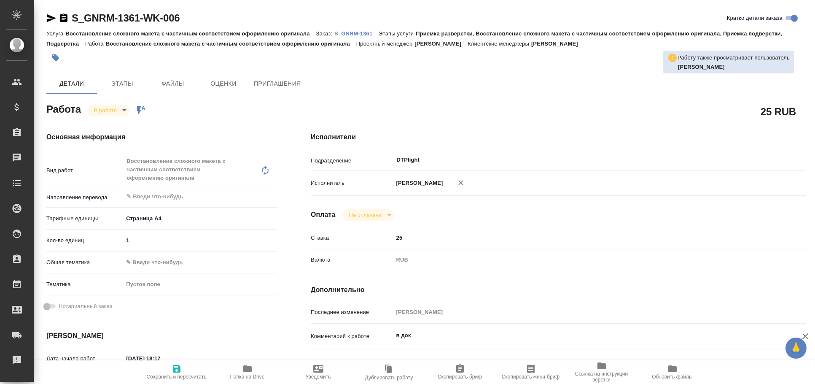
type textarea "x"
